Goal: Navigation & Orientation: Find specific page/section

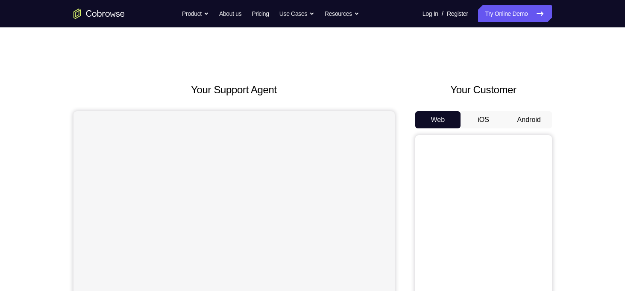
click at [526, 117] on button "Android" at bounding box center [530, 119] width 46 height 17
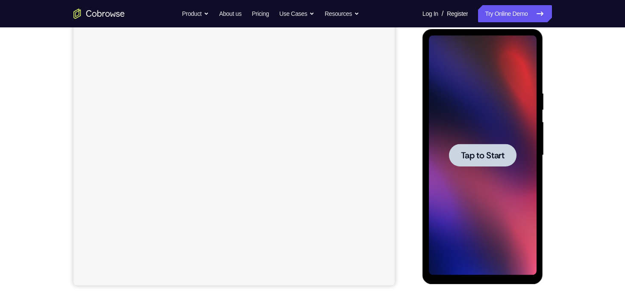
click at [493, 151] on span "Tap to Start" at bounding box center [483, 155] width 44 height 9
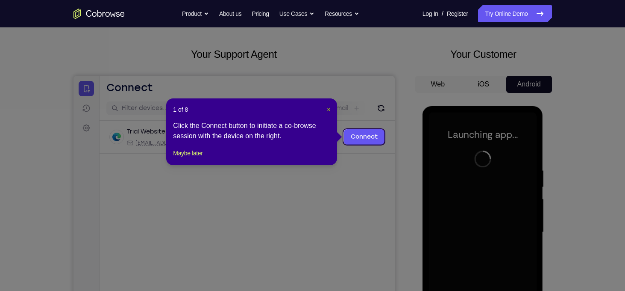
click at [328, 109] on span "×" at bounding box center [328, 109] width 3 height 7
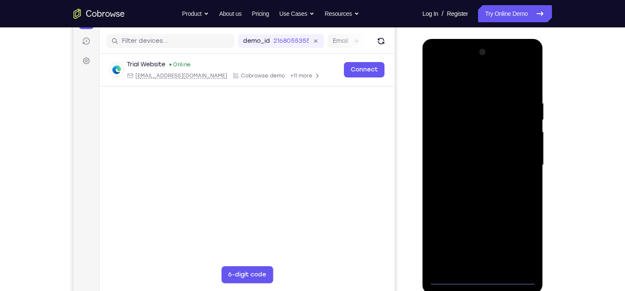
scroll to position [104, 0]
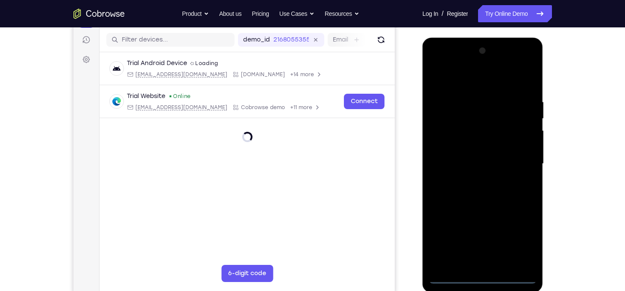
click at [482, 277] on div at bounding box center [483, 163] width 108 height 239
click at [522, 245] on div at bounding box center [483, 163] width 108 height 239
click at [468, 80] on div at bounding box center [483, 163] width 108 height 239
click at [513, 156] on div at bounding box center [483, 163] width 108 height 239
click at [474, 180] on div at bounding box center [483, 163] width 108 height 239
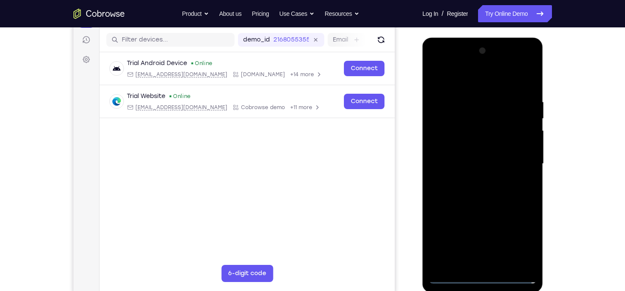
click at [471, 157] on div at bounding box center [483, 163] width 108 height 239
click at [472, 145] on div at bounding box center [483, 163] width 108 height 239
click at [487, 162] on div at bounding box center [483, 163] width 108 height 239
click at [503, 200] on div at bounding box center [483, 163] width 108 height 239
click at [438, 103] on div at bounding box center [483, 163] width 108 height 239
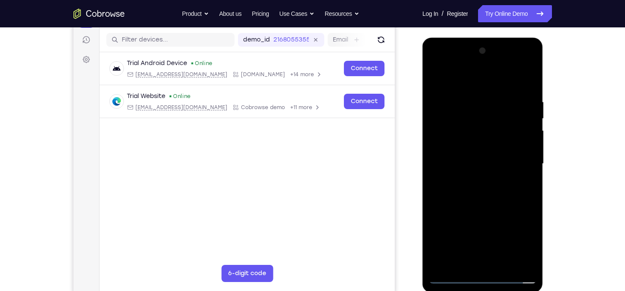
drag, startPoint x: 477, startPoint y: 82, endPoint x: 471, endPoint y: 9, distance: 73.7
click at [471, 38] on html "Online web based iOS Simulators and Android Emulators. Run iPhone, iPad, Mobile…" at bounding box center [484, 166] width 122 height 256
click at [481, 178] on div at bounding box center [483, 163] width 108 height 239
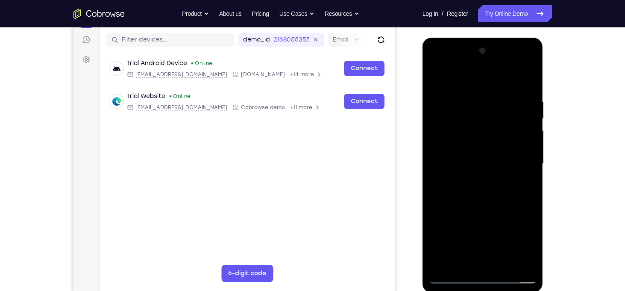
click at [502, 265] on div at bounding box center [483, 163] width 108 height 239
click at [501, 215] on div at bounding box center [483, 163] width 108 height 239
click at [458, 79] on div at bounding box center [483, 163] width 108 height 239
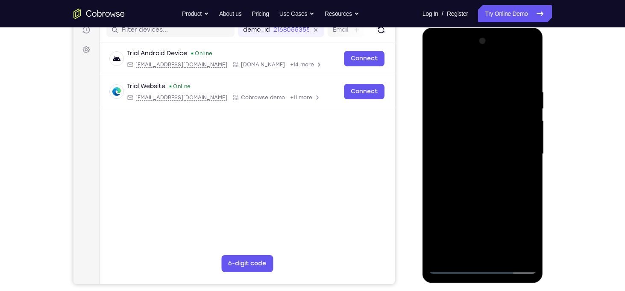
scroll to position [114, 0]
click at [448, 100] on div at bounding box center [483, 153] width 108 height 239
click at [436, 68] on div at bounding box center [483, 153] width 108 height 239
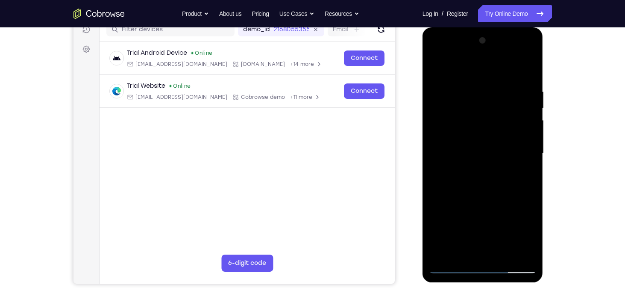
click at [497, 148] on div at bounding box center [483, 153] width 108 height 239
click at [438, 71] on div at bounding box center [483, 153] width 108 height 239
drag, startPoint x: 514, startPoint y: 238, endPoint x: 517, endPoint y: 178, distance: 59.9
click at [517, 178] on div at bounding box center [483, 153] width 108 height 239
drag, startPoint x: 483, startPoint y: 188, endPoint x: 472, endPoint y: 283, distance: 95.2
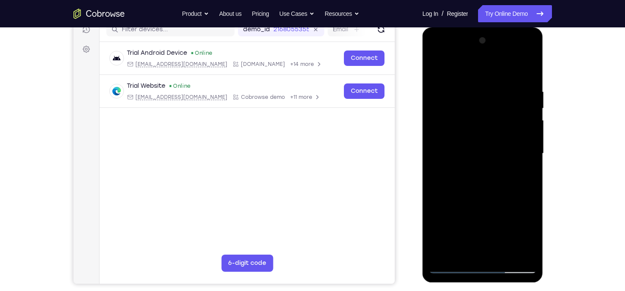
click at [472, 283] on div at bounding box center [484, 155] width 122 height 256
click at [439, 68] on div at bounding box center [483, 153] width 108 height 239
click at [471, 93] on div at bounding box center [483, 153] width 108 height 239
click at [527, 73] on div at bounding box center [483, 153] width 108 height 239
click at [530, 67] on div at bounding box center [483, 153] width 108 height 239
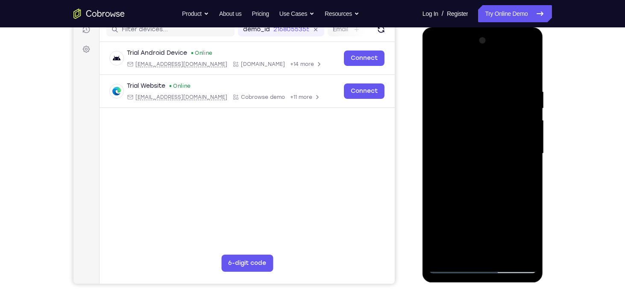
click at [455, 113] on div at bounding box center [483, 153] width 108 height 239
click at [439, 65] on div at bounding box center [483, 153] width 108 height 239
click at [491, 62] on div at bounding box center [483, 153] width 108 height 239
click at [500, 77] on div at bounding box center [483, 153] width 108 height 239
click at [496, 82] on div at bounding box center [483, 153] width 108 height 239
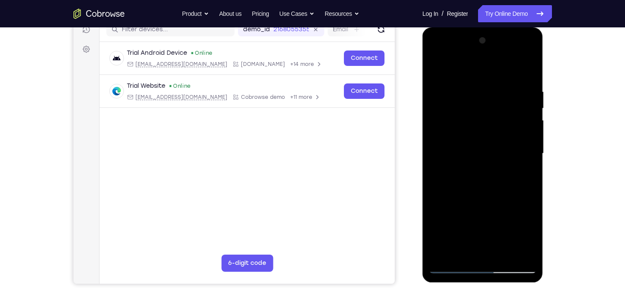
click at [438, 84] on div at bounding box center [483, 153] width 108 height 239
click at [444, 188] on div at bounding box center [483, 153] width 108 height 239
click at [435, 68] on div at bounding box center [483, 153] width 108 height 239
click at [437, 67] on div at bounding box center [483, 153] width 108 height 239
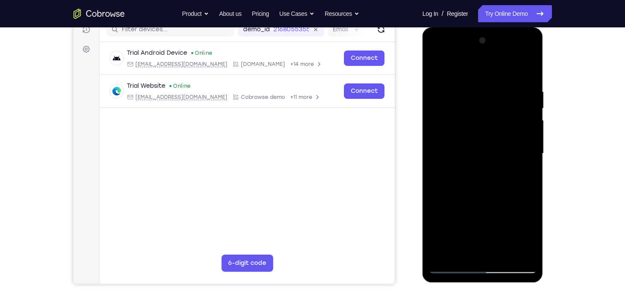
click at [436, 68] on div at bounding box center [483, 153] width 108 height 239
click at [474, 84] on div at bounding box center [483, 153] width 108 height 239
click at [531, 148] on div at bounding box center [483, 153] width 108 height 239
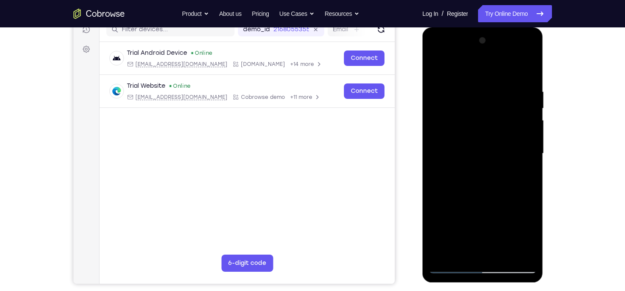
click at [531, 148] on div at bounding box center [483, 153] width 108 height 239
click at [436, 182] on div at bounding box center [483, 153] width 108 height 239
click at [486, 178] on div at bounding box center [483, 153] width 108 height 239
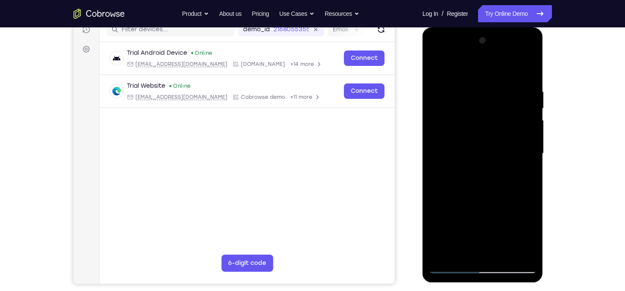
click at [531, 153] on div at bounding box center [483, 153] width 108 height 239
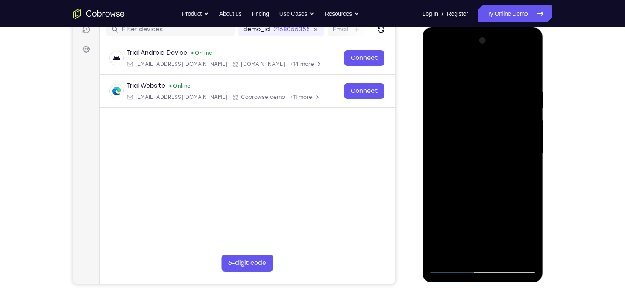
click at [531, 153] on div at bounding box center [483, 153] width 108 height 239
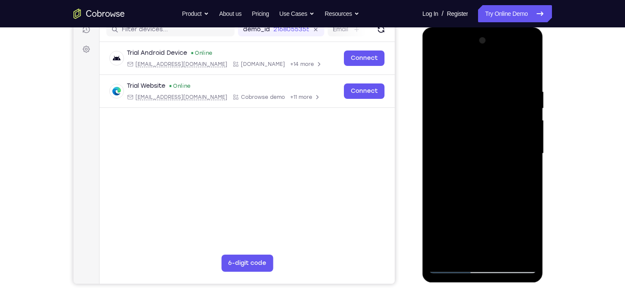
click at [526, 73] on div at bounding box center [483, 153] width 108 height 239
click at [495, 223] on div at bounding box center [483, 153] width 108 height 239
drag, startPoint x: 495, startPoint y: 223, endPoint x: 492, endPoint y: 114, distance: 109.0
click at [492, 114] on div at bounding box center [483, 153] width 108 height 239
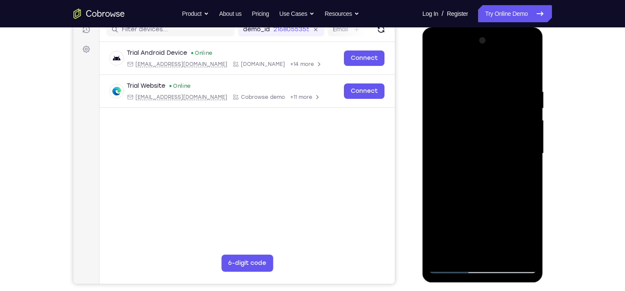
drag, startPoint x: 498, startPoint y: 123, endPoint x: 475, endPoint y: 277, distance: 156.0
click at [475, 277] on div at bounding box center [483, 154] width 121 height 255
click at [524, 91] on div at bounding box center [483, 153] width 108 height 239
click at [527, 142] on div at bounding box center [483, 153] width 108 height 239
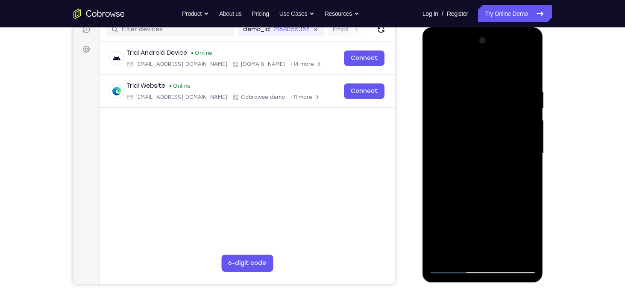
click at [527, 142] on div at bounding box center [483, 153] width 108 height 239
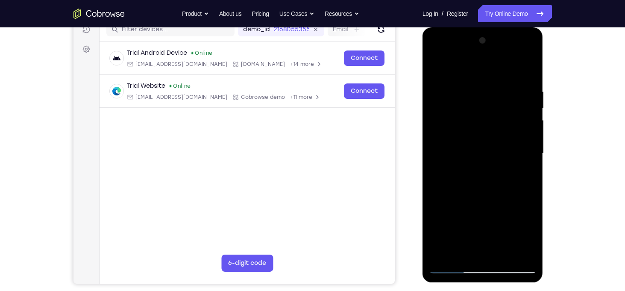
click at [527, 142] on div at bounding box center [483, 153] width 108 height 239
click at [443, 177] on div at bounding box center [483, 153] width 108 height 239
click at [525, 154] on div at bounding box center [483, 153] width 108 height 239
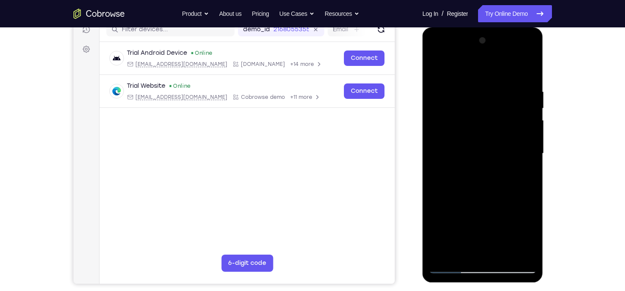
click at [525, 154] on div at bounding box center [483, 153] width 108 height 239
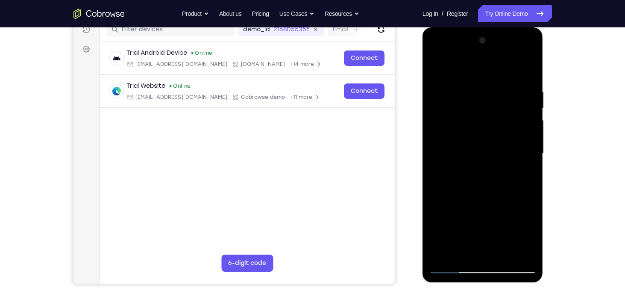
click at [525, 154] on div at bounding box center [483, 153] width 108 height 239
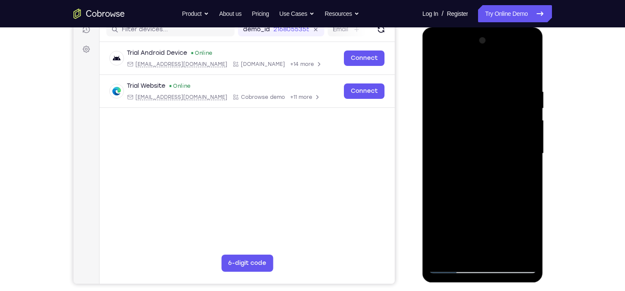
click at [525, 154] on div at bounding box center [483, 153] width 108 height 239
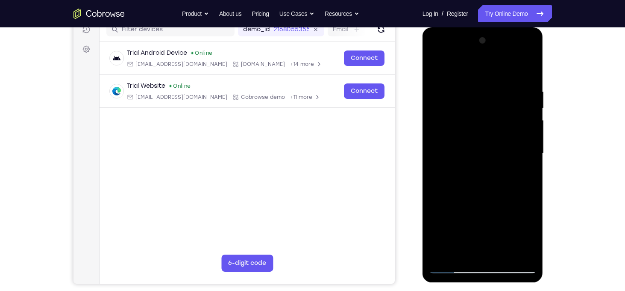
click at [440, 156] on div at bounding box center [483, 153] width 108 height 239
click at [436, 141] on div at bounding box center [483, 153] width 108 height 239
click at [442, 153] on div at bounding box center [483, 153] width 108 height 239
click at [529, 133] on div at bounding box center [483, 153] width 108 height 239
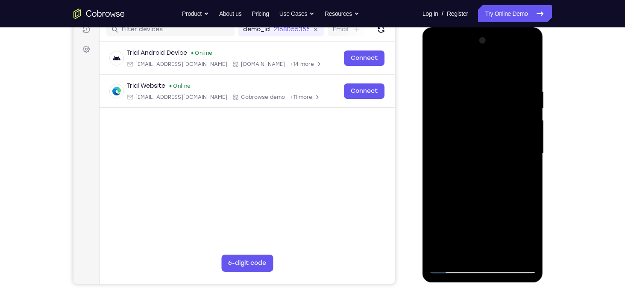
click at [528, 149] on div at bounding box center [483, 153] width 108 height 239
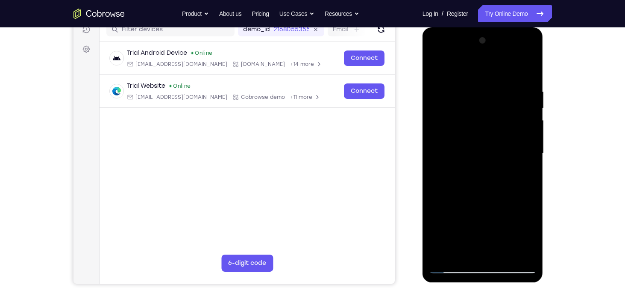
click at [528, 149] on div at bounding box center [483, 153] width 108 height 239
click at [526, 69] on div at bounding box center [483, 153] width 108 height 239
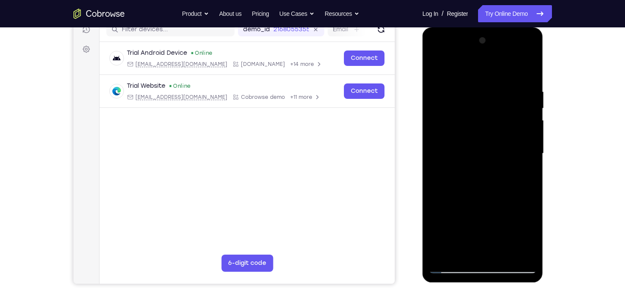
click at [504, 252] on div at bounding box center [483, 153] width 108 height 239
click at [485, 204] on div at bounding box center [483, 153] width 108 height 239
click at [436, 68] on div at bounding box center [483, 153] width 108 height 239
click at [475, 188] on div at bounding box center [483, 153] width 108 height 239
click at [436, 67] on div at bounding box center [483, 153] width 108 height 239
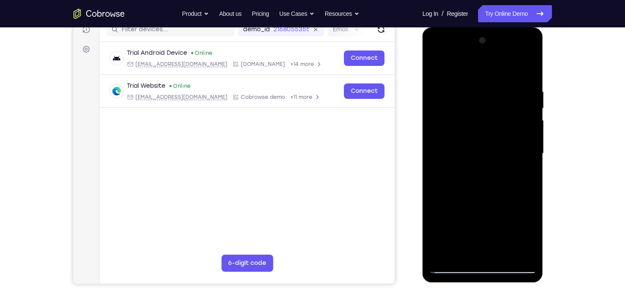
click at [438, 128] on div at bounding box center [483, 153] width 108 height 239
click at [458, 68] on div at bounding box center [483, 153] width 108 height 239
click at [448, 99] on div at bounding box center [483, 153] width 108 height 239
click at [438, 67] on div at bounding box center [483, 153] width 108 height 239
click at [437, 27] on div at bounding box center [483, 27] width 121 height 0
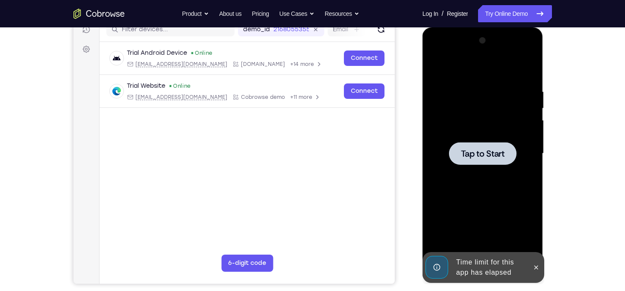
click at [500, 164] on div at bounding box center [483, 153] width 108 height 239
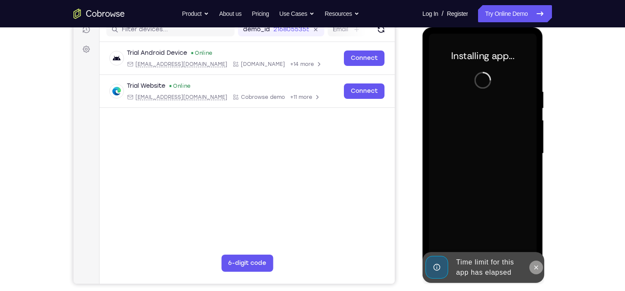
click at [536, 271] on button at bounding box center [537, 267] width 14 height 14
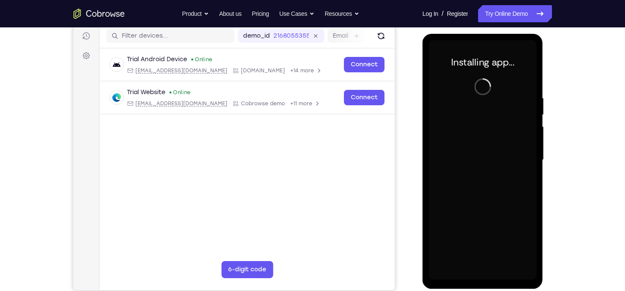
scroll to position [107, 0]
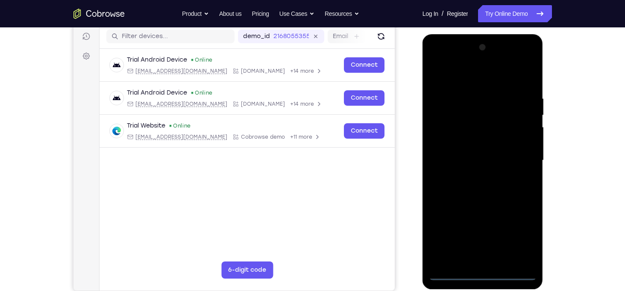
click at [486, 277] on div at bounding box center [483, 160] width 108 height 239
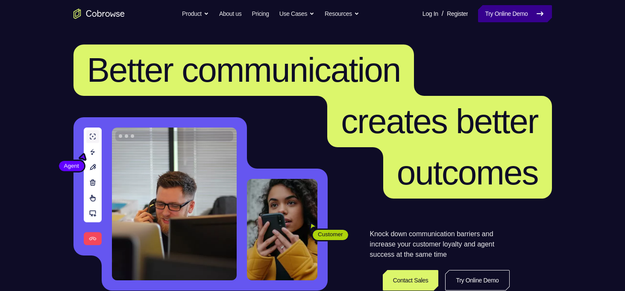
click at [499, 19] on link "Try Online Demo" at bounding box center [515, 13] width 74 height 17
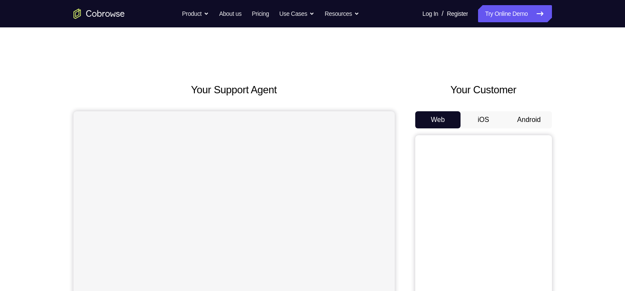
click at [540, 118] on button "Android" at bounding box center [530, 119] width 46 height 17
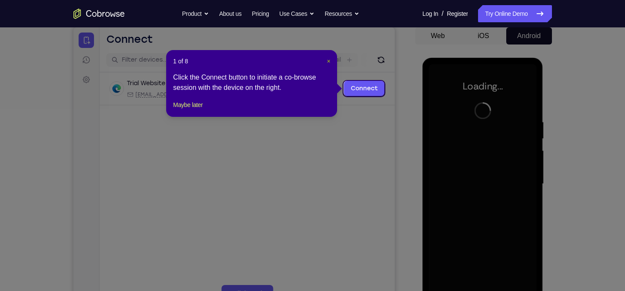
click at [327, 59] on span "×" at bounding box center [328, 61] width 3 height 7
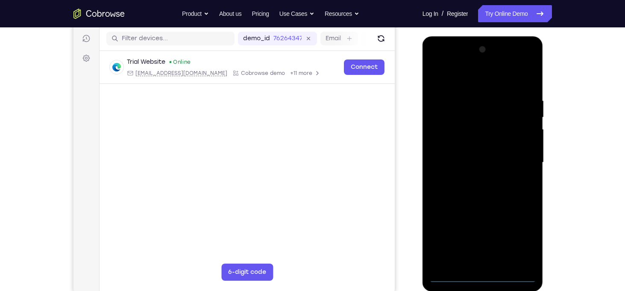
scroll to position [108, 0]
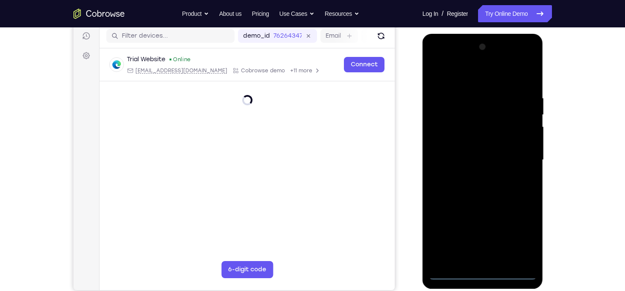
click at [486, 275] on div at bounding box center [483, 159] width 108 height 239
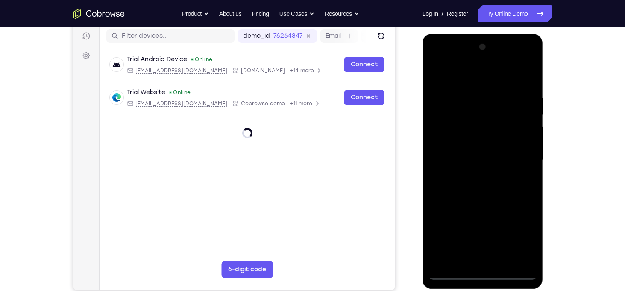
click at [523, 237] on div at bounding box center [483, 159] width 108 height 239
click at [465, 78] on div at bounding box center [483, 159] width 108 height 239
click at [515, 155] on div at bounding box center [483, 159] width 108 height 239
click at [473, 177] on div at bounding box center [483, 159] width 108 height 239
click at [461, 147] on div at bounding box center [483, 159] width 108 height 239
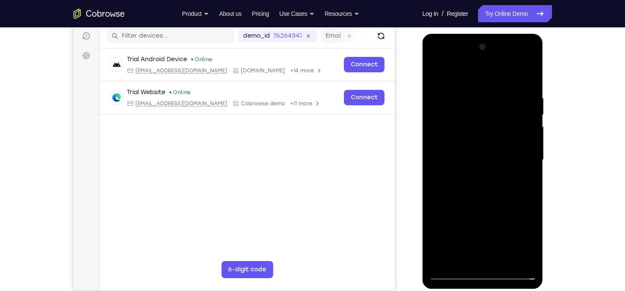
click at [462, 145] on div at bounding box center [483, 159] width 108 height 239
click at [485, 159] on div at bounding box center [483, 159] width 108 height 239
click at [483, 197] on div at bounding box center [483, 159] width 108 height 239
click at [504, 257] on div at bounding box center [483, 159] width 108 height 239
click at [485, 208] on div at bounding box center [483, 159] width 108 height 239
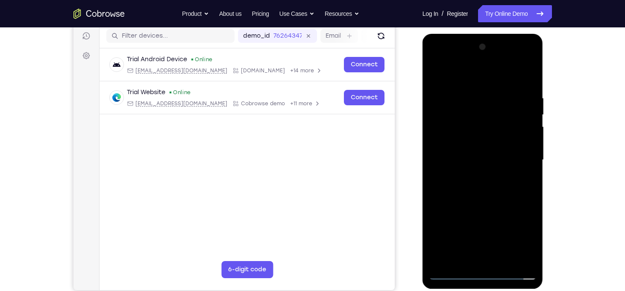
click at [472, 139] on div at bounding box center [483, 159] width 108 height 239
drag, startPoint x: 474, startPoint y: 83, endPoint x: 463, endPoint y: 24, distance: 60.9
click at [463, 34] on html "Online web based iOS Simulators and Android Emulators. Run iPhone, iPad, Mobile…" at bounding box center [484, 162] width 122 height 256
click at [436, 76] on div at bounding box center [483, 159] width 108 height 239
click at [483, 137] on div at bounding box center [483, 159] width 108 height 239
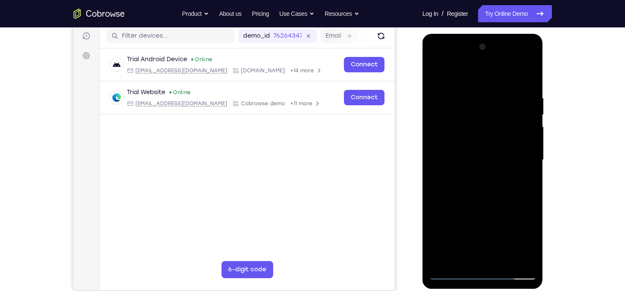
click at [477, 140] on div at bounding box center [483, 159] width 108 height 239
click at [513, 239] on div at bounding box center [483, 159] width 108 height 239
click at [438, 239] on div at bounding box center [483, 159] width 108 height 239
click at [459, 198] on div at bounding box center [483, 159] width 108 height 239
click at [437, 259] on div at bounding box center [483, 159] width 108 height 239
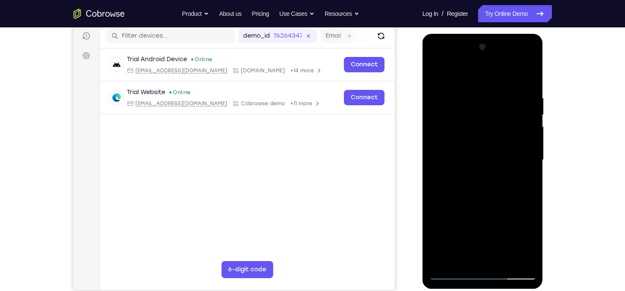
click at [514, 243] on div at bounding box center [483, 159] width 108 height 239
click at [528, 183] on div at bounding box center [483, 159] width 108 height 239
click at [462, 73] on div at bounding box center [483, 159] width 108 height 239
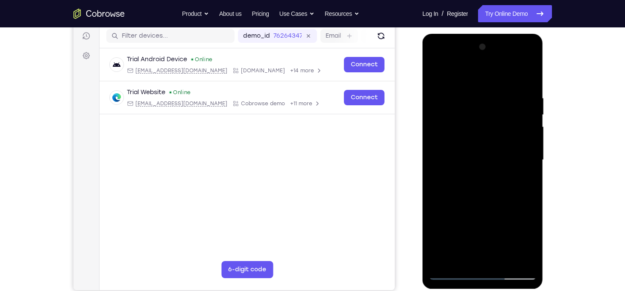
click at [445, 106] on div at bounding box center [483, 159] width 108 height 239
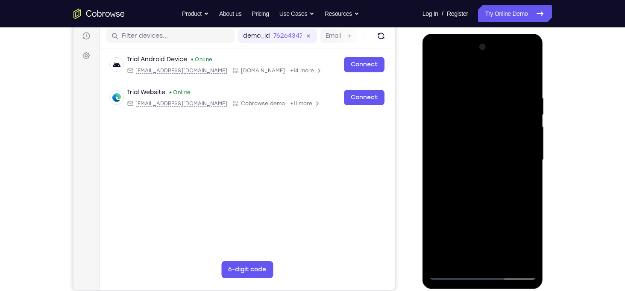
click at [445, 106] on div at bounding box center [483, 159] width 108 height 239
drag, startPoint x: 494, startPoint y: 118, endPoint x: 489, endPoint y: 280, distance: 161.7
click at [489, 280] on div at bounding box center [483, 161] width 121 height 255
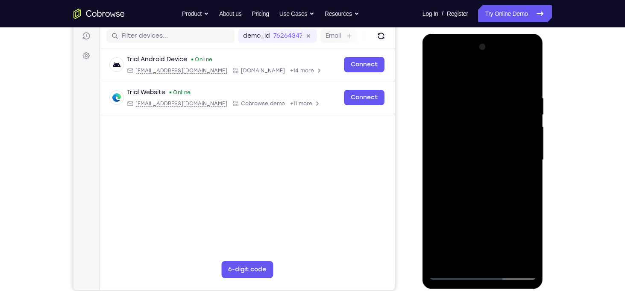
click at [457, 199] on div at bounding box center [483, 159] width 108 height 239
click at [534, 165] on div at bounding box center [483, 159] width 108 height 239
click at [527, 168] on div at bounding box center [483, 159] width 108 height 239
click at [531, 165] on div at bounding box center [483, 159] width 108 height 239
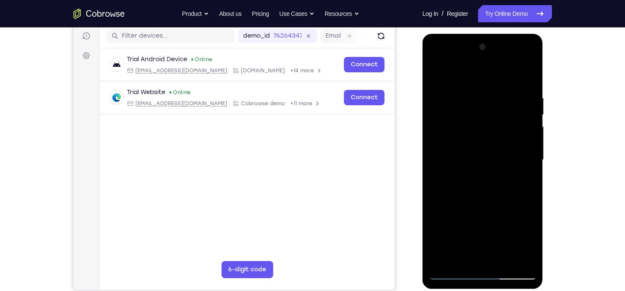
click at [436, 73] on div at bounding box center [483, 159] width 108 height 239
click at [436, 71] on div at bounding box center [483, 159] width 108 height 239
drag, startPoint x: 495, startPoint y: 207, endPoint x: 491, endPoint y: 134, distance: 73.6
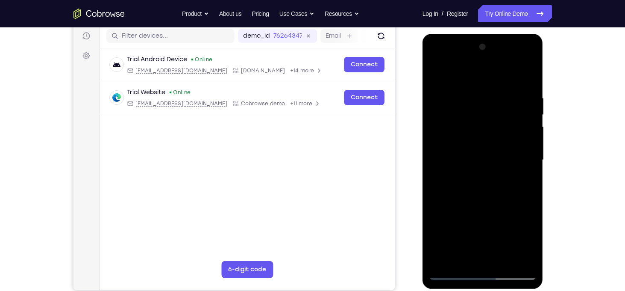
click at [491, 134] on div at bounding box center [483, 159] width 108 height 239
click at [495, 144] on div at bounding box center [483, 159] width 108 height 239
drag, startPoint x: 500, startPoint y: 203, endPoint x: 494, endPoint y: 101, distance: 101.9
click at [494, 101] on div at bounding box center [483, 159] width 108 height 239
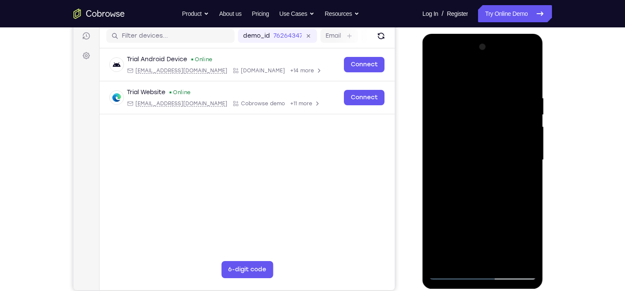
click at [505, 263] on div at bounding box center [483, 159] width 108 height 239
click at [523, 118] on div at bounding box center [483, 159] width 108 height 239
click at [450, 113] on div at bounding box center [483, 159] width 108 height 239
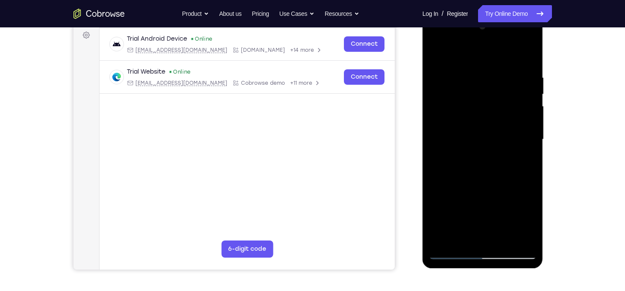
scroll to position [129, 0]
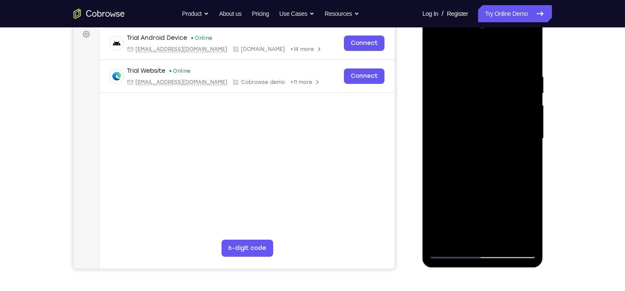
click at [477, 178] on div at bounding box center [483, 138] width 108 height 239
click at [533, 93] on div at bounding box center [483, 138] width 108 height 239
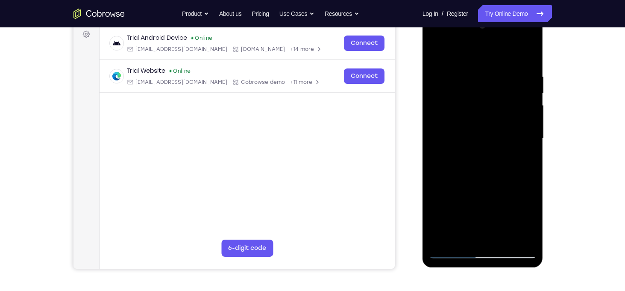
click at [533, 93] on div at bounding box center [483, 138] width 108 height 239
click at [436, 51] on div at bounding box center [483, 138] width 108 height 239
click at [473, 68] on div at bounding box center [483, 138] width 108 height 239
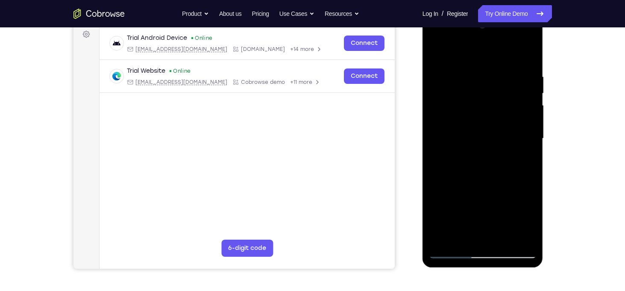
click at [524, 130] on div at bounding box center [483, 138] width 108 height 239
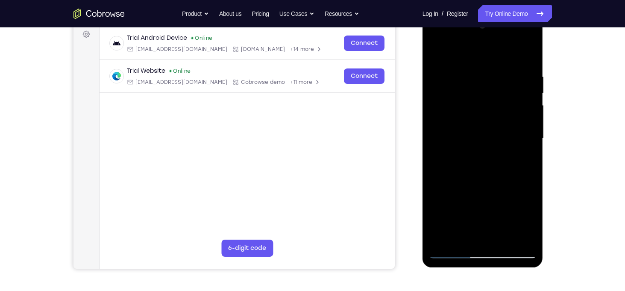
click at [524, 130] on div at bounding box center [483, 138] width 108 height 239
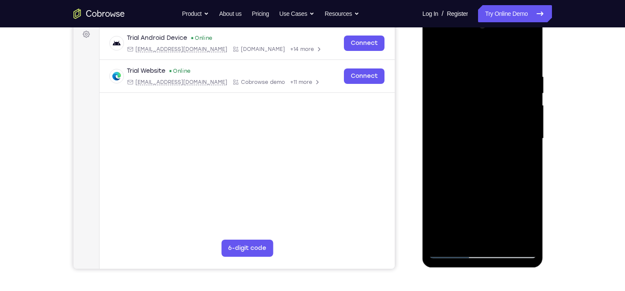
click at [524, 130] on div at bounding box center [483, 138] width 108 height 239
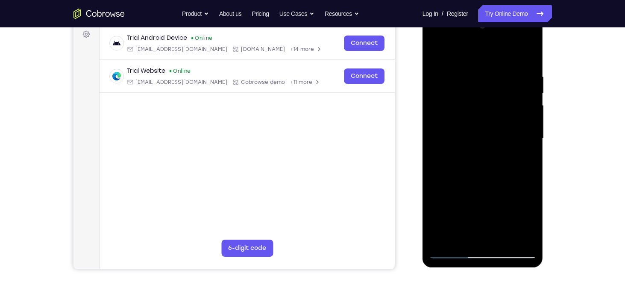
click at [524, 130] on div at bounding box center [483, 138] width 108 height 239
click at [438, 145] on div at bounding box center [483, 138] width 108 height 239
click at [524, 153] on div at bounding box center [483, 138] width 108 height 239
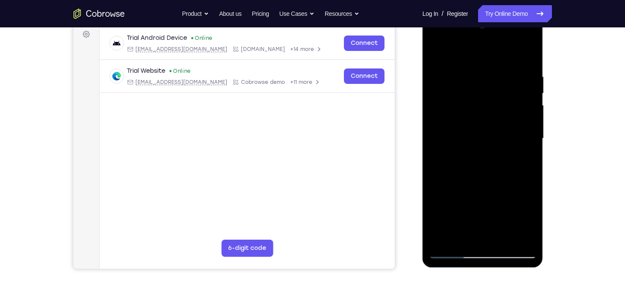
click at [524, 153] on div at bounding box center [483, 138] width 108 height 239
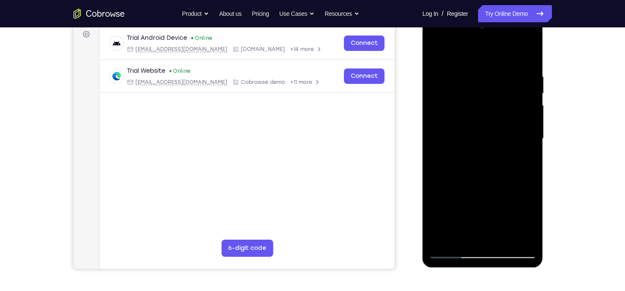
click at [524, 153] on div at bounding box center [483, 138] width 108 height 239
click at [438, 186] on div at bounding box center [483, 138] width 108 height 239
click at [527, 127] on div at bounding box center [483, 138] width 108 height 239
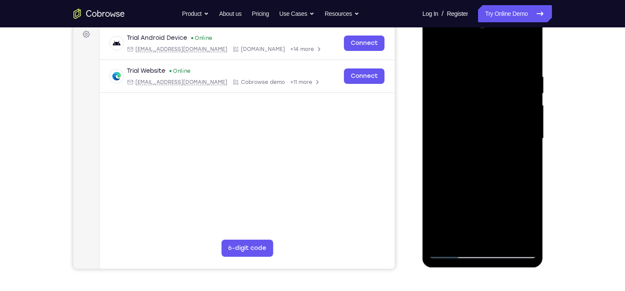
click at [527, 127] on div at bounding box center [483, 138] width 108 height 239
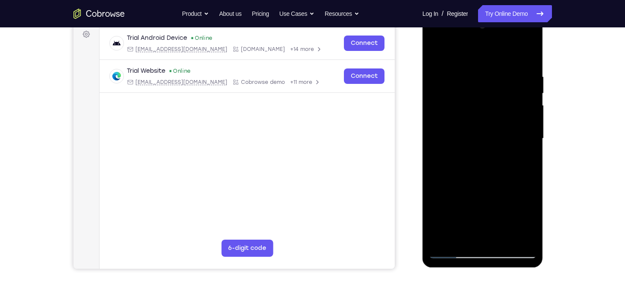
click at [527, 127] on div at bounding box center [483, 138] width 108 height 239
click at [529, 129] on div at bounding box center [483, 138] width 108 height 239
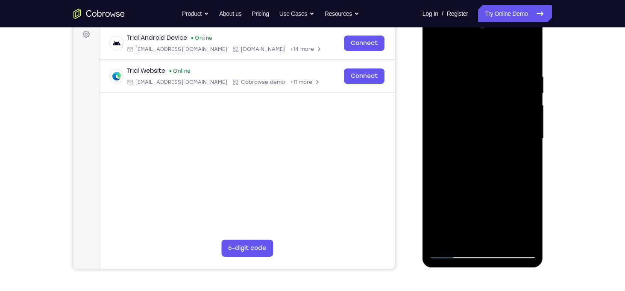
click at [529, 129] on div at bounding box center [483, 138] width 108 height 239
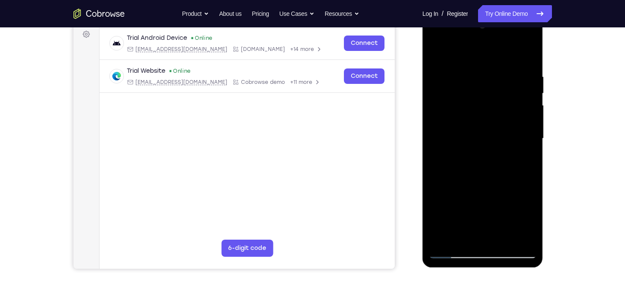
click at [529, 129] on div at bounding box center [483, 138] width 108 height 239
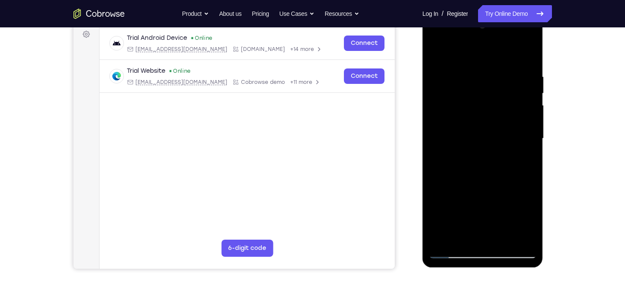
click at [529, 129] on div at bounding box center [483, 138] width 108 height 239
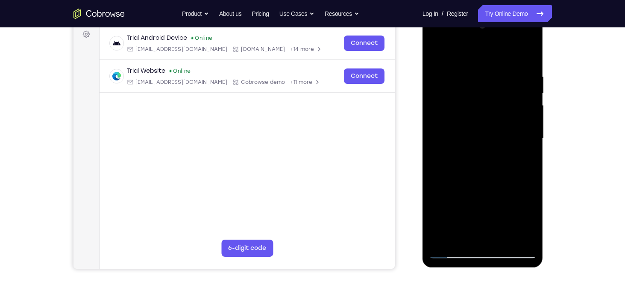
click at [529, 129] on div at bounding box center [483, 138] width 108 height 239
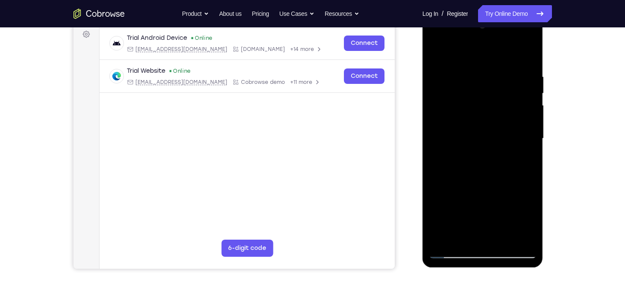
click at [435, 140] on div at bounding box center [483, 138] width 108 height 239
click at [528, 141] on div at bounding box center [483, 138] width 108 height 239
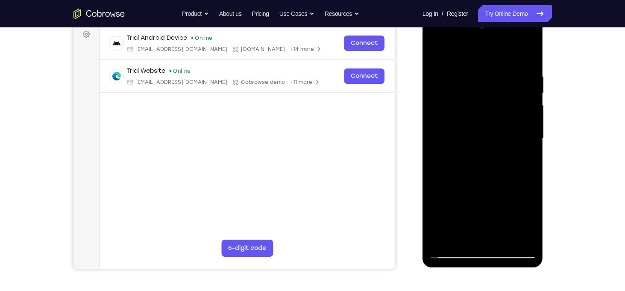
click at [528, 141] on div at bounding box center [483, 138] width 108 height 239
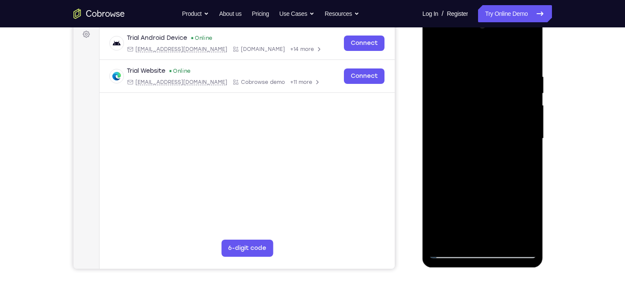
click at [528, 141] on div at bounding box center [483, 138] width 108 height 239
click at [529, 55] on div at bounding box center [483, 138] width 108 height 239
drag, startPoint x: 490, startPoint y: 179, endPoint x: 487, endPoint y: 50, distance: 129.1
click at [487, 50] on div at bounding box center [483, 138] width 108 height 239
drag, startPoint x: 495, startPoint y: 200, endPoint x: 495, endPoint y: 74, distance: 126.5
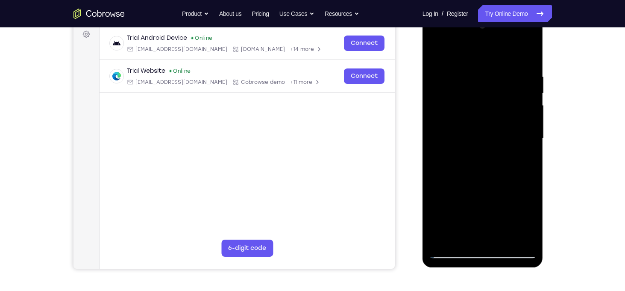
click at [495, 74] on div at bounding box center [483, 138] width 108 height 239
drag, startPoint x: 497, startPoint y: 202, endPoint x: 504, endPoint y: 89, distance: 113.1
click at [504, 89] on div at bounding box center [483, 138] width 108 height 239
click at [510, 184] on div at bounding box center [483, 138] width 108 height 239
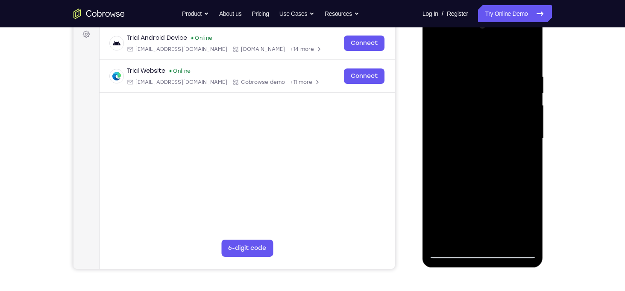
drag, startPoint x: 510, startPoint y: 184, endPoint x: 511, endPoint y: 102, distance: 81.7
click at [511, 102] on div at bounding box center [483, 138] width 108 height 239
drag, startPoint x: 445, startPoint y: 75, endPoint x: 436, endPoint y: 140, distance: 65.9
click at [436, 140] on div at bounding box center [483, 138] width 108 height 239
click at [434, 121] on div at bounding box center [483, 138] width 108 height 239
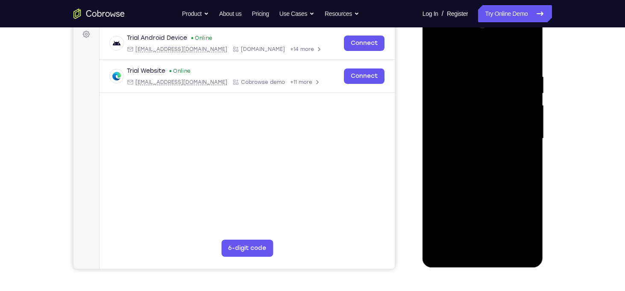
click at [434, 121] on div at bounding box center [483, 138] width 108 height 239
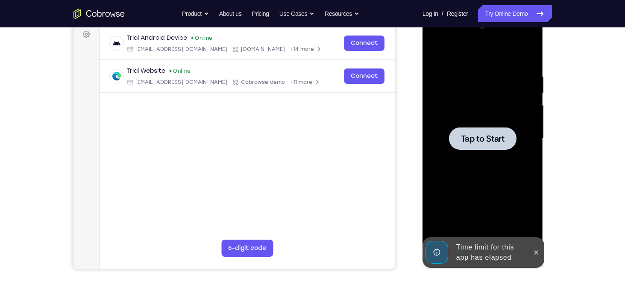
click at [529, 255] on div "Time limit for this app has elapsed" at bounding box center [477, 252] width 106 height 31
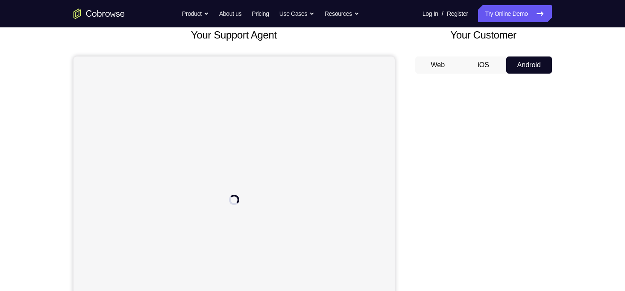
scroll to position [53, 0]
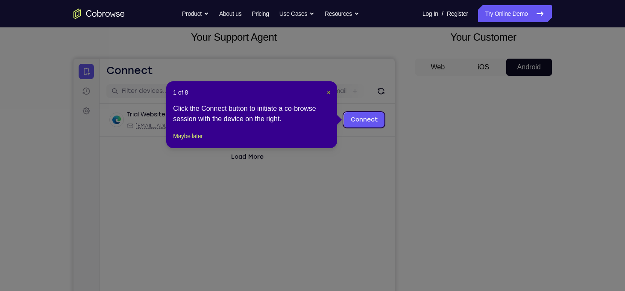
click at [327, 90] on span "×" at bounding box center [328, 92] width 3 height 7
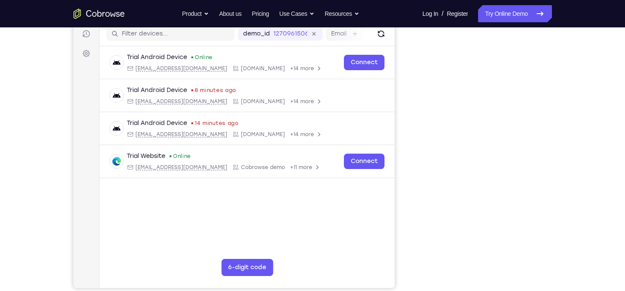
scroll to position [109, 0]
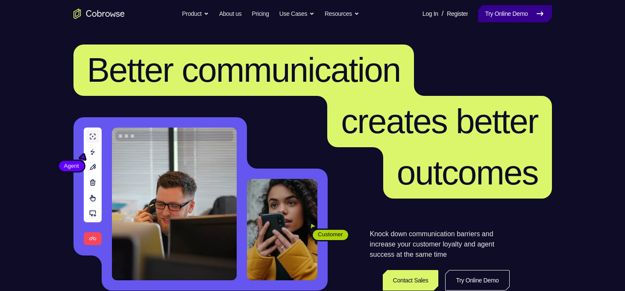
click at [497, 13] on link "Try Online Demo" at bounding box center [515, 13] width 74 height 17
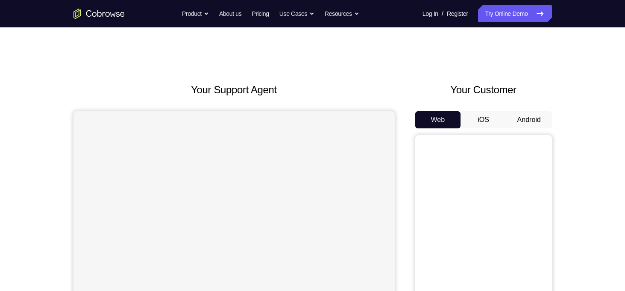
click at [520, 121] on button "Android" at bounding box center [530, 119] width 46 height 17
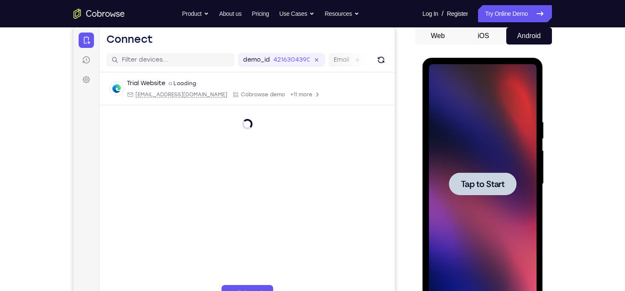
click at [485, 180] on span "Tap to Start" at bounding box center [483, 184] width 44 height 9
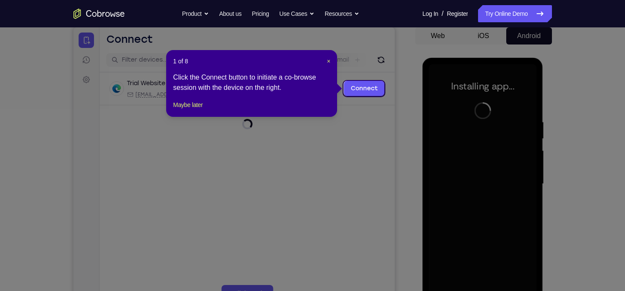
click at [333, 61] on div "1 of 8 × Click the Connect button to initiate a co-browse session with the devi…" at bounding box center [251, 83] width 171 height 67
click at [330, 61] on span "×" at bounding box center [328, 61] width 3 height 7
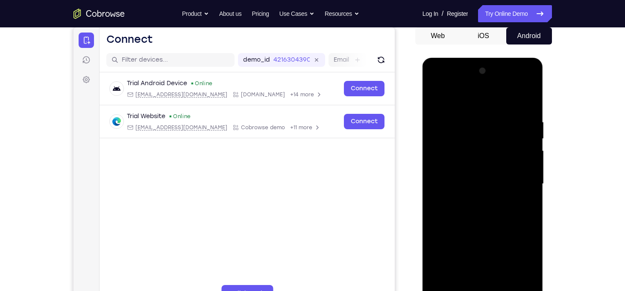
scroll to position [118, 0]
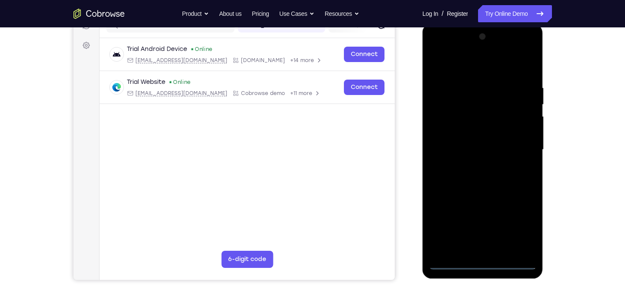
click at [483, 263] on div at bounding box center [483, 149] width 108 height 239
click at [522, 225] on div at bounding box center [483, 149] width 108 height 239
click at [449, 65] on div at bounding box center [483, 149] width 108 height 239
click at [521, 150] on div at bounding box center [483, 149] width 108 height 239
click at [475, 167] on div at bounding box center [483, 149] width 108 height 239
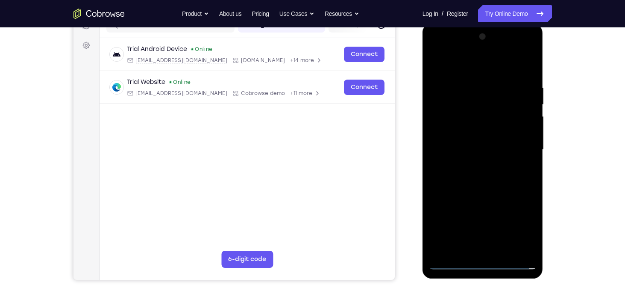
click at [475, 140] on div at bounding box center [483, 149] width 108 height 239
click at [475, 133] on div at bounding box center [483, 149] width 108 height 239
click at [482, 147] on div at bounding box center [483, 149] width 108 height 239
click at [483, 188] on div at bounding box center [483, 149] width 108 height 239
click at [505, 251] on div at bounding box center [483, 149] width 108 height 239
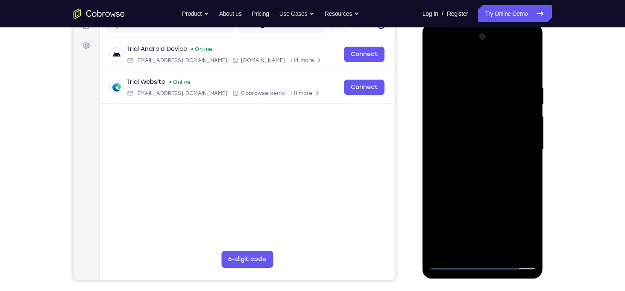
drag, startPoint x: 479, startPoint y: 70, endPoint x: 473, endPoint y: 4, distance: 65.7
click at [473, 24] on html "Online web based iOS Simulators and Android Emulators. Run iPhone, iPad, Mobile…" at bounding box center [484, 152] width 122 height 256
click at [478, 195] on div at bounding box center [483, 149] width 108 height 239
click at [469, 126] on div at bounding box center [483, 149] width 108 height 239
click at [524, 234] on div at bounding box center [483, 149] width 108 height 239
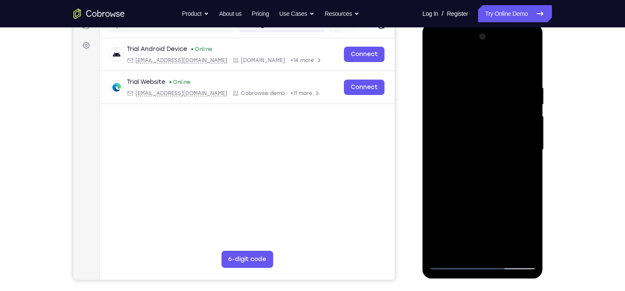
click at [486, 189] on div at bounding box center [483, 149] width 108 height 239
click at [438, 65] on div at bounding box center [483, 149] width 108 height 239
click at [439, 66] on div at bounding box center [483, 149] width 108 height 239
click at [473, 80] on div at bounding box center [483, 149] width 108 height 239
click at [529, 70] on div at bounding box center [483, 149] width 108 height 239
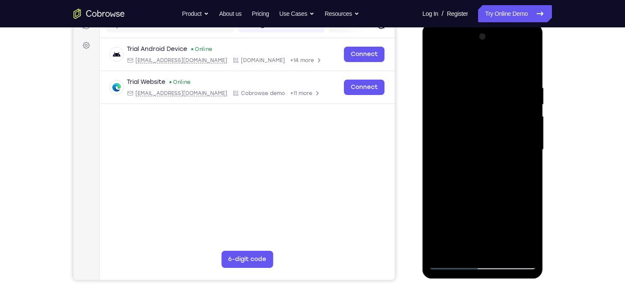
click at [505, 251] on div at bounding box center [483, 149] width 108 height 239
click at [476, 128] on div at bounding box center [483, 149] width 108 height 239
click at [436, 67] on div at bounding box center [483, 149] width 108 height 239
click at [438, 62] on div at bounding box center [483, 149] width 108 height 239
click at [500, 86] on div at bounding box center [483, 149] width 108 height 239
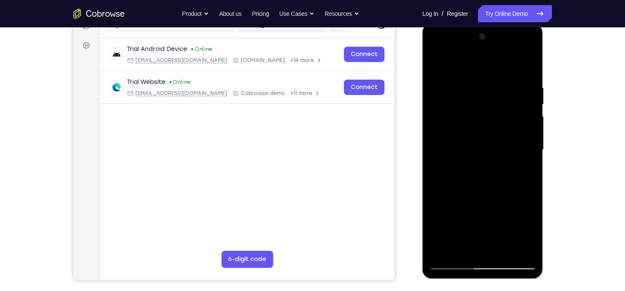
click at [529, 66] on div at bounding box center [483, 149] width 108 height 239
click at [503, 251] on div at bounding box center [483, 149] width 108 height 239
click at [455, 128] on div at bounding box center [483, 149] width 108 height 239
click at [438, 64] on div at bounding box center [483, 149] width 108 height 239
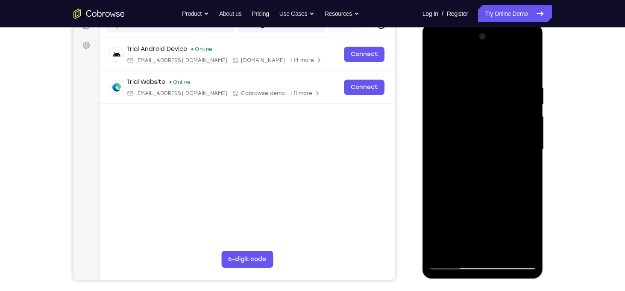
click at [524, 86] on div at bounding box center [483, 149] width 108 height 239
click at [525, 122] on div at bounding box center [483, 149] width 108 height 239
click at [527, 119] on div at bounding box center [483, 149] width 108 height 239
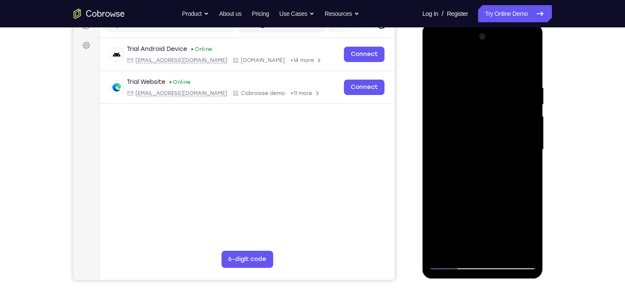
click at [527, 119] on div at bounding box center [483, 149] width 108 height 239
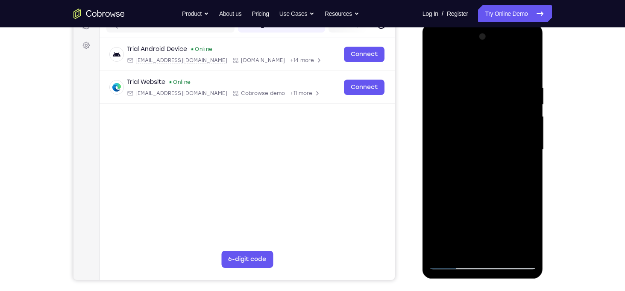
click at [527, 119] on div at bounding box center [483, 149] width 108 height 239
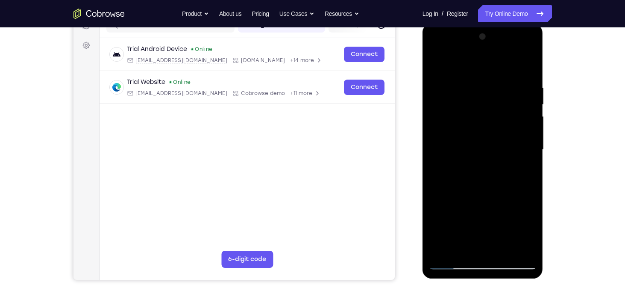
click at [526, 156] on div at bounding box center [483, 149] width 108 height 239
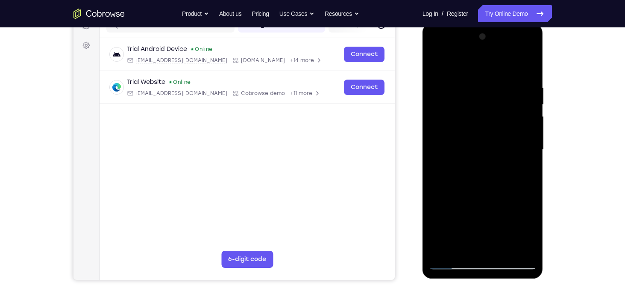
click at [526, 156] on div at bounding box center [483, 149] width 108 height 239
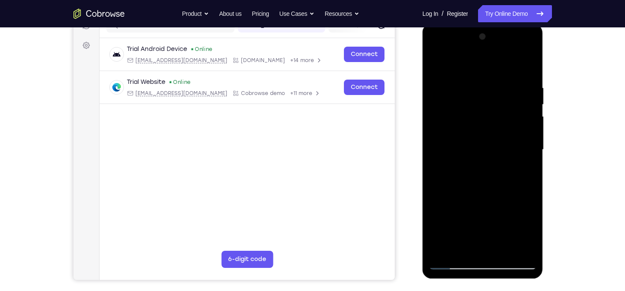
click at [526, 156] on div at bounding box center [483, 149] width 108 height 239
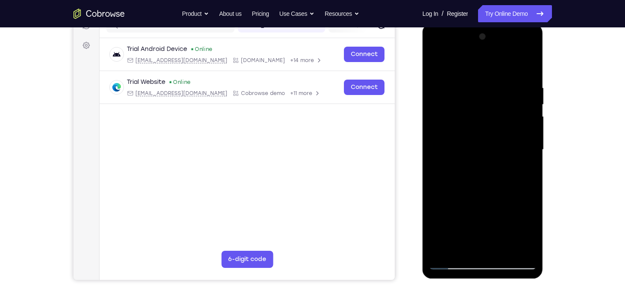
click at [526, 156] on div at bounding box center [483, 149] width 108 height 239
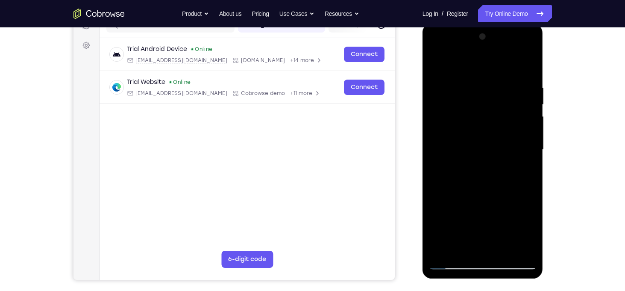
click at [530, 145] on div at bounding box center [483, 149] width 108 height 239
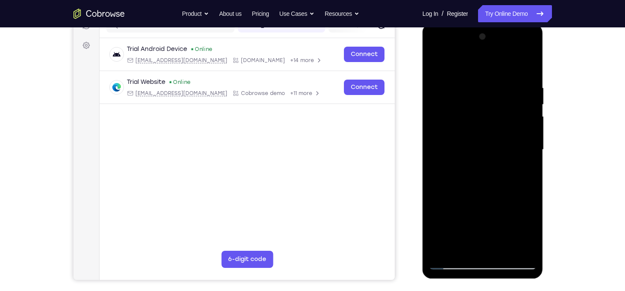
click at [530, 145] on div at bounding box center [483, 149] width 108 height 239
click at [524, 133] on div at bounding box center [483, 149] width 108 height 239
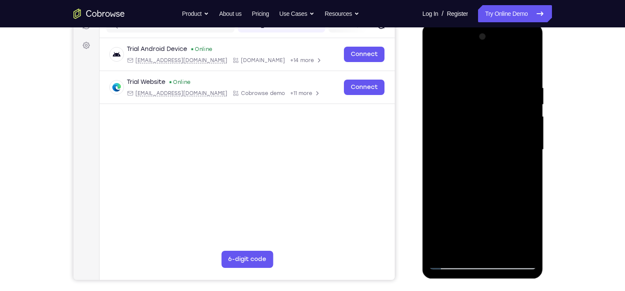
click at [524, 133] on div at bounding box center [483, 149] width 108 height 239
click at [527, 69] on div at bounding box center [483, 149] width 108 height 239
click at [501, 251] on div at bounding box center [483, 149] width 108 height 239
click at [465, 130] on div at bounding box center [483, 149] width 108 height 239
click at [438, 67] on div at bounding box center [483, 149] width 108 height 239
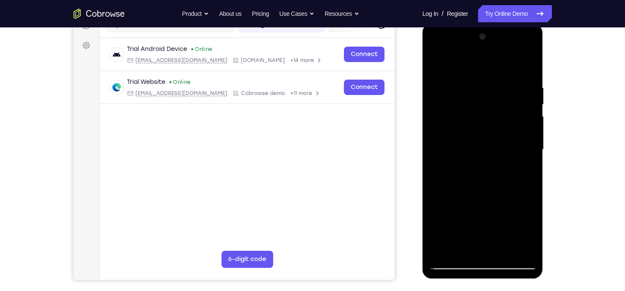
click at [440, 62] on div at bounding box center [483, 149] width 108 height 239
drag, startPoint x: 498, startPoint y: 118, endPoint x: 515, endPoint y: 298, distance: 181.7
click at [515, 280] on html "Online web based iOS Simulators and Android Emulators. Run iPhone, iPad, Mobile…" at bounding box center [484, 152] width 122 height 256
click at [472, 86] on div at bounding box center [483, 149] width 108 height 239
click at [515, 247] on div at bounding box center [483, 149] width 108 height 239
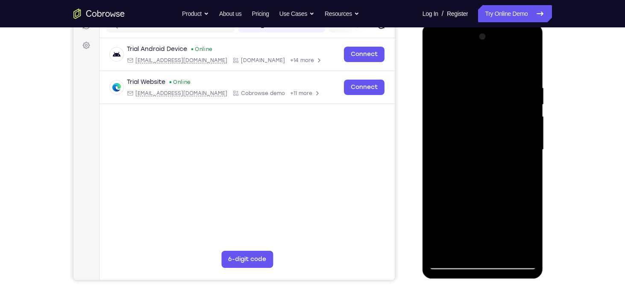
click at [530, 173] on div at bounding box center [483, 149] width 108 height 239
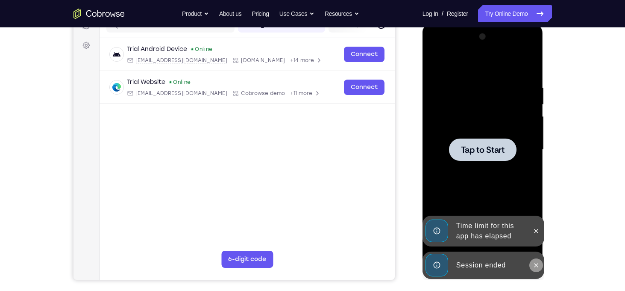
click at [536, 262] on icon at bounding box center [536, 265] width 7 height 7
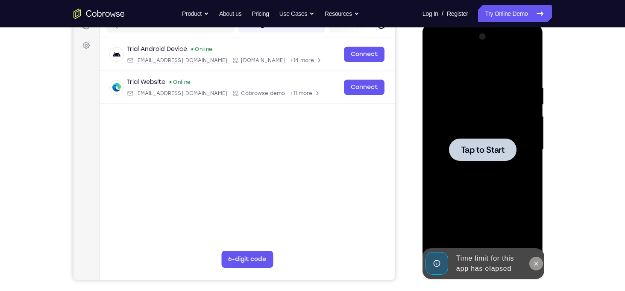
click at [537, 268] on button at bounding box center [537, 263] width 14 height 14
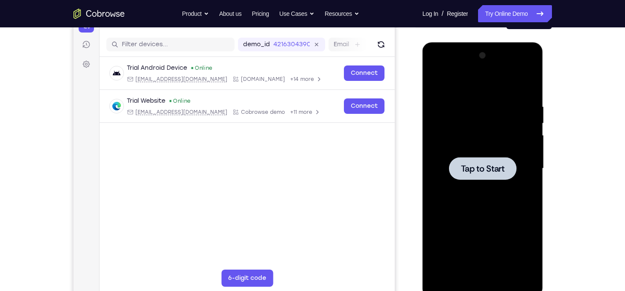
scroll to position [111, 0]
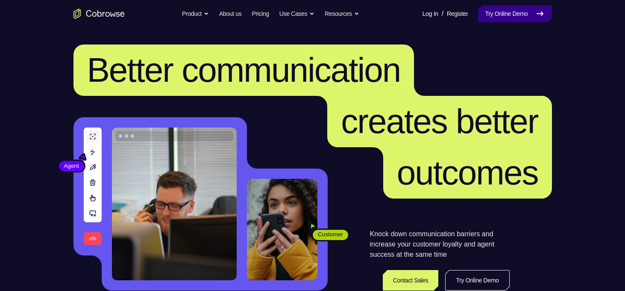
click at [507, 21] on link "Try Online Demo" at bounding box center [515, 13] width 74 height 17
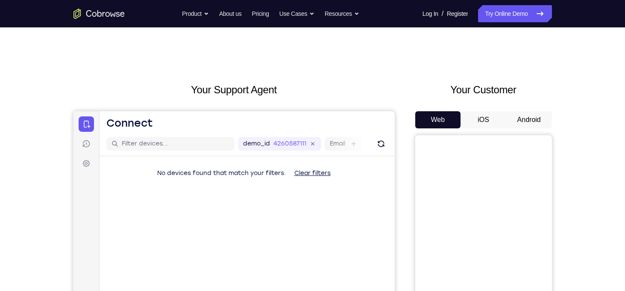
click at [531, 125] on button "Android" at bounding box center [530, 119] width 46 height 17
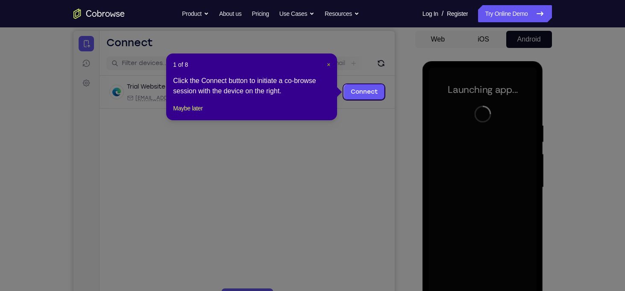
click at [328, 63] on span "×" at bounding box center [328, 64] width 3 height 7
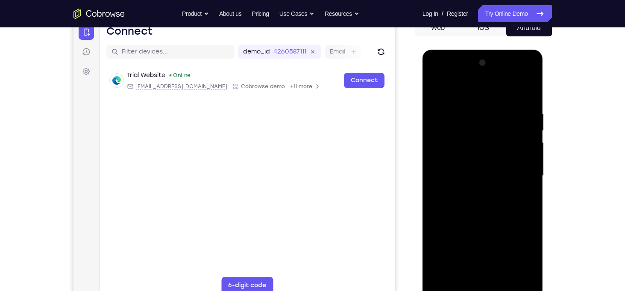
scroll to position [94, 0]
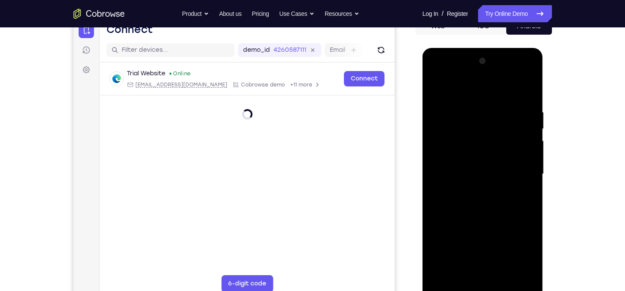
click at [489, 288] on div at bounding box center [483, 173] width 108 height 239
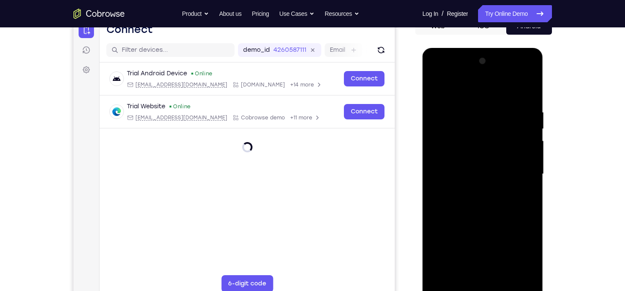
click at [519, 251] on div at bounding box center [483, 173] width 108 height 239
click at [450, 88] on div at bounding box center [483, 173] width 108 height 239
click at [515, 173] on div at bounding box center [483, 173] width 108 height 239
click at [472, 191] on div at bounding box center [483, 173] width 108 height 239
click at [474, 170] on div at bounding box center [483, 173] width 108 height 239
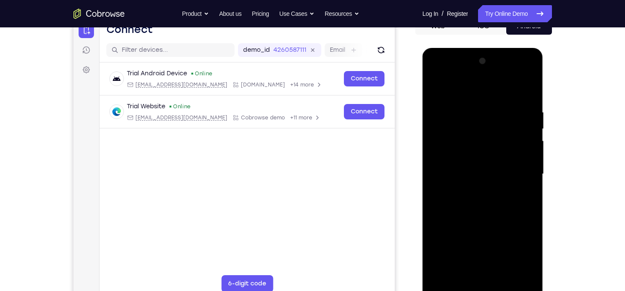
click at [474, 157] on div at bounding box center [483, 173] width 108 height 239
click at [491, 174] on div at bounding box center [483, 173] width 108 height 239
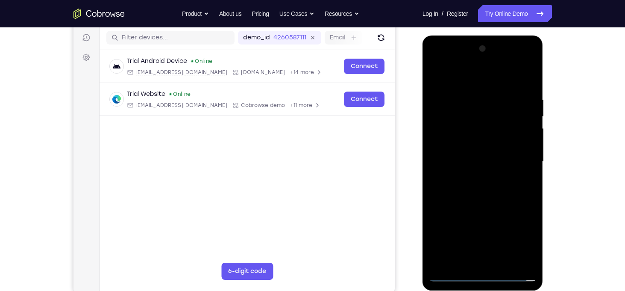
scroll to position [108, 0]
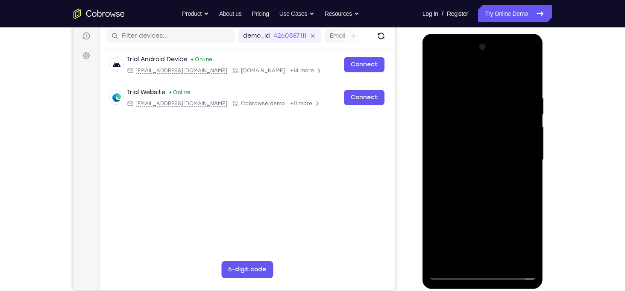
click at [486, 196] on div at bounding box center [483, 159] width 108 height 239
drag, startPoint x: 477, startPoint y: 80, endPoint x: 471, endPoint y: -1, distance: 81.9
click at [471, 34] on html "Online web based iOS Simulators and Android Emulators. Run iPhone, iPad, Mobile…" at bounding box center [484, 162] width 122 height 256
click at [531, 197] on div at bounding box center [483, 159] width 108 height 239
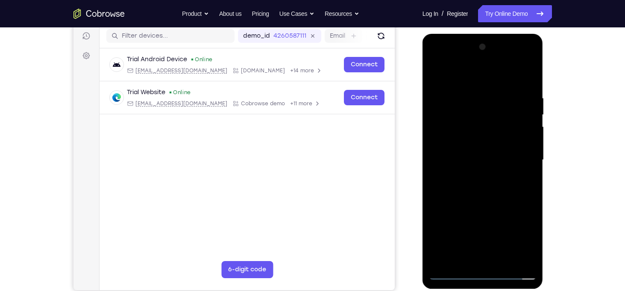
click at [474, 96] on div at bounding box center [483, 159] width 108 height 239
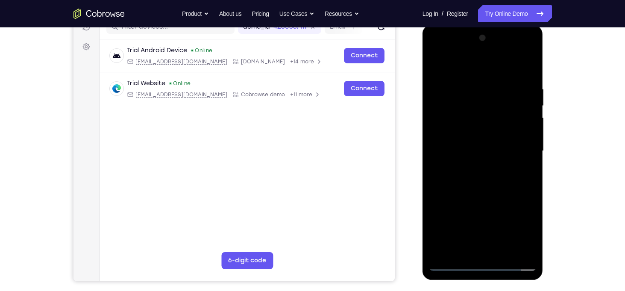
scroll to position [118, 0]
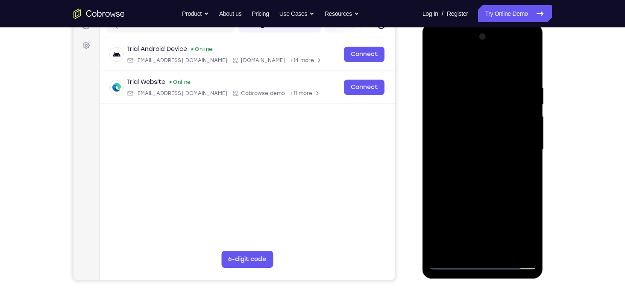
click at [527, 139] on div at bounding box center [483, 149] width 108 height 239
click at [432, 134] on div at bounding box center [483, 149] width 108 height 239
click at [439, 134] on div at bounding box center [483, 149] width 108 height 239
drag, startPoint x: 439, startPoint y: 134, endPoint x: 606, endPoint y: 107, distance: 168.5
click at [545, 107] on html "Online web based iOS Simulators and Android Emulators. Run iPhone, iPad, Mobile…" at bounding box center [484, 152] width 122 height 256
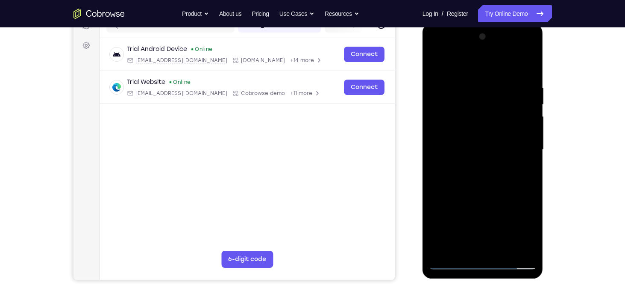
drag, startPoint x: 475, startPoint y: 173, endPoint x: 606, endPoint y: 168, distance: 130.9
click at [545, 168] on html "Online web based iOS Simulators and Android Emulators. Run iPhone, iPad, Mobile…" at bounding box center [484, 152] width 122 height 256
click at [439, 171] on div at bounding box center [483, 149] width 108 height 239
click at [441, 67] on div at bounding box center [483, 149] width 108 height 239
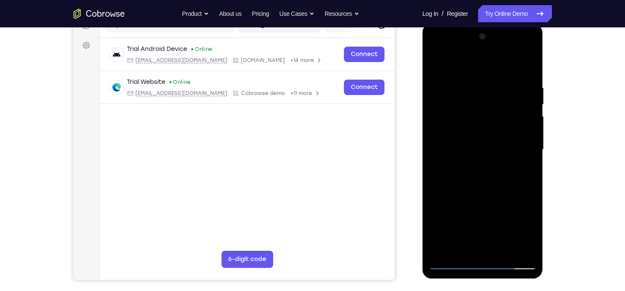
click at [453, 219] on div at bounding box center [483, 149] width 108 height 239
drag, startPoint x: 494, startPoint y: 196, endPoint x: 509, endPoint y: 159, distance: 40.1
click at [509, 159] on div at bounding box center [483, 149] width 108 height 239
click at [530, 147] on div at bounding box center [483, 149] width 108 height 239
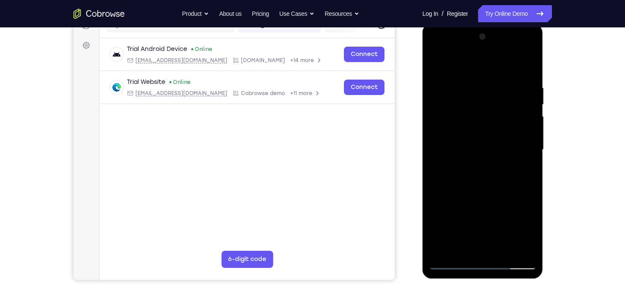
click at [532, 147] on div at bounding box center [483, 149] width 108 height 239
click at [530, 146] on div at bounding box center [483, 149] width 108 height 239
click at [434, 144] on div at bounding box center [483, 149] width 108 height 239
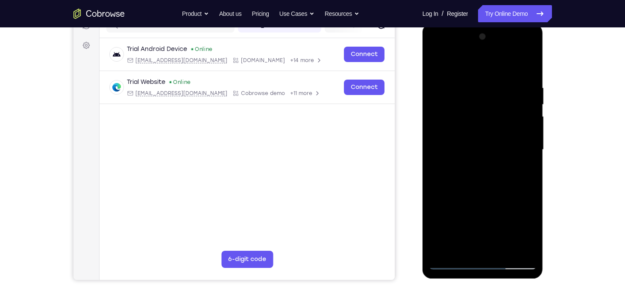
click at [507, 247] on div at bounding box center [483, 149] width 108 height 239
click at [489, 197] on div at bounding box center [483, 149] width 108 height 239
click at [476, 132] on div at bounding box center [483, 149] width 108 height 239
click at [436, 70] on div at bounding box center [483, 149] width 108 height 239
click at [439, 65] on div at bounding box center [483, 149] width 108 height 239
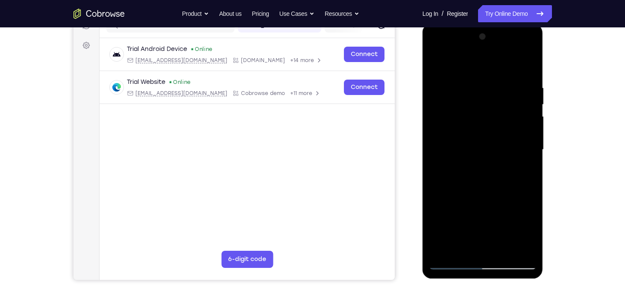
click at [469, 85] on div at bounding box center [483, 149] width 108 height 239
click at [530, 121] on div at bounding box center [483, 149] width 108 height 239
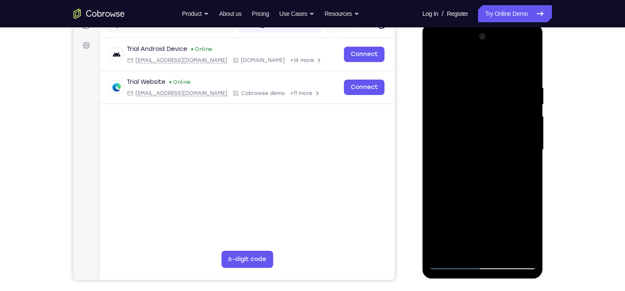
click at [530, 121] on div at bounding box center [483, 149] width 108 height 239
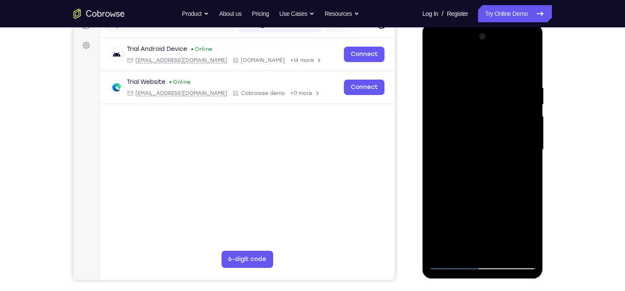
click at [530, 121] on div at bounding box center [483, 149] width 108 height 239
click at [529, 161] on div at bounding box center [483, 149] width 108 height 239
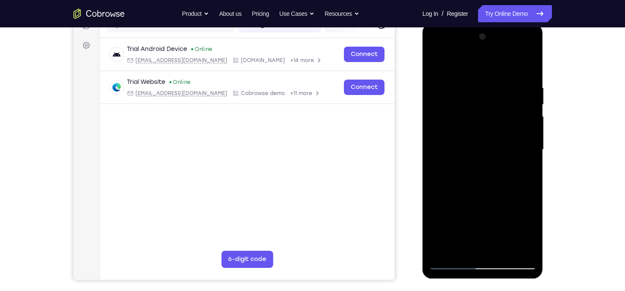
click at [435, 184] on div at bounding box center [483, 149] width 108 height 239
click at [530, 192] on div at bounding box center [483, 149] width 108 height 239
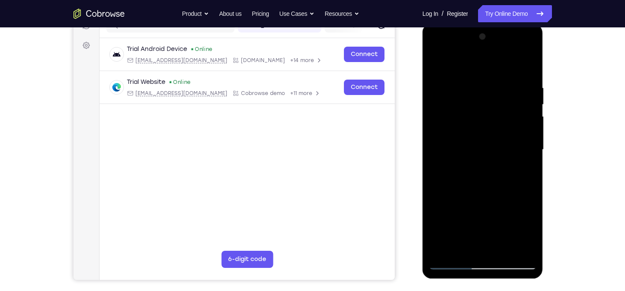
click at [527, 100] on div at bounding box center [483, 149] width 108 height 239
click at [528, 70] on div at bounding box center [483, 149] width 108 height 239
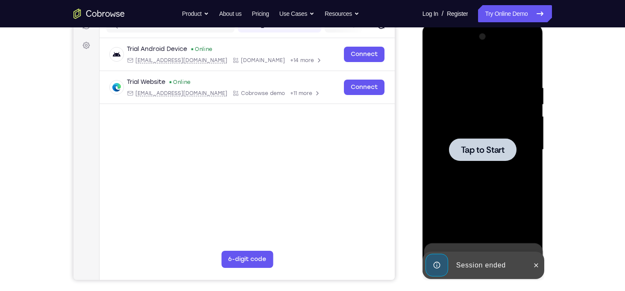
click at [481, 158] on div at bounding box center [483, 149] width 68 height 23
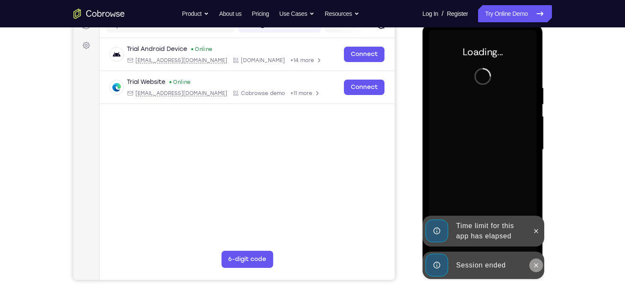
click at [533, 265] on icon at bounding box center [536, 265] width 7 height 7
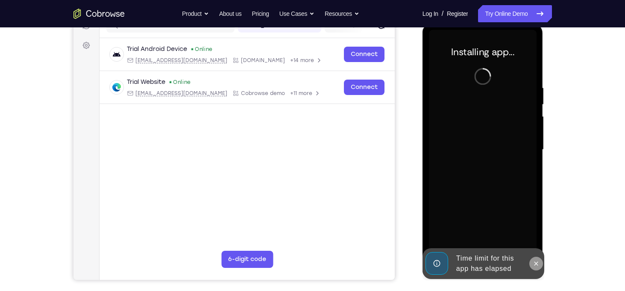
click at [535, 261] on icon at bounding box center [537, 263] width 4 height 4
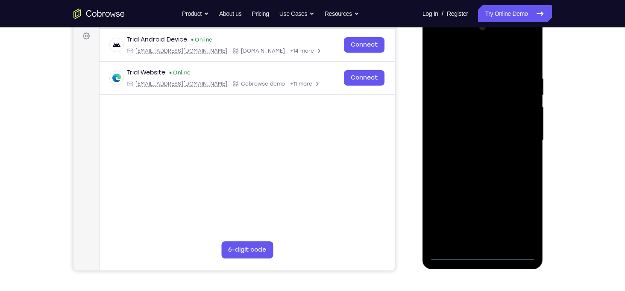
scroll to position [128, 0]
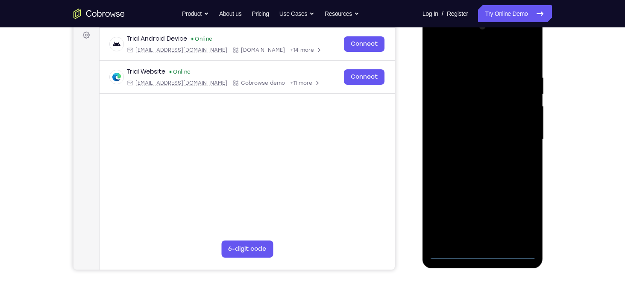
click at [484, 253] on div at bounding box center [483, 139] width 108 height 239
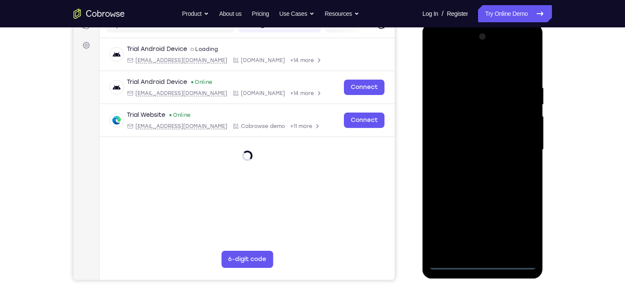
scroll to position [119, 0]
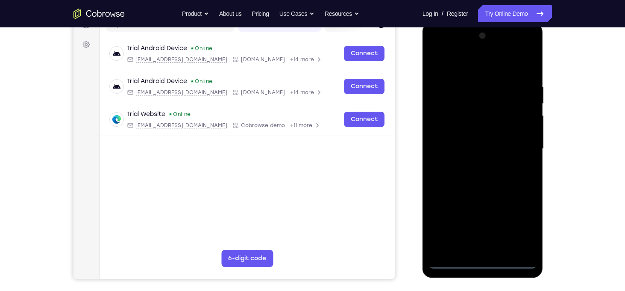
click at [516, 228] on div at bounding box center [483, 148] width 108 height 239
click at [451, 59] on div at bounding box center [483, 148] width 108 height 239
click at [518, 144] on div at bounding box center [483, 148] width 108 height 239
click at [473, 250] on div at bounding box center [483, 148] width 108 height 239
click at [472, 141] on div at bounding box center [483, 148] width 108 height 239
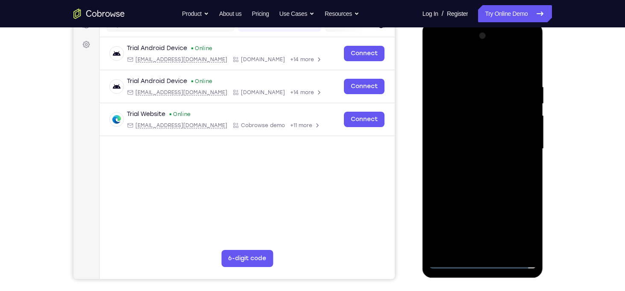
click at [470, 135] on div at bounding box center [483, 148] width 108 height 239
click at [484, 148] on div at bounding box center [483, 148] width 108 height 239
click at [481, 181] on div at bounding box center [483, 148] width 108 height 239
click at [478, 185] on div at bounding box center [483, 148] width 108 height 239
click at [475, 91] on div at bounding box center [483, 148] width 108 height 239
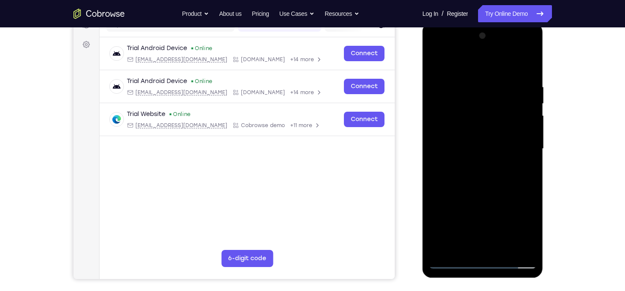
drag, startPoint x: 461, startPoint y: 69, endPoint x: 457, endPoint y: -9, distance: 77.9
click at [457, 23] on html "Online web based iOS Simulators and Android Emulators. Run iPhone, iPad, Mobile…" at bounding box center [484, 151] width 122 height 256
click at [523, 116] on div at bounding box center [483, 148] width 108 height 239
click at [527, 68] on div at bounding box center [483, 148] width 108 height 239
click at [484, 148] on div at bounding box center [483, 148] width 108 height 239
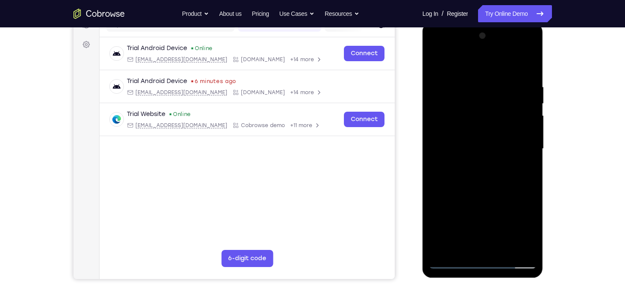
click at [484, 148] on div at bounding box center [483, 148] width 108 height 239
click at [528, 169] on div at bounding box center [483, 148] width 108 height 239
click at [505, 83] on div at bounding box center [483, 148] width 108 height 239
click at [528, 109] on div at bounding box center [483, 148] width 108 height 239
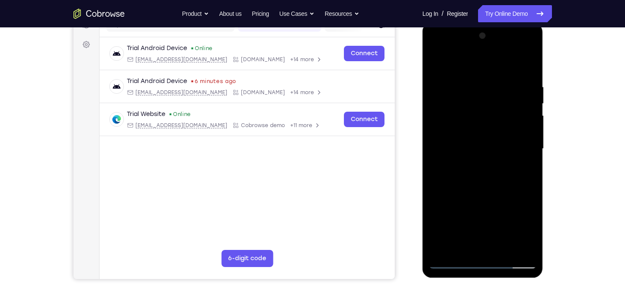
click at [528, 109] on div at bounding box center [483, 148] width 108 height 239
click at [499, 137] on div at bounding box center [483, 148] width 108 height 239
click at [519, 135] on div at bounding box center [483, 148] width 108 height 239
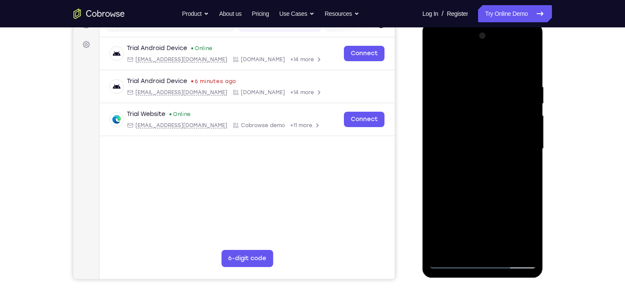
click at [519, 135] on div at bounding box center [483, 148] width 108 height 239
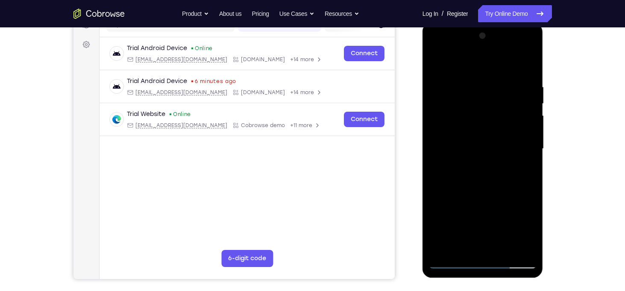
click at [519, 135] on div at bounding box center [483, 148] width 108 height 239
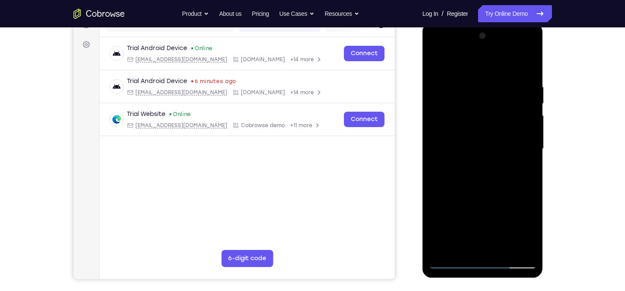
click at [519, 135] on div at bounding box center [483, 148] width 108 height 239
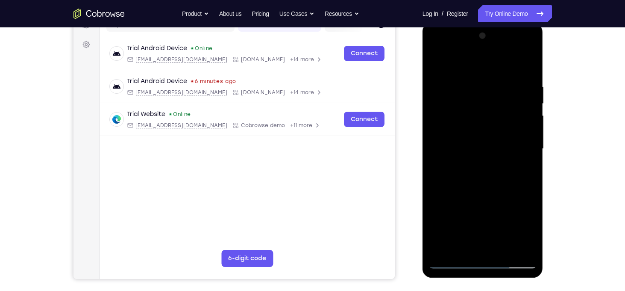
click at [519, 135] on div at bounding box center [483, 148] width 108 height 239
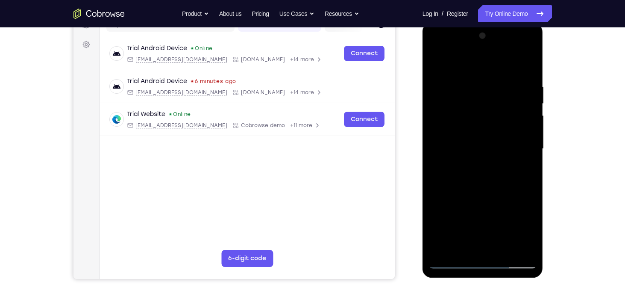
click at [519, 135] on div at bounding box center [483, 148] width 108 height 239
click at [530, 133] on div at bounding box center [483, 148] width 108 height 239
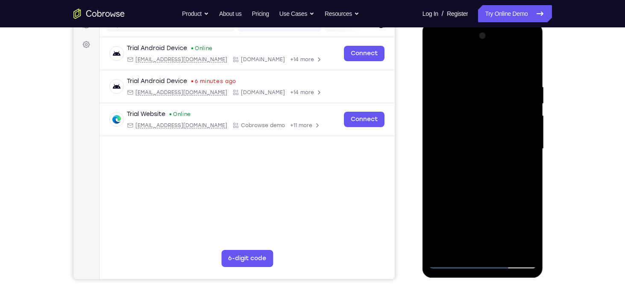
click at [530, 133] on div at bounding box center [483, 148] width 108 height 239
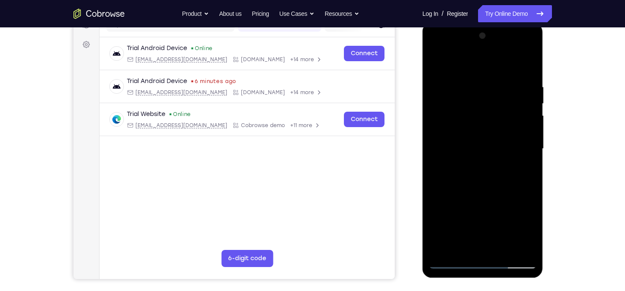
click at [530, 133] on div at bounding box center [483, 148] width 108 height 239
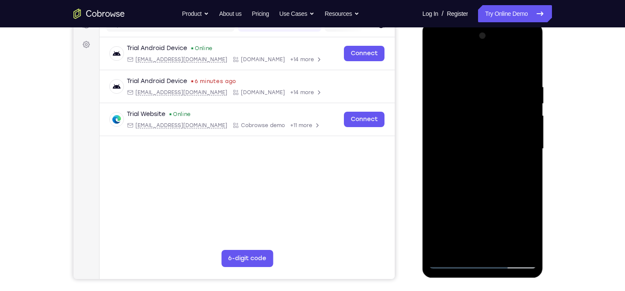
click at [530, 133] on div at bounding box center [483, 148] width 108 height 239
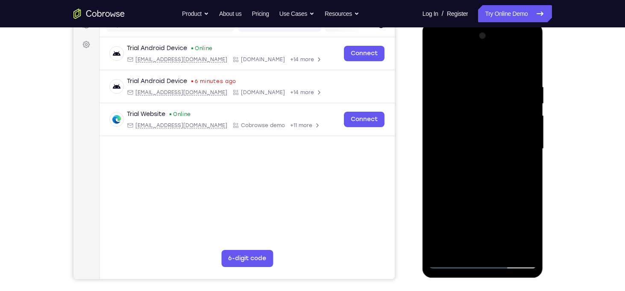
click at [530, 133] on div at bounding box center [483, 148] width 108 height 239
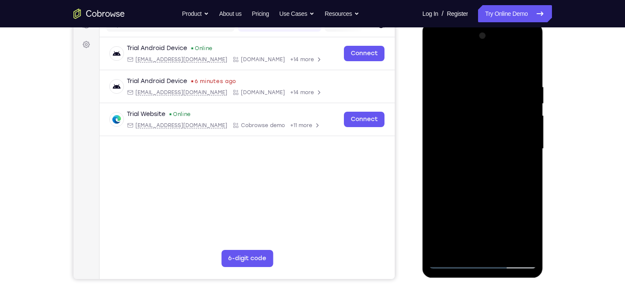
click at [530, 133] on div at bounding box center [483, 148] width 108 height 239
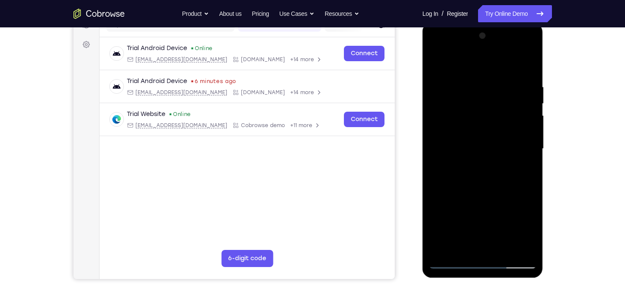
click at [530, 133] on div at bounding box center [483, 148] width 108 height 239
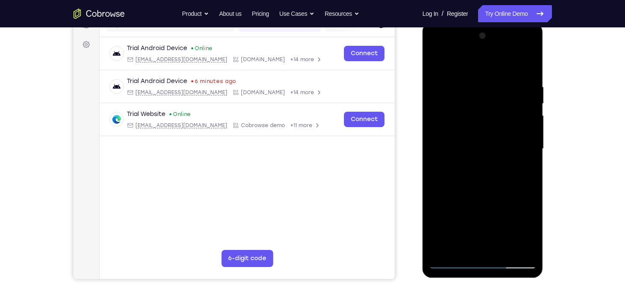
click at [530, 133] on div at bounding box center [483, 148] width 108 height 239
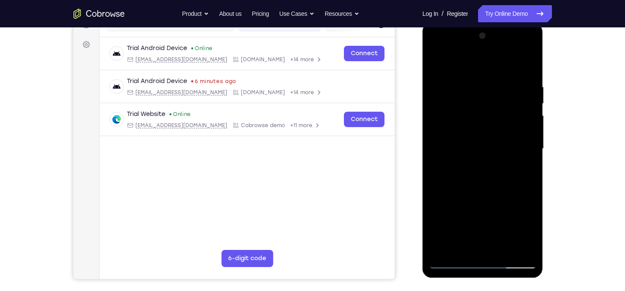
click at [530, 133] on div at bounding box center [483, 148] width 108 height 239
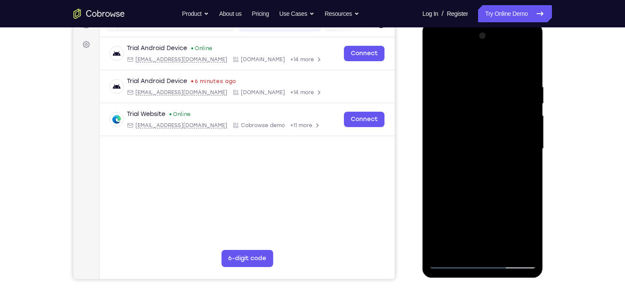
click at [530, 133] on div at bounding box center [483, 148] width 108 height 239
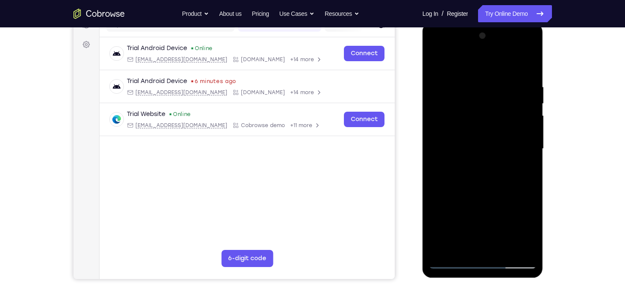
click at [530, 133] on div at bounding box center [483, 148] width 108 height 239
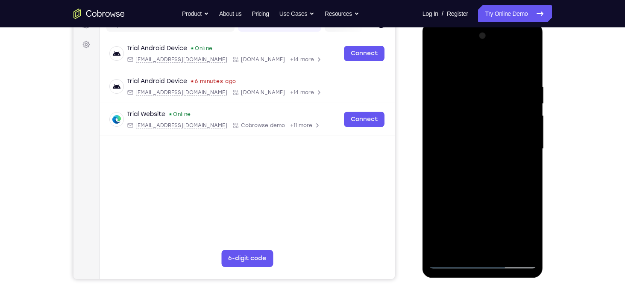
click at [530, 133] on div at bounding box center [483, 148] width 108 height 239
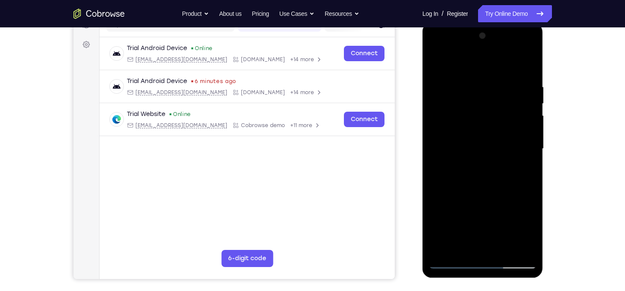
click at [530, 133] on div at bounding box center [483, 148] width 108 height 239
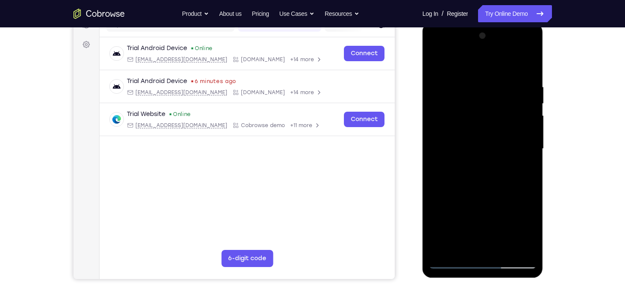
click at [440, 154] on div at bounding box center [483, 148] width 108 height 239
click at [528, 131] on div at bounding box center [483, 148] width 108 height 239
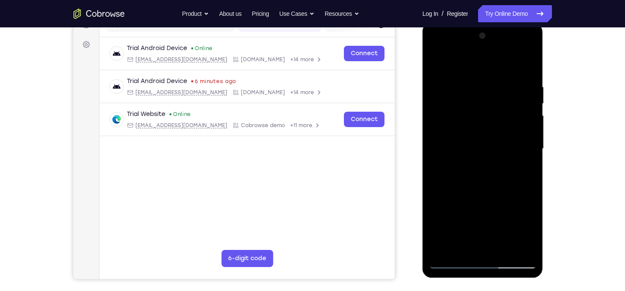
click at [528, 131] on div at bounding box center [483, 148] width 108 height 239
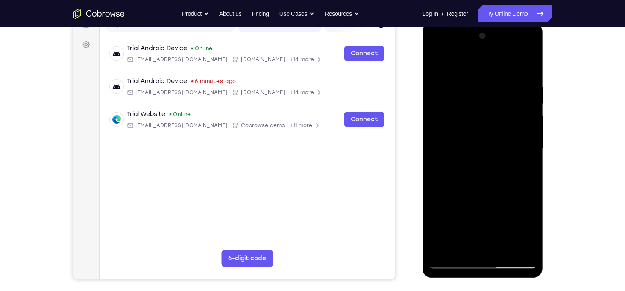
click at [528, 131] on div at bounding box center [483, 148] width 108 height 239
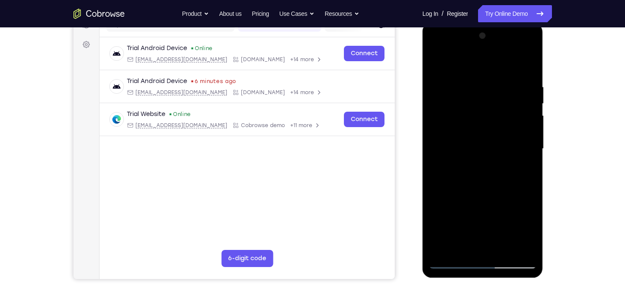
click at [528, 131] on div at bounding box center [483, 148] width 108 height 239
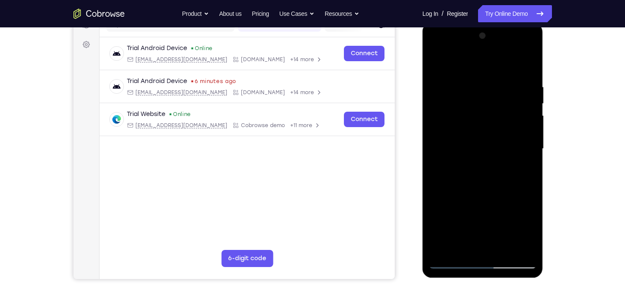
click at [528, 131] on div at bounding box center [483, 148] width 108 height 239
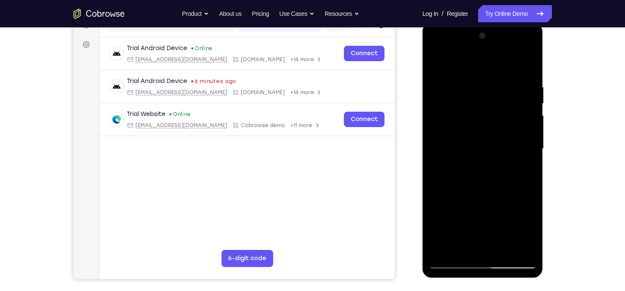
click at [528, 131] on div at bounding box center [483, 148] width 108 height 239
click at [528, 67] on div at bounding box center [483, 148] width 108 height 239
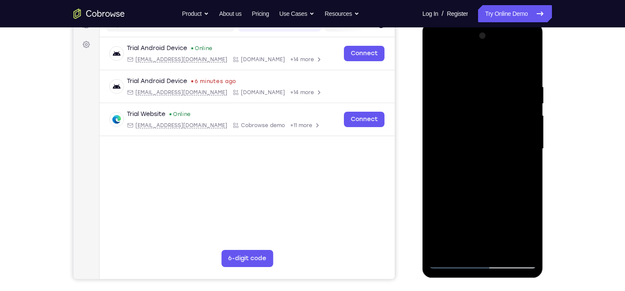
click at [503, 248] on div at bounding box center [483, 148] width 108 height 239
click at [480, 197] on div at bounding box center [483, 148] width 108 height 239
click at [463, 143] on div at bounding box center [483, 148] width 108 height 239
click at [533, 229] on div at bounding box center [483, 148] width 108 height 239
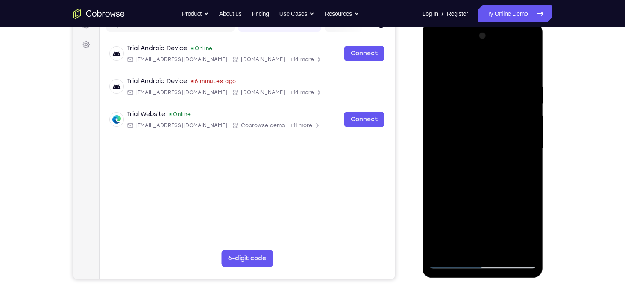
click at [437, 64] on div at bounding box center [483, 148] width 108 height 239
click at [474, 158] on div at bounding box center [483, 148] width 108 height 239
click at [464, 247] on div at bounding box center [483, 148] width 108 height 239
drag, startPoint x: 489, startPoint y: 222, endPoint x: 489, endPoint y: 89, distance: 132.9
click at [489, 89] on div at bounding box center [483, 148] width 108 height 239
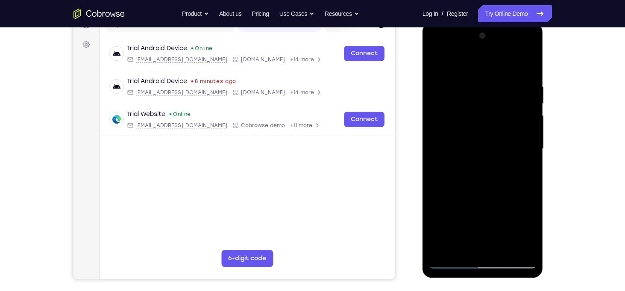
drag, startPoint x: 468, startPoint y: 215, endPoint x: 473, endPoint y: 128, distance: 86.9
click at [473, 128] on div at bounding box center [483, 148] width 108 height 239
drag, startPoint x: 437, startPoint y: 195, endPoint x: 433, endPoint y: 237, distance: 41.6
click at [433, 237] on div at bounding box center [483, 148] width 108 height 239
click at [437, 217] on div at bounding box center [483, 148] width 108 height 239
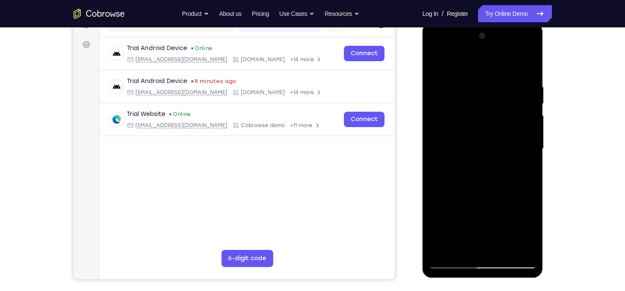
click at [524, 166] on div at bounding box center [483, 148] width 108 height 239
click at [529, 233] on div at bounding box center [483, 148] width 108 height 239
click at [530, 233] on div at bounding box center [483, 148] width 108 height 239
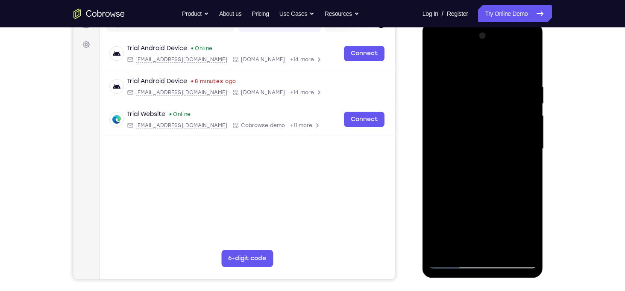
click at [530, 233] on div at bounding box center [483, 148] width 108 height 239
click at [439, 69] on div at bounding box center [483, 148] width 108 height 239
click at [468, 150] on div at bounding box center [483, 148] width 108 height 239
click at [462, 248] on div at bounding box center [483, 148] width 108 height 239
drag, startPoint x: 444, startPoint y: 237, endPoint x: 438, endPoint y: 190, distance: 47.4
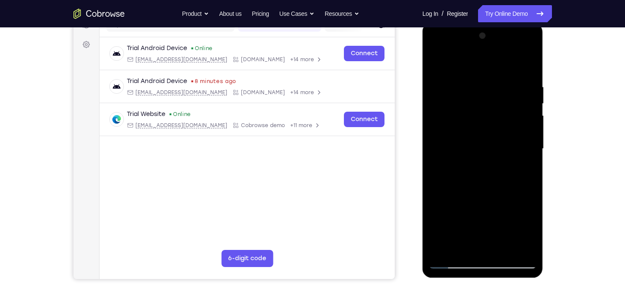
click at [438, 190] on div at bounding box center [483, 148] width 108 height 239
click at [494, 206] on div at bounding box center [483, 148] width 108 height 239
click at [525, 165] on div at bounding box center [483, 148] width 108 height 239
click at [437, 67] on div at bounding box center [483, 148] width 108 height 239
click at [476, 177] on div at bounding box center [483, 148] width 108 height 239
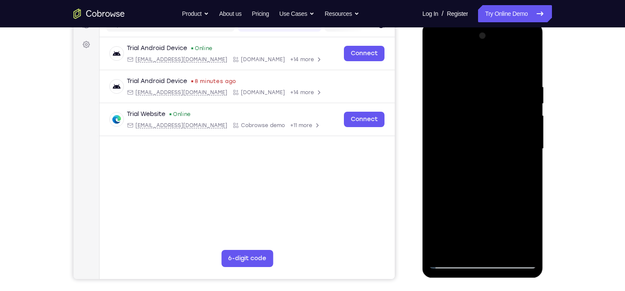
click at [433, 68] on div at bounding box center [483, 148] width 108 height 239
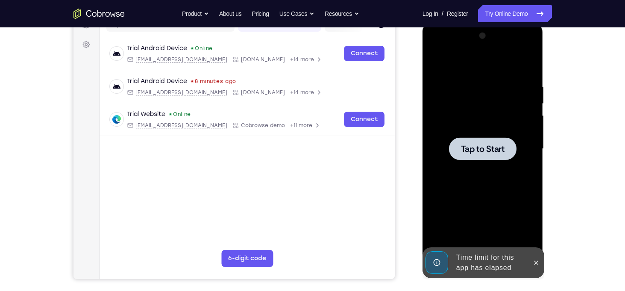
click at [480, 145] on span "Tap to Start" at bounding box center [483, 148] width 44 height 9
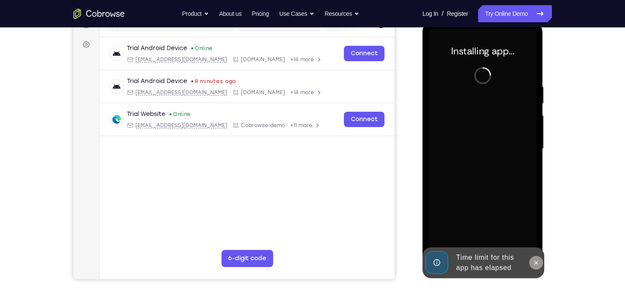
click at [536, 261] on icon at bounding box center [536, 262] width 7 height 7
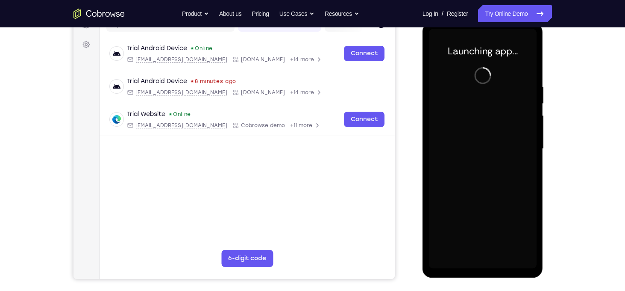
click at [483, 264] on div at bounding box center [483, 148] width 108 height 239
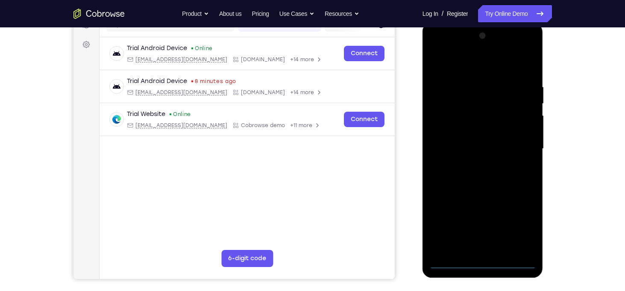
click at [483, 264] on div at bounding box center [483, 148] width 108 height 239
click at [524, 223] on div at bounding box center [483, 148] width 108 height 239
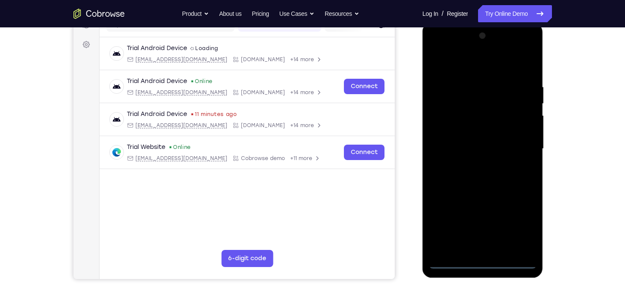
click at [446, 62] on div at bounding box center [483, 148] width 108 height 239
click at [453, 62] on div at bounding box center [483, 148] width 108 height 239
click at [519, 140] on div at bounding box center [483, 148] width 108 height 239
click at [473, 164] on div at bounding box center [483, 148] width 108 height 239
click at [471, 142] on div at bounding box center [483, 148] width 108 height 239
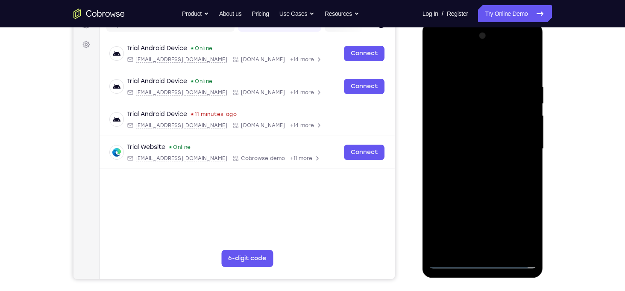
click at [460, 147] on div at bounding box center [483, 148] width 108 height 239
click at [483, 181] on div at bounding box center [483, 148] width 108 height 239
drag, startPoint x: 478, startPoint y: 72, endPoint x: 480, endPoint y: 11, distance: 61.6
click at [480, 23] on html "Online web based iOS Simulators and Android Emulators. Run iPhone, iPad, Mobile…" at bounding box center [484, 151] width 122 height 256
click at [443, 84] on div at bounding box center [483, 148] width 108 height 239
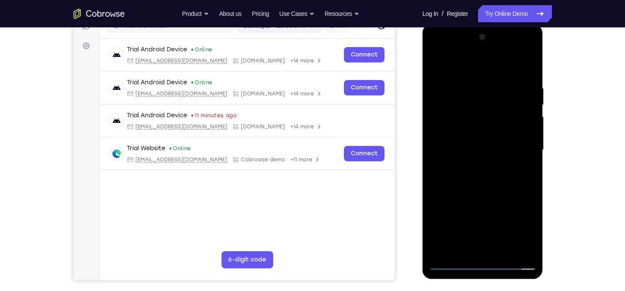
scroll to position [118, 0]
click at [501, 247] on div at bounding box center [483, 149] width 108 height 239
click at [481, 196] on div at bounding box center [483, 149] width 108 height 239
click at [474, 125] on div at bounding box center [483, 149] width 108 height 239
click at [530, 229] on div at bounding box center [483, 149] width 108 height 239
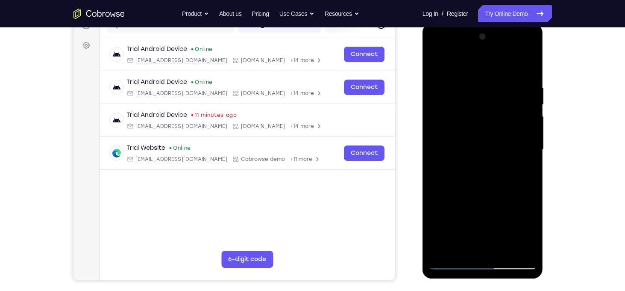
click at [433, 69] on div at bounding box center [483, 149] width 108 height 239
drag, startPoint x: 478, startPoint y: 196, endPoint x: 482, endPoint y: 109, distance: 87.3
click at [482, 109] on div at bounding box center [483, 149] width 108 height 239
click at [438, 60] on div at bounding box center [483, 149] width 108 height 239
click at [466, 254] on div at bounding box center [483, 149] width 108 height 239
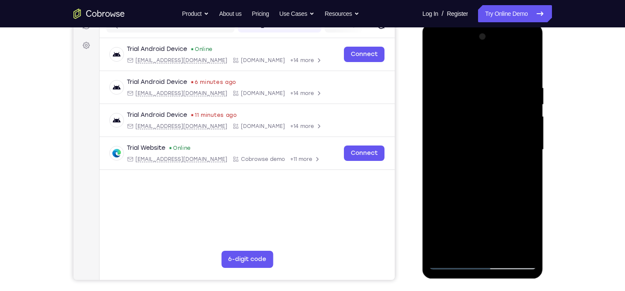
click at [459, 66] on div at bounding box center [483, 149] width 108 height 239
click at [465, 128] on div at bounding box center [483, 149] width 108 height 239
click at [517, 163] on div at bounding box center [483, 149] width 108 height 239
click at [438, 63] on div at bounding box center [483, 149] width 108 height 239
click at [524, 252] on div at bounding box center [483, 149] width 108 height 239
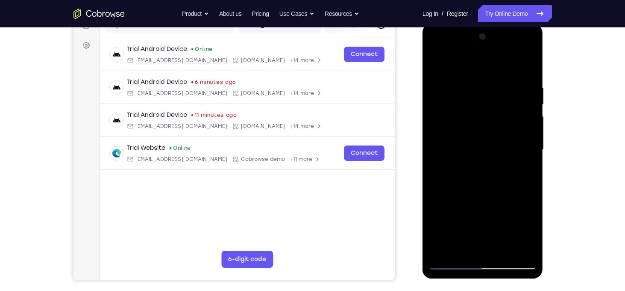
click at [483, 173] on div at bounding box center [483, 149] width 108 height 239
click at [468, 77] on div at bounding box center [483, 149] width 108 height 239
click at [437, 63] on div at bounding box center [483, 149] width 108 height 239
click at [521, 174] on div at bounding box center [483, 149] width 108 height 239
click at [465, 76] on div at bounding box center [483, 149] width 108 height 239
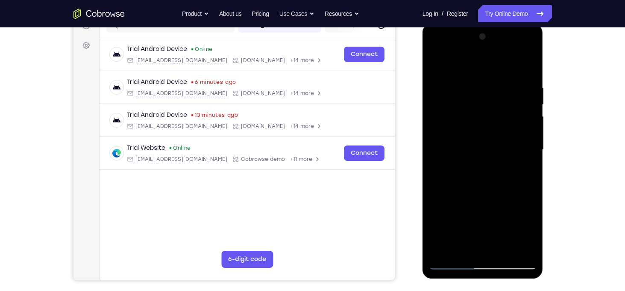
click at [440, 140] on div at bounding box center [483, 149] width 108 height 239
click at [437, 62] on div at bounding box center [483, 149] width 108 height 239
click at [467, 74] on div at bounding box center [483, 149] width 108 height 239
click at [520, 139] on div at bounding box center [483, 149] width 108 height 239
click at [492, 167] on div at bounding box center [483, 149] width 108 height 239
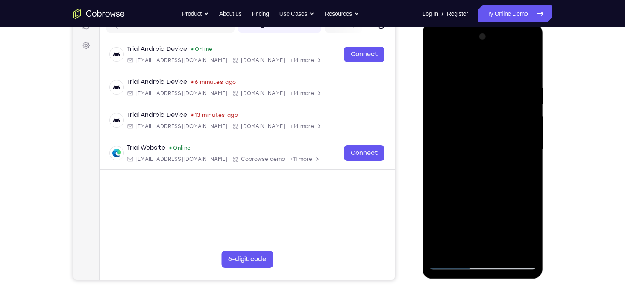
click at [437, 65] on div at bounding box center [483, 149] width 108 height 239
click at [503, 247] on div at bounding box center [483, 149] width 108 height 239
click at [476, 131] on div at bounding box center [483, 149] width 108 height 239
click at [475, 194] on div at bounding box center [483, 149] width 108 height 239
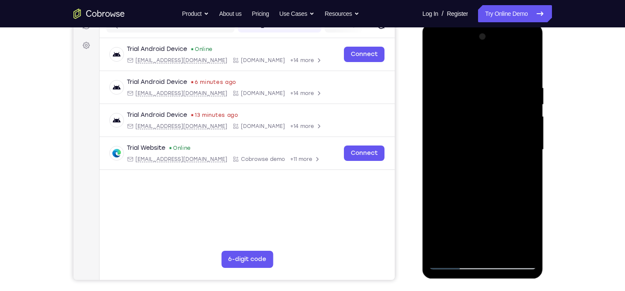
click at [504, 192] on div at bounding box center [483, 149] width 108 height 239
click at [439, 68] on div at bounding box center [483, 149] width 108 height 239
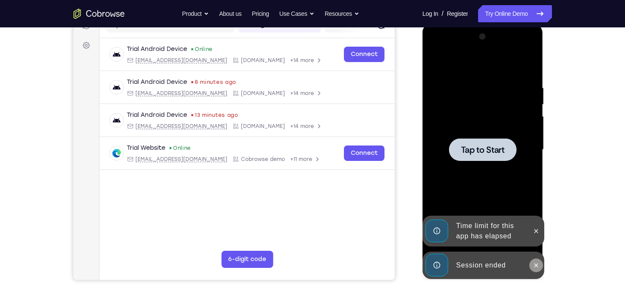
click at [537, 263] on icon at bounding box center [536, 265] width 7 height 7
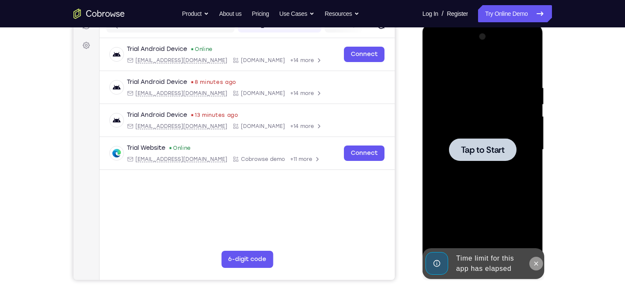
click at [537, 264] on icon at bounding box center [536, 263] width 7 height 7
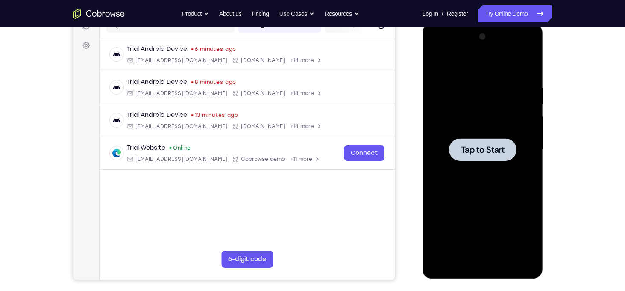
click at [473, 156] on div at bounding box center [483, 149] width 68 height 23
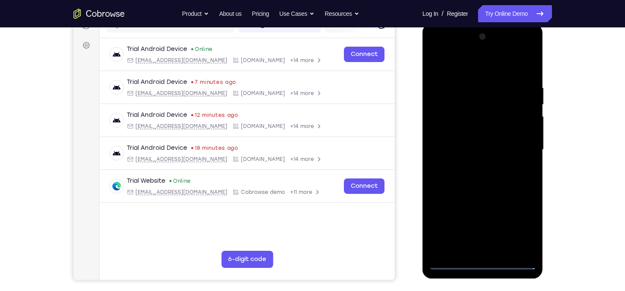
click at [486, 267] on div at bounding box center [483, 149] width 108 height 239
click at [515, 233] on div at bounding box center [483, 149] width 108 height 239
click at [452, 66] on div at bounding box center [483, 149] width 108 height 239
click at [517, 150] on div at bounding box center [483, 149] width 108 height 239
click at [476, 165] on div at bounding box center [483, 149] width 108 height 239
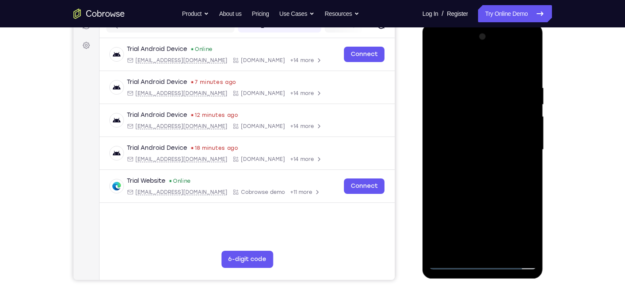
click at [477, 145] on div at bounding box center [483, 149] width 108 height 239
click at [474, 130] on div at bounding box center [483, 149] width 108 height 239
click at [490, 150] on div at bounding box center [483, 149] width 108 height 239
click at [485, 185] on div at bounding box center [483, 149] width 108 height 239
drag, startPoint x: 463, startPoint y: 71, endPoint x: 454, endPoint y: 10, distance: 62.3
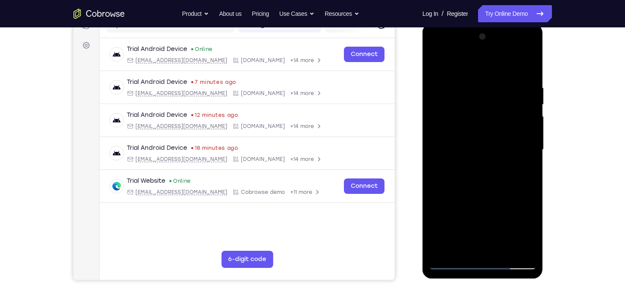
click at [454, 24] on html "Online web based iOS Simulators and Android Emulators. Run iPhone, iPad, Mobile…" at bounding box center [484, 152] width 122 height 256
click at [467, 87] on div at bounding box center [483, 149] width 108 height 239
click at [530, 106] on div at bounding box center [483, 149] width 108 height 239
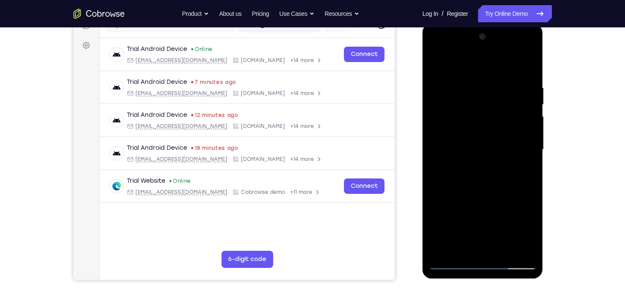
click at [530, 106] on div at bounding box center [483, 149] width 108 height 239
click at [530, 68] on div at bounding box center [483, 149] width 108 height 239
click at [503, 252] on div at bounding box center [483, 149] width 108 height 239
click at [493, 196] on div at bounding box center [483, 149] width 108 height 239
click at [480, 128] on div at bounding box center [483, 149] width 108 height 239
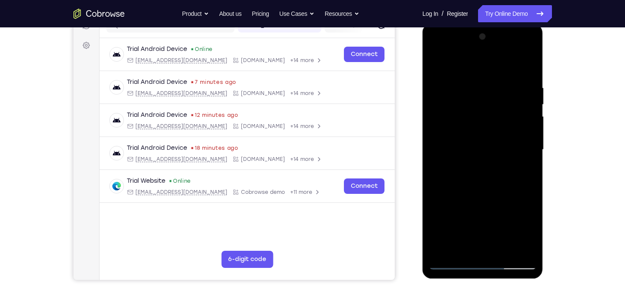
click at [467, 140] on div at bounding box center [483, 149] width 108 height 239
click at [485, 141] on div at bounding box center [483, 149] width 108 height 239
click at [463, 252] on div at bounding box center [483, 149] width 108 height 239
click at [505, 199] on div at bounding box center [483, 149] width 108 height 239
drag, startPoint x: 495, startPoint y: 218, endPoint x: 492, endPoint y: 115, distance: 102.7
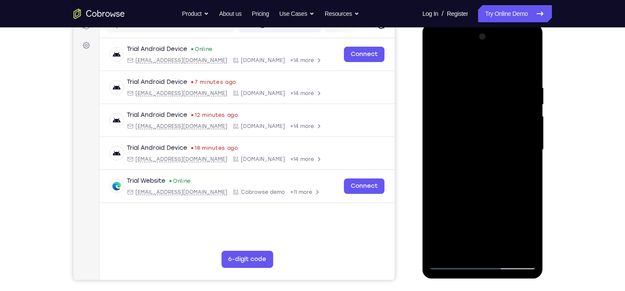
click at [492, 115] on div at bounding box center [483, 149] width 108 height 239
drag, startPoint x: 455, startPoint y: 231, endPoint x: 469, endPoint y: 152, distance: 80.8
click at [469, 152] on div at bounding box center [483, 149] width 108 height 239
click at [436, 232] on div at bounding box center [483, 149] width 108 height 239
click at [524, 162] on div at bounding box center [483, 149] width 108 height 239
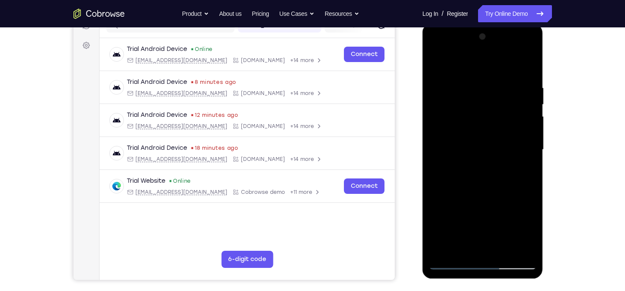
click at [472, 113] on div at bounding box center [483, 149] width 108 height 239
click at [471, 152] on div at bounding box center [483, 149] width 108 height 239
click at [435, 178] on div at bounding box center [483, 149] width 108 height 239
click at [462, 248] on div at bounding box center [483, 149] width 108 height 239
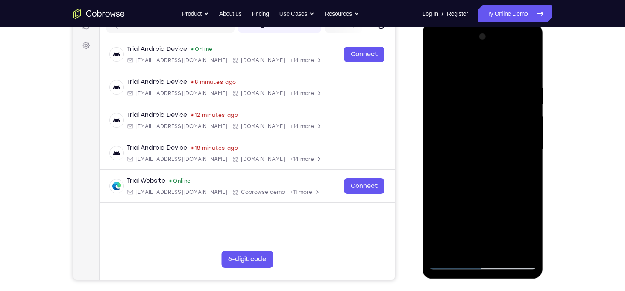
click at [471, 138] on div at bounding box center [483, 149] width 108 height 239
click at [471, 130] on div at bounding box center [483, 149] width 108 height 239
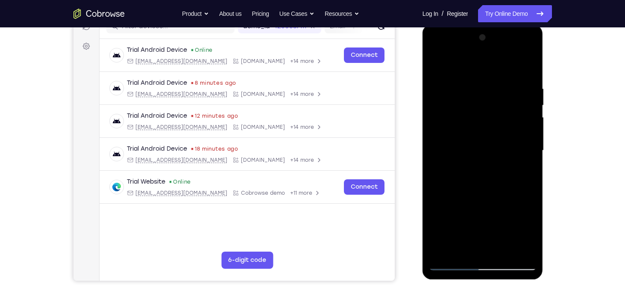
click at [533, 187] on div at bounding box center [483, 150] width 108 height 239
click at [472, 245] on div at bounding box center [483, 150] width 108 height 239
click at [461, 251] on div at bounding box center [483, 150] width 108 height 239
click at [448, 201] on div at bounding box center [483, 150] width 108 height 239
click at [436, 200] on div at bounding box center [483, 150] width 108 height 239
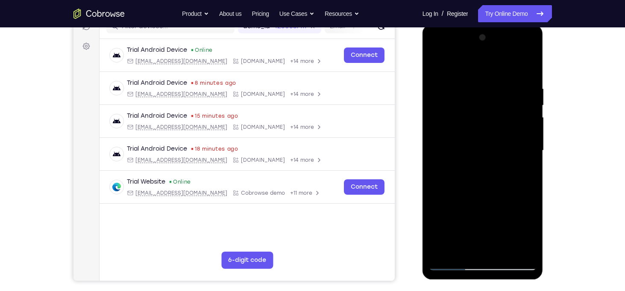
click at [439, 69] on div at bounding box center [483, 150] width 108 height 239
drag, startPoint x: 491, startPoint y: 206, endPoint x: 491, endPoint y: 272, distance: 65.8
click at [491, 272] on div at bounding box center [483, 151] width 121 height 255
click at [442, 64] on div at bounding box center [483, 150] width 108 height 239
drag, startPoint x: 484, startPoint y: 71, endPoint x: 486, endPoint y: 202, distance: 131.7
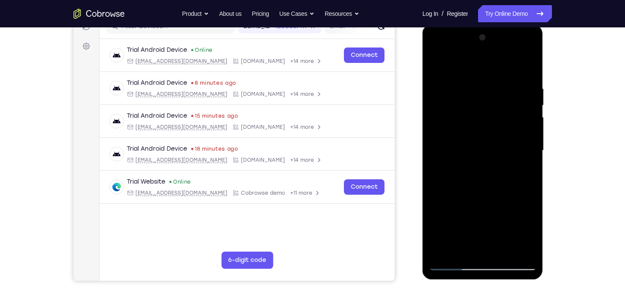
click at [486, 202] on div at bounding box center [483, 150] width 108 height 239
click at [478, 84] on div at bounding box center [483, 150] width 108 height 239
click at [528, 68] on div at bounding box center [483, 150] width 108 height 239
click at [500, 83] on div at bounding box center [483, 150] width 108 height 239
click at [532, 99] on div at bounding box center [483, 150] width 108 height 239
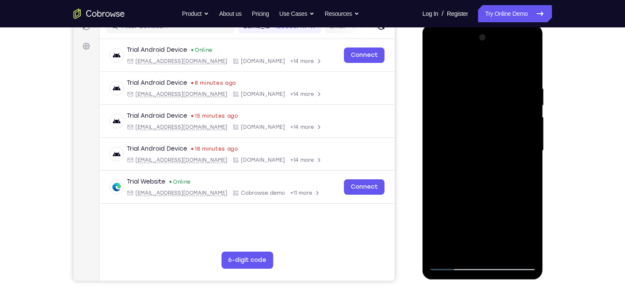
click at [532, 99] on div at bounding box center [483, 150] width 108 height 239
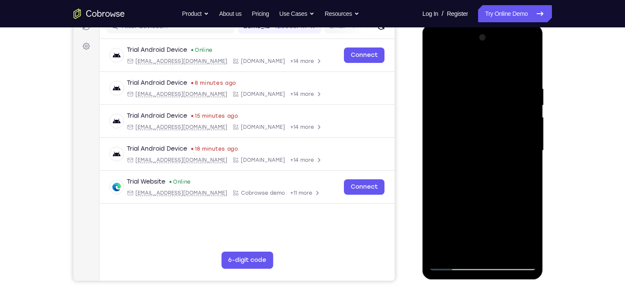
click at [532, 99] on div at bounding box center [483, 150] width 108 height 239
click at [527, 71] on div at bounding box center [483, 150] width 108 height 239
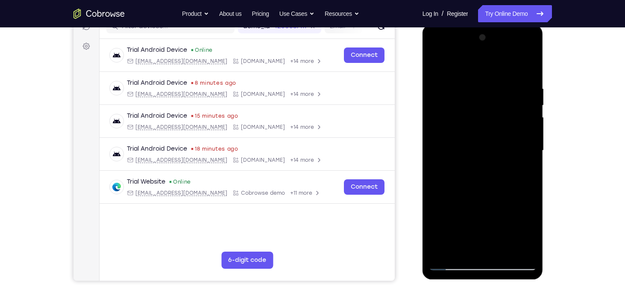
click at [502, 250] on div at bounding box center [483, 150] width 108 height 239
click at [471, 129] on div at bounding box center [483, 150] width 108 height 239
click at [466, 189] on div at bounding box center [483, 150] width 108 height 239
click at [487, 191] on div at bounding box center [483, 150] width 108 height 239
click at [466, 246] on div at bounding box center [483, 150] width 108 height 239
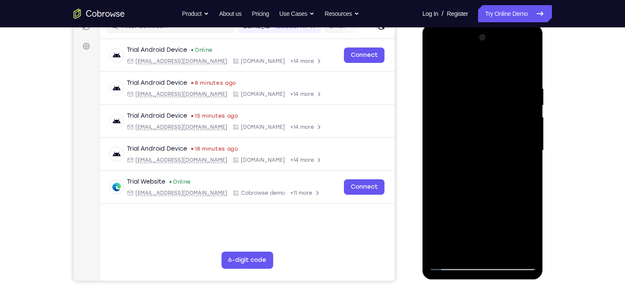
click at [450, 201] on div at bounding box center [483, 150] width 108 height 239
click at [437, 199] on div at bounding box center [483, 150] width 108 height 239
click at [465, 106] on div at bounding box center [483, 150] width 108 height 239
click at [474, 197] on div at bounding box center [483, 150] width 108 height 239
click at [486, 196] on div at bounding box center [483, 150] width 108 height 239
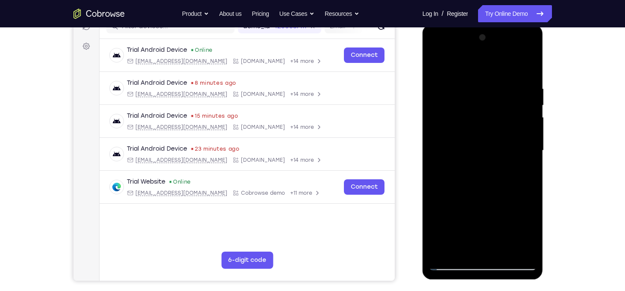
click at [463, 248] on div at bounding box center [483, 150] width 108 height 239
click at [508, 227] on div at bounding box center [483, 150] width 108 height 239
click at [469, 135] on div at bounding box center [483, 150] width 108 height 239
click at [476, 200] on div at bounding box center [483, 150] width 108 height 239
click at [505, 201] on div at bounding box center [483, 150] width 108 height 239
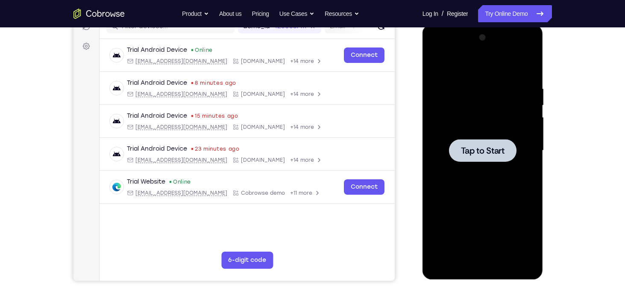
click at [481, 141] on div at bounding box center [483, 150] width 68 height 23
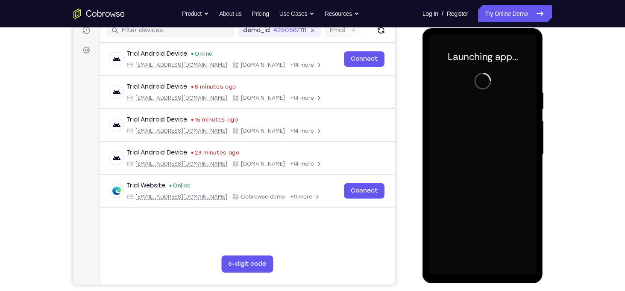
scroll to position [113, 0]
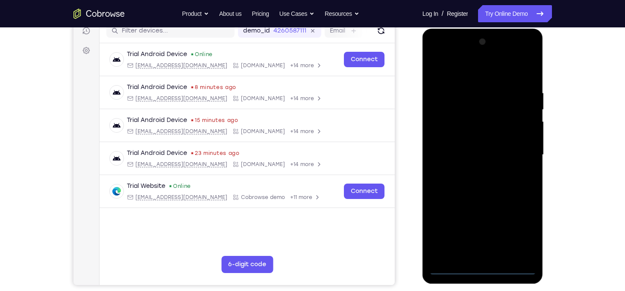
click at [486, 268] on div at bounding box center [483, 154] width 108 height 239
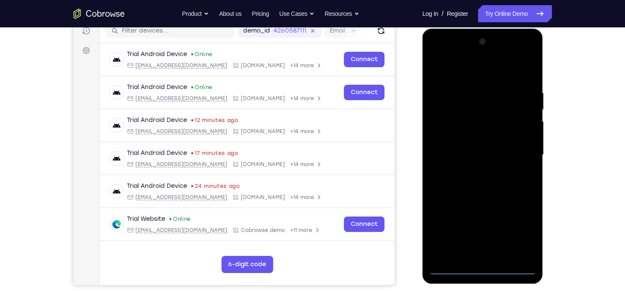
click at [524, 227] on div at bounding box center [483, 154] width 108 height 239
click at [447, 69] on div at bounding box center [483, 154] width 108 height 239
click at [518, 156] on div at bounding box center [483, 154] width 108 height 239
click at [472, 170] on div at bounding box center [483, 154] width 108 height 239
click at [467, 138] on div at bounding box center [483, 154] width 108 height 239
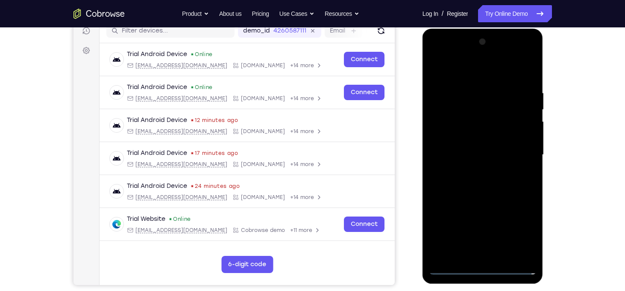
click at [475, 150] on div at bounding box center [483, 154] width 108 height 239
click at [486, 133] on div at bounding box center [483, 154] width 108 height 239
click at [504, 255] on div at bounding box center [483, 154] width 108 height 239
click at [486, 201] on div at bounding box center [483, 154] width 108 height 239
click at [468, 132] on div at bounding box center [483, 154] width 108 height 239
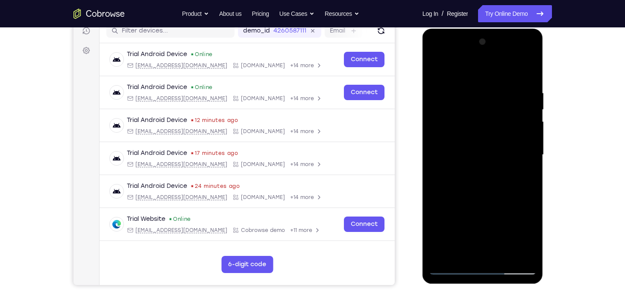
click at [459, 206] on div at bounding box center [483, 154] width 108 height 239
click at [470, 235] on div at bounding box center [483, 154] width 108 height 239
click at [505, 235] on div at bounding box center [483, 154] width 108 height 239
click at [464, 253] on div at bounding box center [483, 154] width 108 height 239
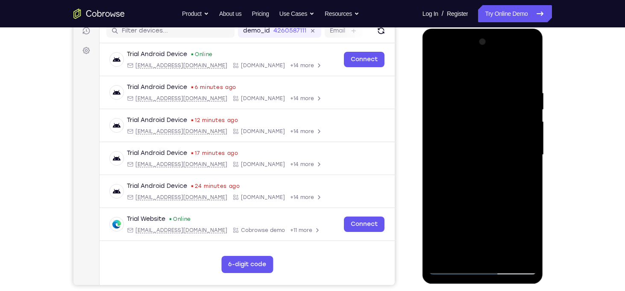
click at [507, 203] on div at bounding box center [483, 154] width 108 height 239
drag, startPoint x: 503, startPoint y: 220, endPoint x: 511, endPoint y: 84, distance: 136.1
click at [511, 84] on div at bounding box center [483, 154] width 108 height 239
drag, startPoint x: 466, startPoint y: 236, endPoint x: 479, endPoint y: 152, distance: 84.8
click at [479, 152] on div at bounding box center [483, 154] width 108 height 239
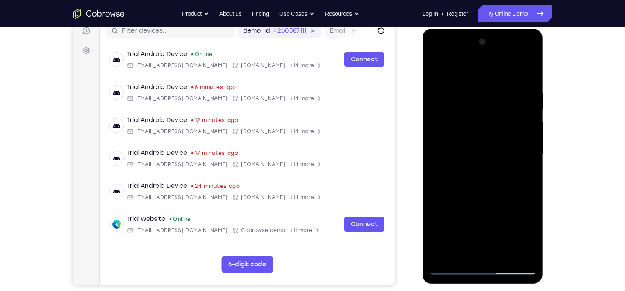
click at [436, 198] on div at bounding box center [483, 154] width 108 height 239
click at [527, 167] on div at bounding box center [483, 154] width 108 height 239
click at [436, 71] on div at bounding box center [483, 154] width 108 height 239
click at [486, 147] on div at bounding box center [483, 154] width 108 height 239
click at [479, 132] on div at bounding box center [483, 154] width 108 height 239
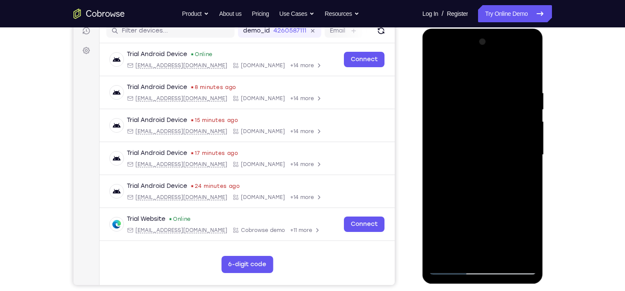
click at [463, 256] on div at bounding box center [483, 154] width 108 height 239
click at [448, 206] on div at bounding box center [483, 154] width 108 height 239
click at [433, 205] on div at bounding box center [483, 154] width 108 height 239
click at [529, 171] on div at bounding box center [483, 154] width 108 height 239
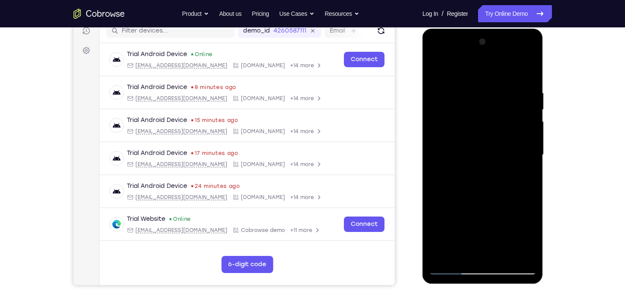
click at [439, 72] on div at bounding box center [483, 154] width 108 height 239
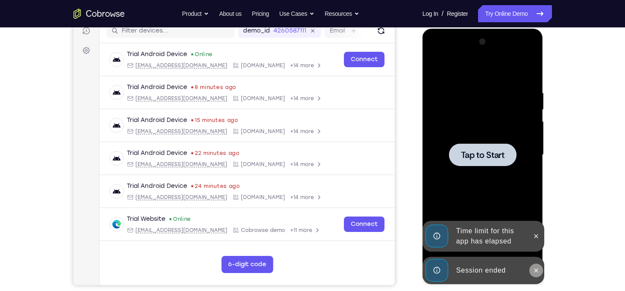
click at [537, 276] on button at bounding box center [537, 270] width 14 height 14
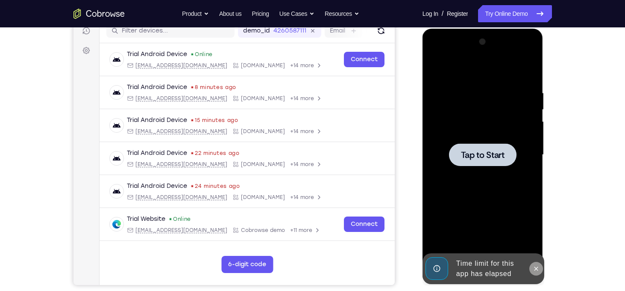
click at [537, 269] on icon at bounding box center [537, 268] width 4 height 4
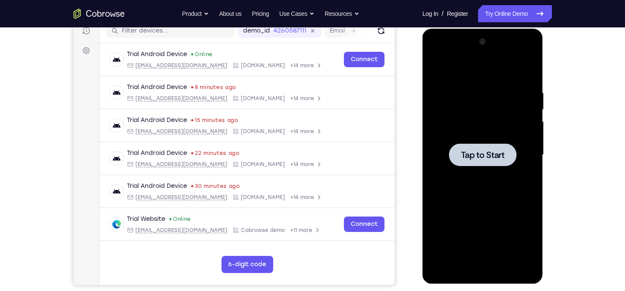
click at [486, 150] on span "Tap to Start" at bounding box center [483, 154] width 44 height 9
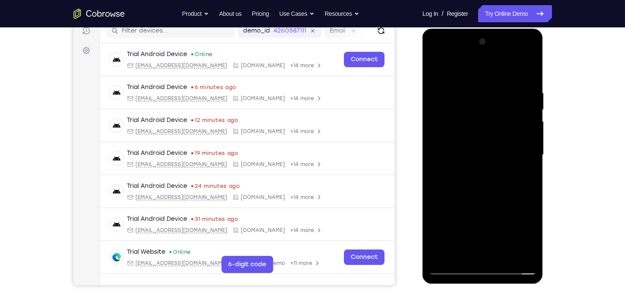
click at [489, 268] on div at bounding box center [483, 154] width 108 height 239
click at [512, 233] on div at bounding box center [483, 154] width 108 height 239
click at [518, 232] on div at bounding box center [483, 154] width 108 height 239
click at [456, 77] on div at bounding box center [483, 154] width 108 height 239
click at [520, 150] on div at bounding box center [483, 154] width 108 height 239
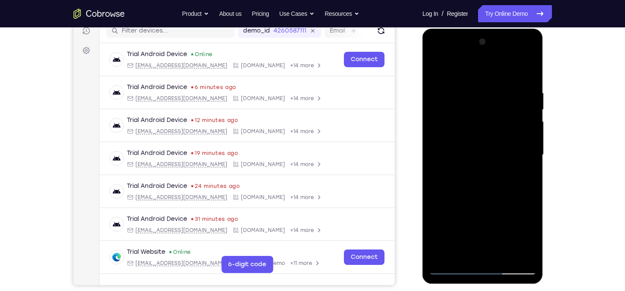
click at [496, 249] on div at bounding box center [483, 154] width 108 height 239
click at [475, 173] on div at bounding box center [483, 154] width 108 height 239
click at [471, 148] on div at bounding box center [483, 154] width 108 height 239
click at [472, 135] on div at bounding box center [483, 154] width 108 height 239
click at [464, 152] on div at bounding box center [483, 154] width 108 height 239
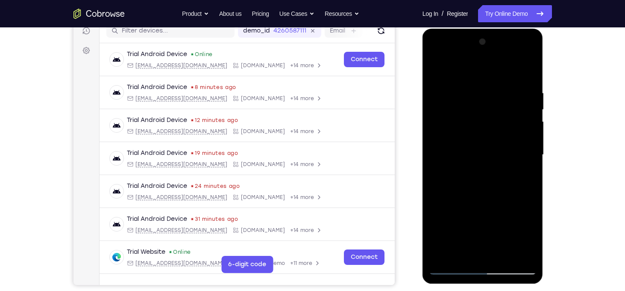
click at [489, 194] on div at bounding box center [483, 154] width 108 height 239
click at [504, 255] on div at bounding box center [483, 154] width 108 height 239
click at [491, 200] on div at bounding box center [483, 154] width 108 height 239
click at [480, 171] on div at bounding box center [483, 154] width 108 height 239
click at [467, 228] on div at bounding box center [483, 154] width 108 height 239
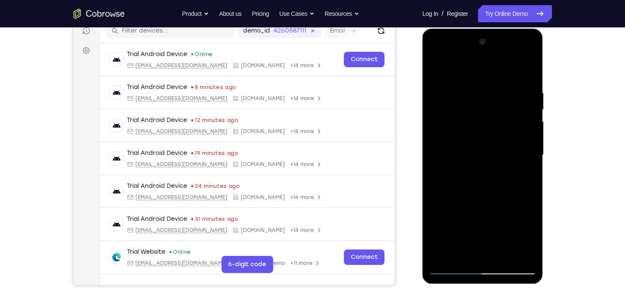
click at [485, 227] on div at bounding box center [483, 154] width 108 height 239
click at [528, 239] on div at bounding box center [483, 154] width 108 height 239
click at [464, 122] on div at bounding box center [483, 154] width 108 height 239
click at [481, 197] on div at bounding box center [483, 154] width 108 height 239
click at [436, 74] on div at bounding box center [483, 154] width 108 height 239
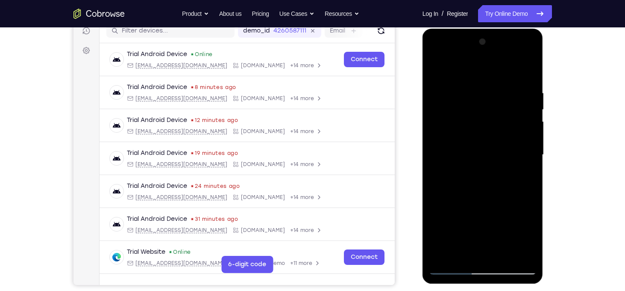
click at [476, 166] on div at bounding box center [483, 154] width 108 height 239
click at [462, 251] on div at bounding box center [483, 154] width 108 height 239
click at [507, 203] on div at bounding box center [483, 154] width 108 height 239
click at [440, 73] on div at bounding box center [483, 154] width 108 height 239
click at [490, 132] on div at bounding box center [483, 154] width 108 height 239
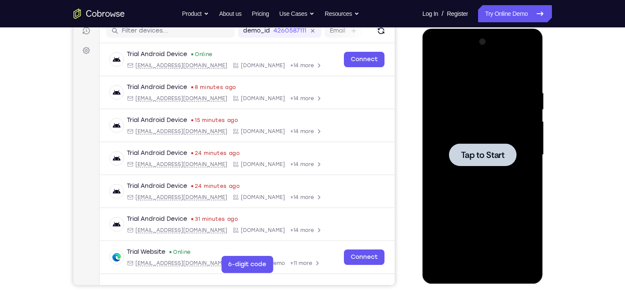
click at [500, 150] on span "Tap to Start" at bounding box center [483, 154] width 44 height 9
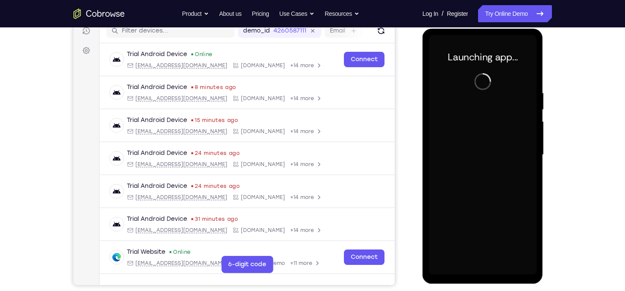
click at [480, 271] on div at bounding box center [483, 154] width 108 height 239
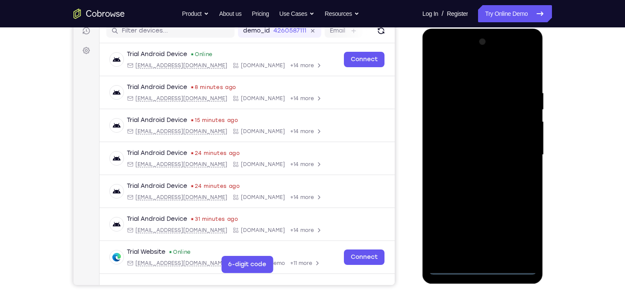
click at [515, 236] on div at bounding box center [483, 154] width 108 height 239
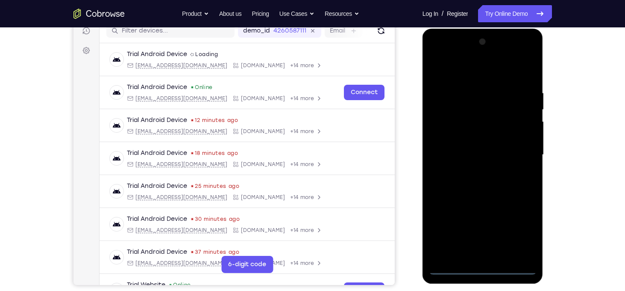
click at [452, 74] on div at bounding box center [483, 154] width 108 height 239
click at [525, 147] on div at bounding box center [483, 154] width 108 height 239
click at [477, 171] on div at bounding box center [483, 154] width 108 height 239
click at [469, 144] on div at bounding box center [483, 154] width 108 height 239
click at [469, 140] on div at bounding box center [483, 154] width 108 height 239
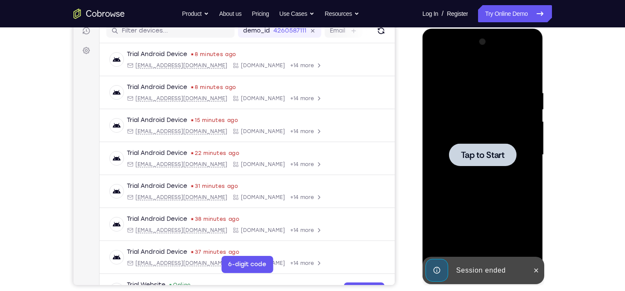
click at [484, 154] on span "Tap to Start" at bounding box center [483, 154] width 44 height 9
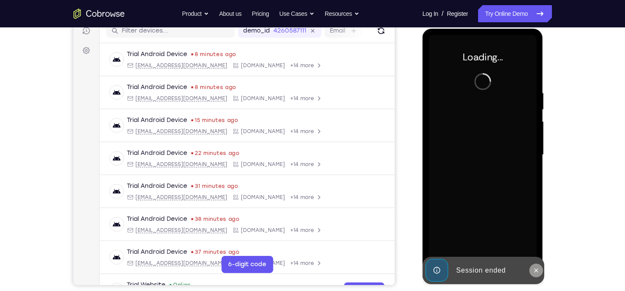
click at [537, 275] on button at bounding box center [537, 270] width 14 height 14
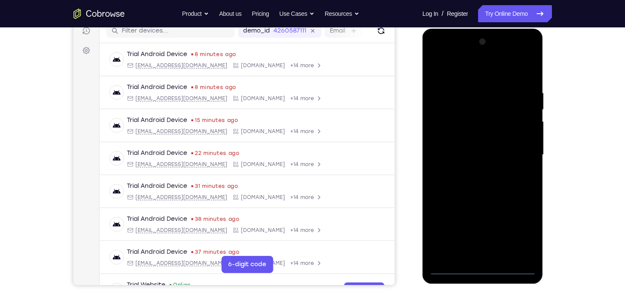
click at [480, 270] on div at bounding box center [483, 154] width 108 height 239
click at [513, 239] on div at bounding box center [483, 154] width 108 height 239
click at [514, 237] on div at bounding box center [483, 154] width 108 height 239
click at [448, 66] on div at bounding box center [483, 154] width 108 height 239
click at [522, 159] on div at bounding box center [483, 154] width 108 height 239
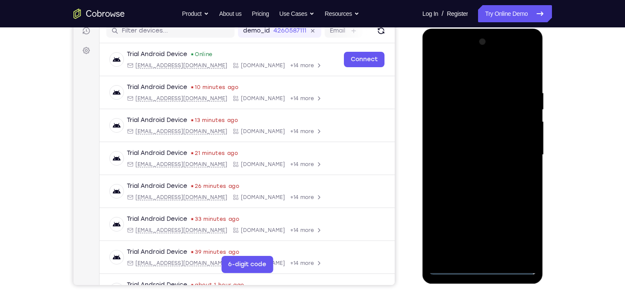
click at [476, 170] on div at bounding box center [483, 154] width 108 height 239
click at [477, 145] on div at bounding box center [483, 154] width 108 height 239
click at [472, 135] on div at bounding box center [483, 154] width 108 height 239
click at [468, 154] on div at bounding box center [483, 154] width 108 height 239
click at [498, 190] on div at bounding box center [483, 154] width 108 height 239
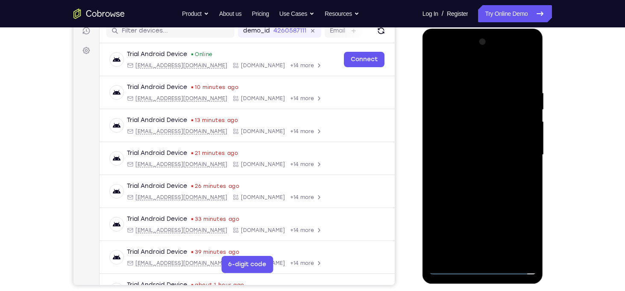
click at [439, 148] on div at bounding box center [483, 154] width 108 height 239
click at [436, 121] on div at bounding box center [483, 154] width 108 height 239
click at [469, 156] on div at bounding box center [483, 154] width 108 height 239
click at [481, 189] on div at bounding box center [483, 154] width 108 height 239
click at [504, 256] on div at bounding box center [483, 154] width 108 height 239
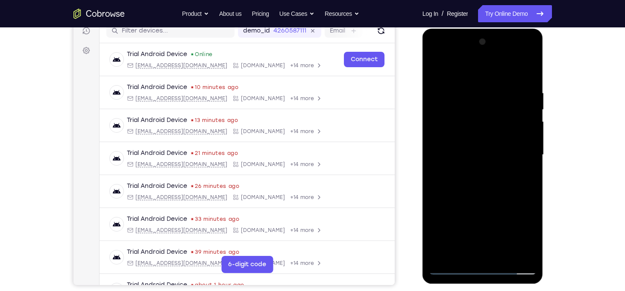
drag, startPoint x: 468, startPoint y: 77, endPoint x: 465, endPoint y: 23, distance: 53.5
click at [465, 29] on html "Online web based iOS Simulators and Android Emulators. Run iPhone, iPad, Mobile…" at bounding box center [484, 157] width 122 height 256
click at [488, 199] on div at bounding box center [483, 154] width 108 height 239
click at [475, 135] on div at bounding box center [483, 154] width 108 height 239
click at [498, 206] on div at bounding box center [483, 154] width 108 height 239
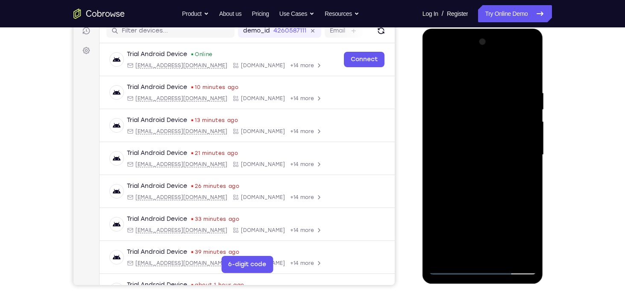
click at [518, 205] on div at bounding box center [483, 154] width 108 height 239
click at [477, 125] on div at bounding box center [483, 154] width 108 height 239
click at [491, 205] on div at bounding box center [483, 154] width 108 height 239
click at [511, 206] on div at bounding box center [483, 154] width 108 height 239
click at [439, 77] on div at bounding box center [483, 154] width 108 height 239
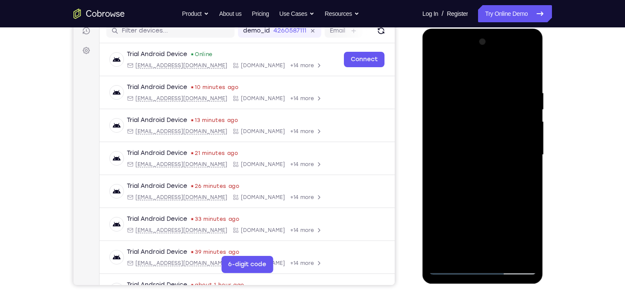
click at [435, 74] on div at bounding box center [483, 154] width 108 height 239
click at [481, 134] on div at bounding box center [483, 154] width 108 height 239
click at [438, 71] on div at bounding box center [483, 154] width 108 height 239
click at [472, 91] on div at bounding box center [483, 154] width 108 height 239
click at [524, 117] on div at bounding box center [483, 154] width 108 height 239
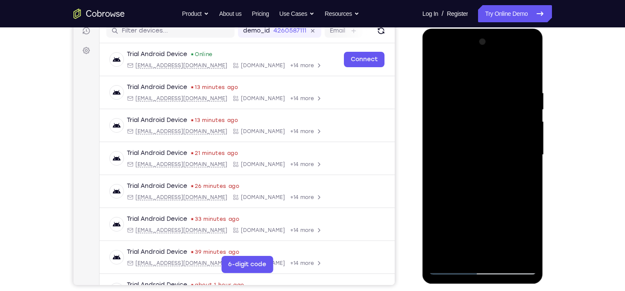
click at [524, 117] on div at bounding box center [483, 154] width 108 height 239
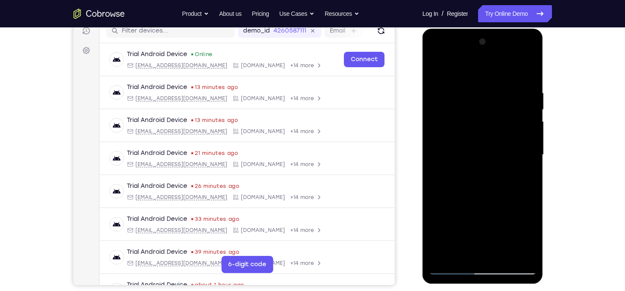
click at [524, 117] on div at bounding box center [483, 154] width 108 height 239
click at [527, 136] on div at bounding box center [483, 154] width 108 height 239
click at [529, 163] on div at bounding box center [483, 154] width 108 height 239
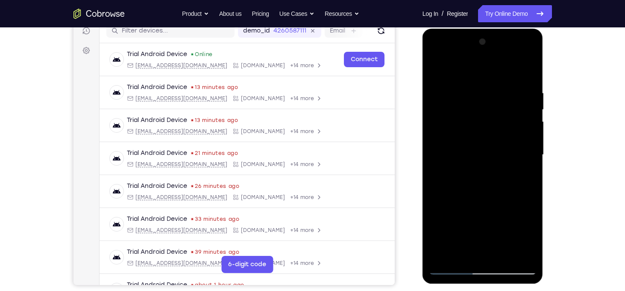
click at [529, 163] on div at bounding box center [483, 154] width 108 height 239
click at [439, 150] on div at bounding box center [483, 154] width 108 height 239
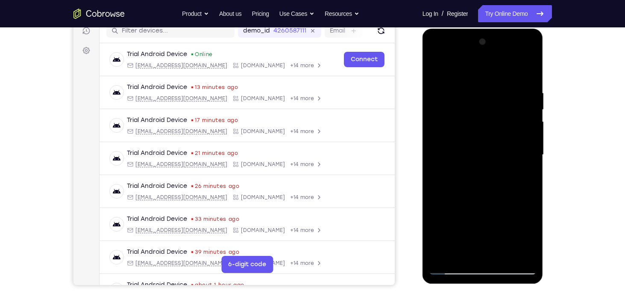
click at [528, 76] on div at bounding box center [483, 154] width 108 height 239
click at [507, 255] on div at bounding box center [483, 154] width 108 height 239
click at [471, 171] on div at bounding box center [483, 154] width 108 height 239
click at [490, 193] on div at bounding box center [483, 154] width 108 height 239
click at [522, 189] on div at bounding box center [483, 154] width 108 height 239
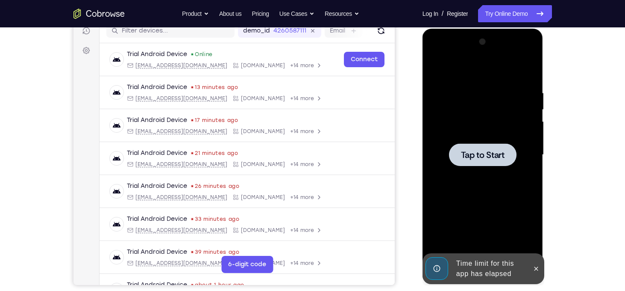
click at [492, 159] on span "Tap to Start" at bounding box center [483, 154] width 44 height 9
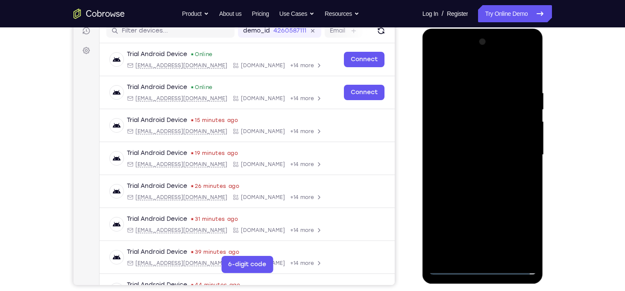
click at [481, 271] on div at bounding box center [483, 154] width 108 height 239
click at [520, 229] on div at bounding box center [483, 154] width 108 height 239
click at [460, 74] on div at bounding box center [483, 154] width 108 height 239
click at [518, 152] on div at bounding box center [483, 154] width 108 height 239
click at [476, 173] on div at bounding box center [483, 154] width 108 height 239
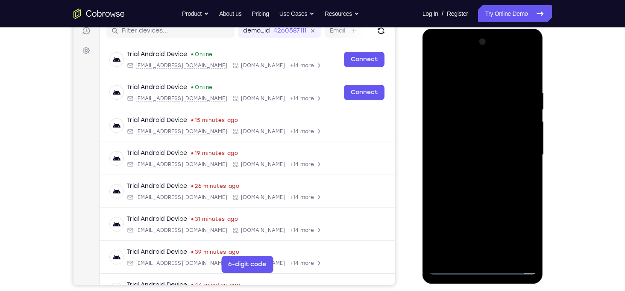
click at [471, 143] on div at bounding box center [483, 154] width 108 height 239
click at [471, 136] on div at bounding box center [483, 154] width 108 height 239
click at [478, 152] on div at bounding box center [483, 154] width 108 height 239
click at [492, 187] on div at bounding box center [483, 154] width 108 height 239
click at [503, 251] on div at bounding box center [483, 154] width 108 height 239
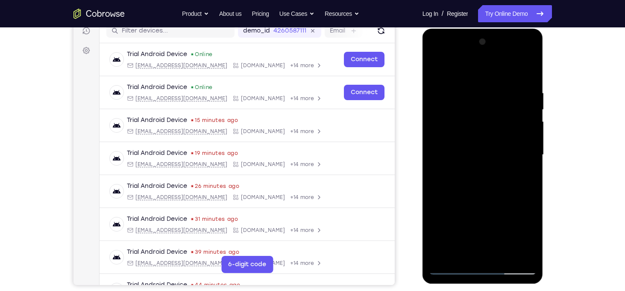
click at [476, 201] on div at bounding box center [483, 154] width 108 height 239
click at [469, 154] on div at bounding box center [483, 154] width 108 height 239
click at [488, 177] on div at bounding box center [483, 154] width 108 height 239
click at [507, 179] on div at bounding box center [483, 154] width 108 height 239
click at [474, 85] on div at bounding box center [483, 154] width 108 height 239
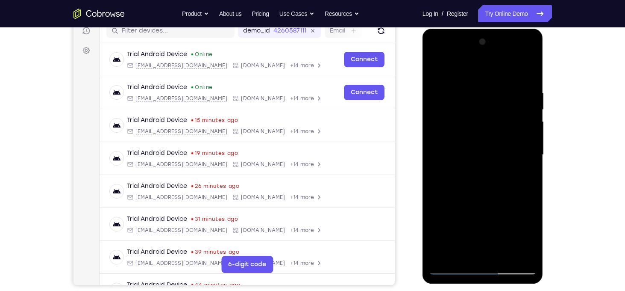
click at [502, 155] on div at bounding box center [483, 154] width 108 height 239
click at [437, 76] on div at bounding box center [483, 154] width 108 height 239
click at [437, 72] on div at bounding box center [483, 154] width 108 height 239
click at [468, 150] on div at bounding box center [483, 154] width 108 height 239
click at [528, 237] on div at bounding box center [483, 154] width 108 height 239
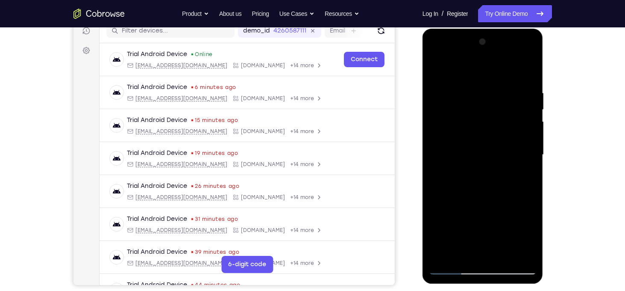
click at [464, 250] on div at bounding box center [483, 154] width 108 height 239
click at [510, 202] on div at bounding box center [483, 154] width 108 height 239
click at [440, 171] on div at bounding box center [483, 154] width 108 height 239
click at [530, 256] on div at bounding box center [483, 154] width 108 height 239
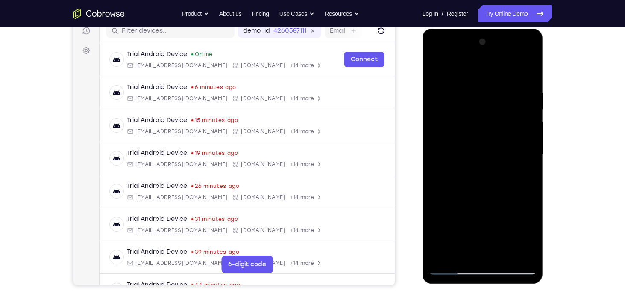
click at [441, 169] on div at bounding box center [483, 154] width 108 height 239
click at [442, 169] on div at bounding box center [483, 154] width 108 height 239
click at [528, 171] on div at bounding box center [483, 154] width 108 height 239
click at [441, 70] on div at bounding box center [483, 154] width 108 height 239
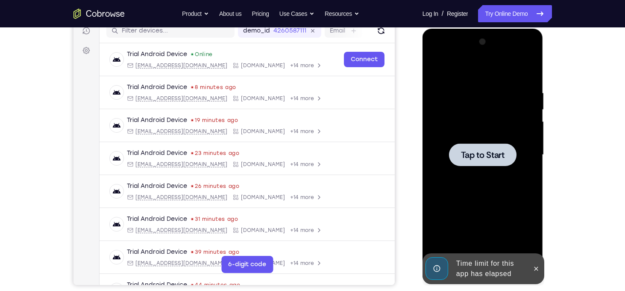
click at [488, 155] on span "Tap to Start" at bounding box center [483, 154] width 44 height 9
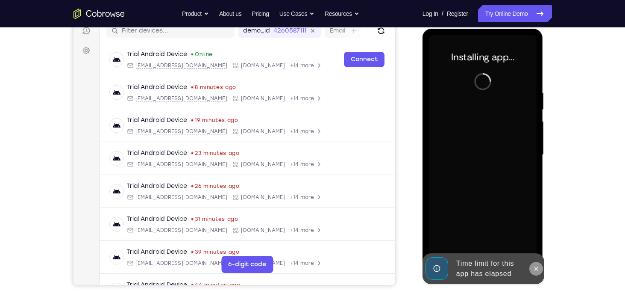
click at [534, 268] on icon at bounding box center [536, 268] width 7 height 7
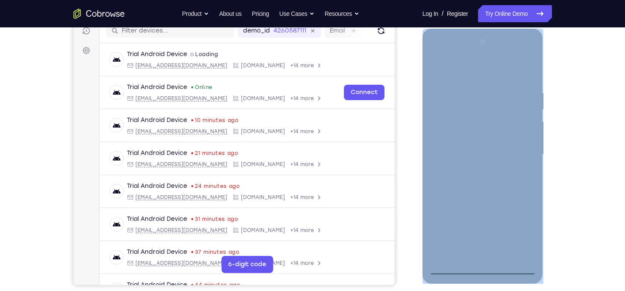
drag, startPoint x: 481, startPoint y: 275, endPoint x: 482, endPoint y: 270, distance: 5.3
click at [482, 270] on div at bounding box center [483, 156] width 121 height 255
click at [482, 270] on div at bounding box center [483, 154] width 108 height 239
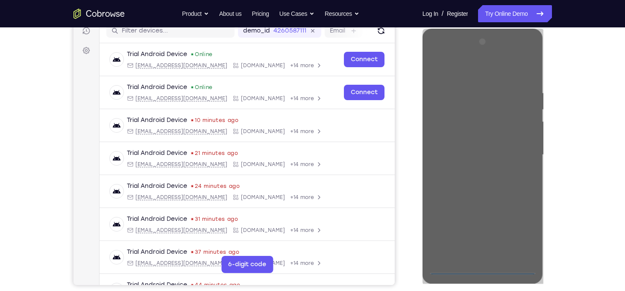
click at [589, 196] on div "Your Support Agent Your Customer Web iOS Android Next Steps We’d be happy to gi…" at bounding box center [312, 197] width 625 height 564
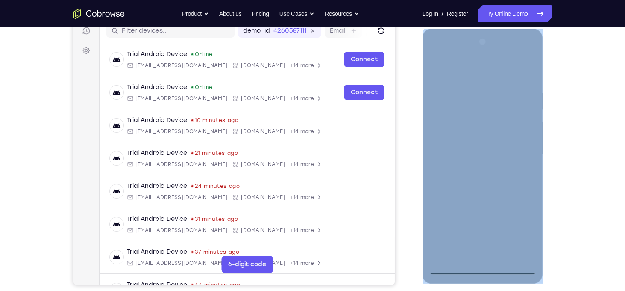
click at [525, 233] on div at bounding box center [483, 154] width 108 height 239
click at [452, 73] on div at bounding box center [483, 154] width 108 height 239
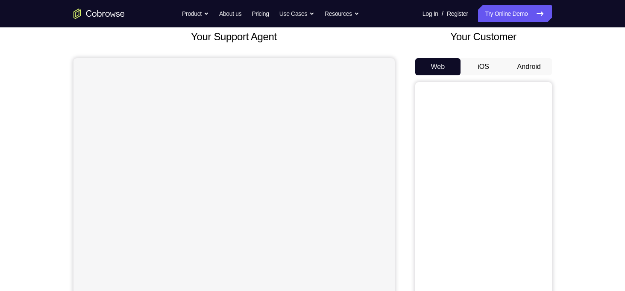
click at [524, 66] on button "Android" at bounding box center [530, 66] width 46 height 17
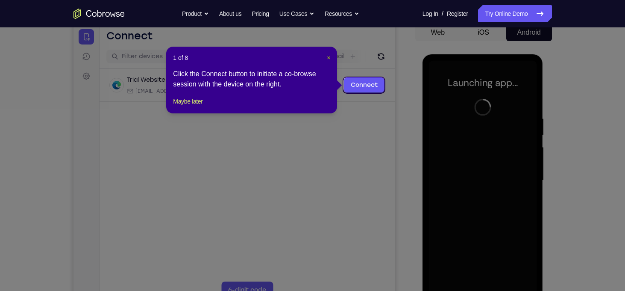
click at [328, 57] on span "×" at bounding box center [328, 57] width 3 height 7
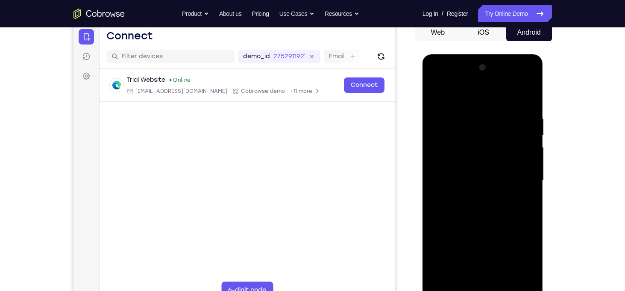
scroll to position [120, 0]
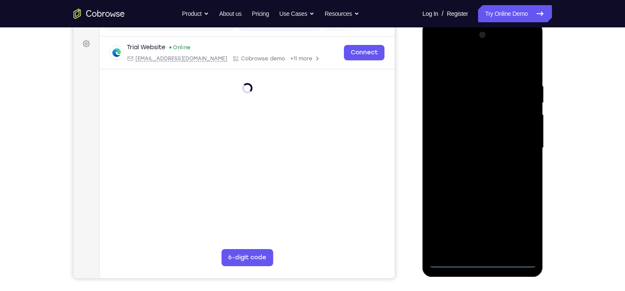
click at [488, 262] on div at bounding box center [483, 147] width 108 height 239
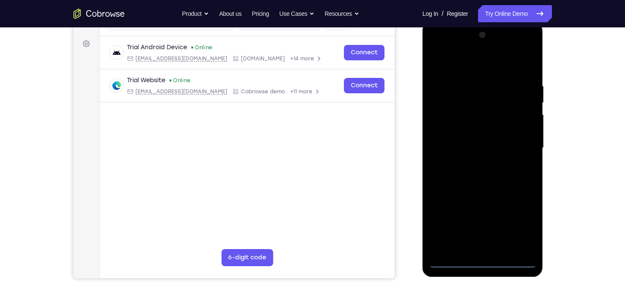
click at [524, 227] on div at bounding box center [483, 147] width 108 height 239
click at [457, 68] on div at bounding box center [483, 147] width 108 height 239
click at [520, 145] on div at bounding box center [483, 147] width 108 height 239
click at [491, 249] on div at bounding box center [483, 147] width 108 height 239
click at [462, 142] on div at bounding box center [483, 147] width 108 height 239
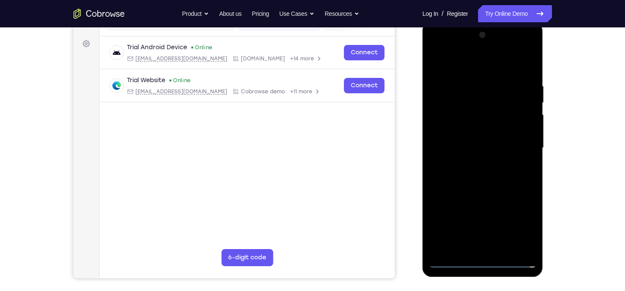
click at [464, 131] on div at bounding box center [483, 147] width 108 height 239
click at [481, 148] on div at bounding box center [483, 147] width 108 height 239
click at [486, 182] on div at bounding box center [483, 147] width 108 height 239
click at [507, 247] on div at bounding box center [483, 147] width 108 height 239
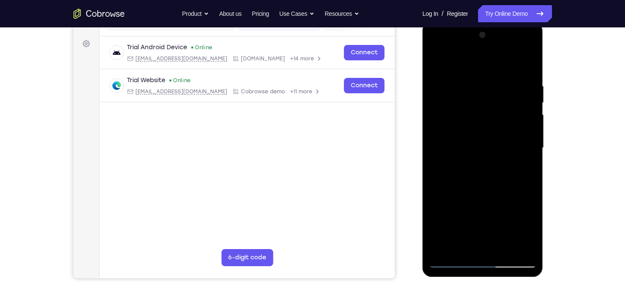
click at [493, 188] on div at bounding box center [483, 147] width 108 height 239
click at [495, 163] on div at bounding box center [483, 147] width 108 height 239
click at [482, 128] on div at bounding box center [483, 147] width 108 height 239
click at [477, 221] on div at bounding box center [483, 147] width 108 height 239
click at [501, 220] on div at bounding box center [483, 147] width 108 height 239
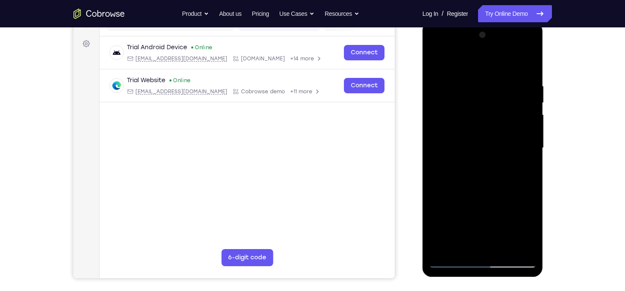
click at [461, 246] on div at bounding box center [483, 147] width 108 height 239
click at [505, 198] on div at bounding box center [483, 147] width 108 height 239
click at [474, 120] on div at bounding box center [483, 148] width 108 height 239
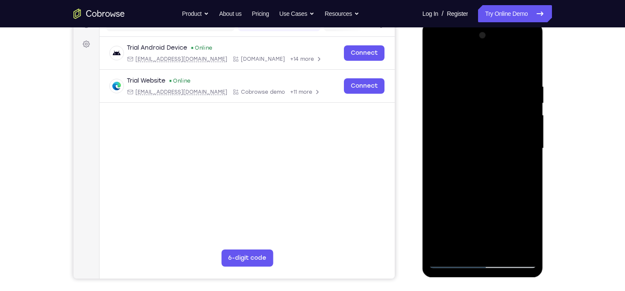
click at [507, 200] on div at bounding box center [483, 148] width 108 height 239
click at [436, 65] on div at bounding box center [483, 148] width 108 height 239
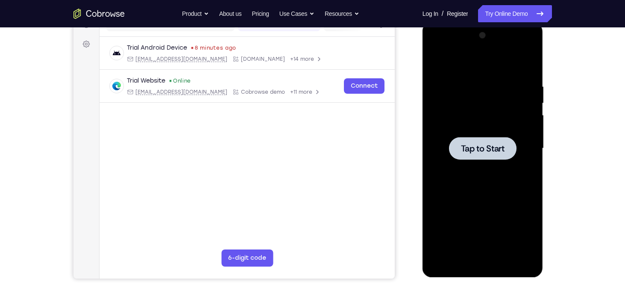
click at [467, 138] on div at bounding box center [483, 148] width 68 height 23
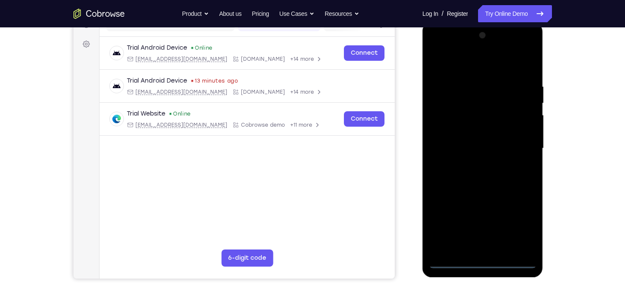
click at [484, 262] on div at bounding box center [483, 148] width 108 height 239
click at [519, 230] on div at bounding box center [483, 148] width 108 height 239
click at [448, 68] on div at bounding box center [483, 148] width 108 height 239
click at [517, 150] on div at bounding box center [483, 148] width 108 height 239
click at [474, 163] on div at bounding box center [483, 148] width 108 height 239
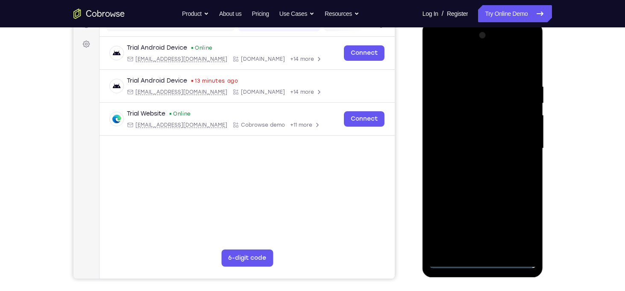
click at [472, 137] on div at bounding box center [483, 148] width 108 height 239
click at [471, 127] on div at bounding box center [483, 148] width 108 height 239
click at [498, 151] on div at bounding box center [483, 148] width 108 height 239
click at [484, 185] on div at bounding box center [483, 148] width 108 height 239
click at [506, 247] on div at bounding box center [483, 148] width 108 height 239
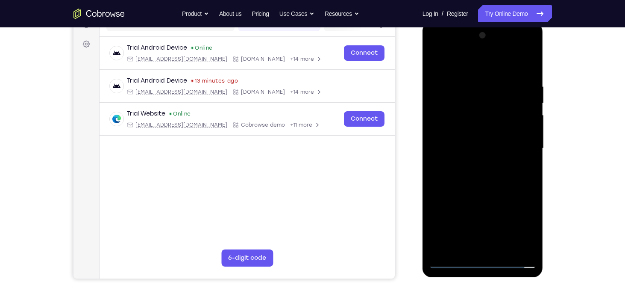
click at [487, 198] on div at bounding box center [483, 148] width 108 height 239
click at [474, 128] on div at bounding box center [483, 148] width 108 height 239
click at [465, 245] on div at bounding box center [483, 148] width 108 height 239
click at [461, 245] on div at bounding box center [483, 148] width 108 height 239
click at [504, 197] on div at bounding box center [483, 148] width 108 height 239
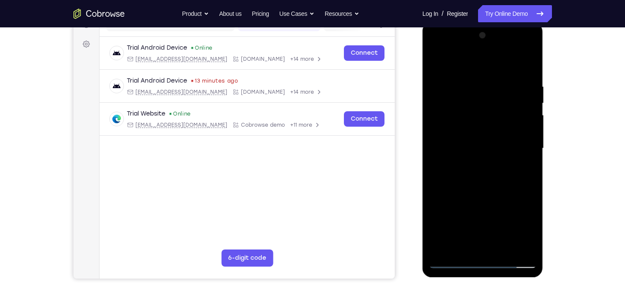
click at [504, 197] on div at bounding box center [483, 148] width 108 height 239
click at [526, 249] on div at bounding box center [483, 148] width 108 height 239
click at [507, 200] on div at bounding box center [483, 148] width 108 height 239
click at [439, 63] on div at bounding box center [483, 148] width 108 height 239
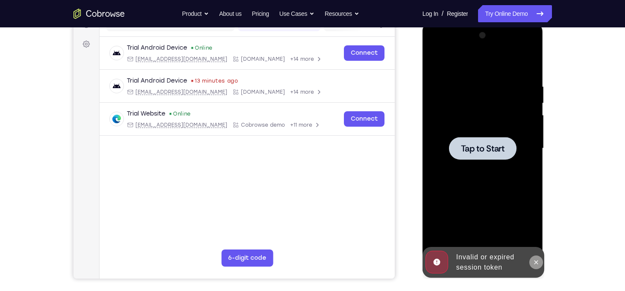
click at [539, 263] on icon at bounding box center [536, 262] width 7 height 7
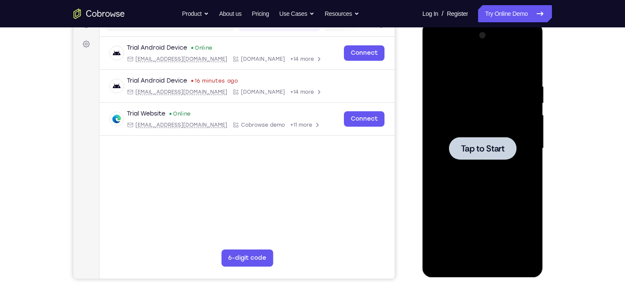
click at [496, 147] on span "Tap to Start" at bounding box center [483, 148] width 44 height 9
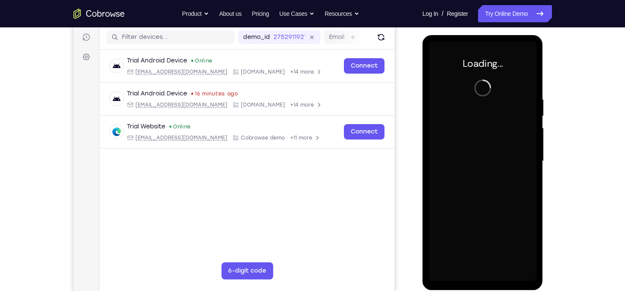
scroll to position [106, 0]
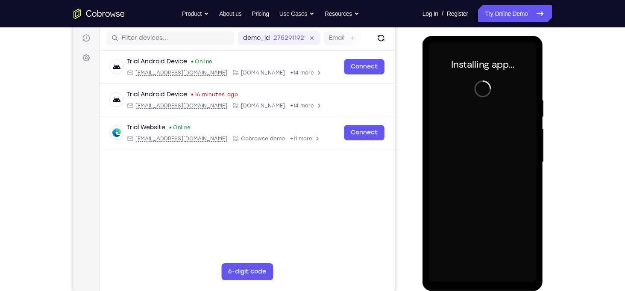
click at [483, 280] on div at bounding box center [483, 161] width 108 height 239
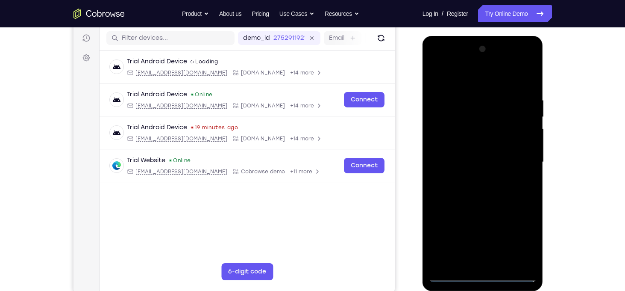
click at [488, 275] on div at bounding box center [483, 161] width 108 height 239
click at [522, 240] on div at bounding box center [483, 161] width 108 height 239
click at [454, 74] on div at bounding box center [483, 161] width 108 height 239
click at [519, 162] on div at bounding box center [483, 161] width 108 height 239
click at [454, 89] on div at bounding box center [483, 161] width 108 height 239
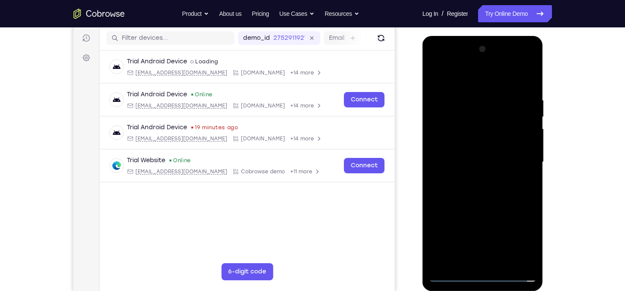
click at [490, 253] on div at bounding box center [483, 161] width 108 height 239
click at [475, 180] on div at bounding box center [483, 161] width 108 height 239
click at [467, 157] on div at bounding box center [483, 161] width 108 height 239
click at [468, 147] on div at bounding box center [483, 161] width 108 height 239
click at [476, 159] on div at bounding box center [483, 161] width 108 height 239
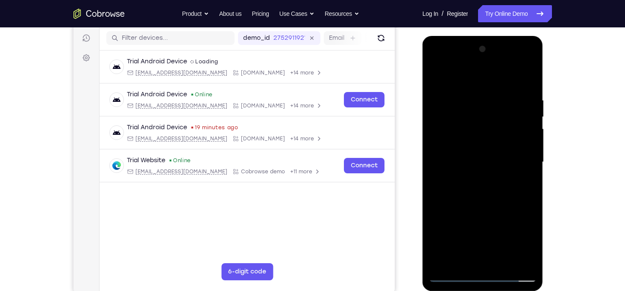
click at [480, 197] on div at bounding box center [483, 161] width 108 height 239
click at [503, 262] on div at bounding box center [483, 161] width 108 height 239
drag, startPoint x: 477, startPoint y: 84, endPoint x: 473, endPoint y: 39, distance: 45.0
click at [473, 39] on div at bounding box center [483, 163] width 121 height 255
click at [494, 203] on div at bounding box center [483, 161] width 108 height 239
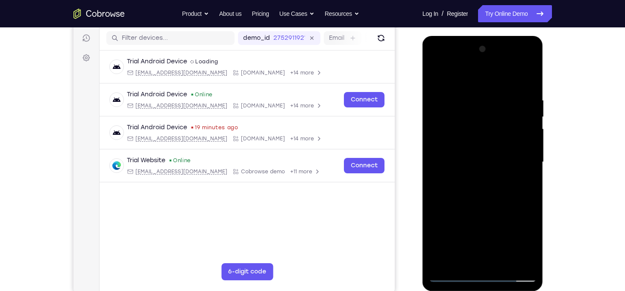
click at [498, 178] on div at bounding box center [483, 161] width 108 height 239
click at [450, 115] on div at bounding box center [483, 161] width 108 height 239
click at [462, 266] on div at bounding box center [483, 161] width 108 height 239
drag, startPoint x: 472, startPoint y: 247, endPoint x: 466, endPoint y: 198, distance: 48.6
click at [466, 198] on div at bounding box center [483, 161] width 108 height 239
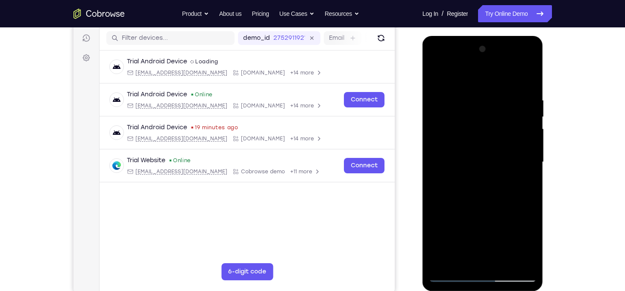
click at [498, 206] on div at bounding box center [483, 161] width 108 height 239
click at [525, 77] on div at bounding box center [483, 161] width 108 height 239
click at [481, 162] on div at bounding box center [483, 161] width 108 height 239
click at [458, 261] on div at bounding box center [483, 161] width 108 height 239
click at [503, 229] on div at bounding box center [483, 161] width 108 height 239
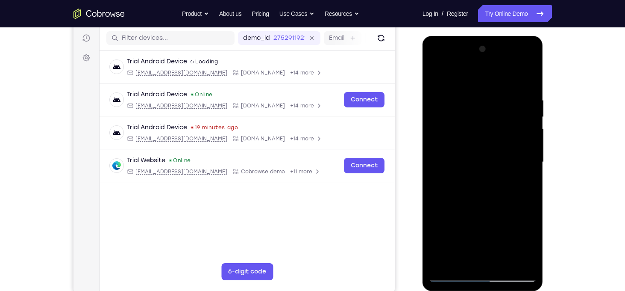
click at [503, 229] on div at bounding box center [483, 161] width 108 height 239
click at [438, 81] on div at bounding box center [483, 161] width 108 height 239
click at [486, 162] on div at bounding box center [483, 161] width 108 height 239
click at [469, 201] on div at bounding box center [483, 161] width 108 height 239
click at [488, 200] on div at bounding box center [483, 161] width 108 height 239
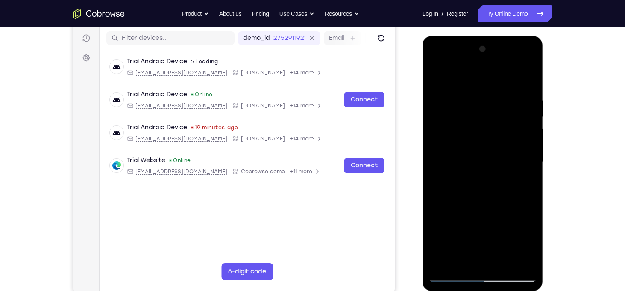
click at [530, 246] on div at bounding box center [483, 161] width 108 height 239
click at [462, 261] on div at bounding box center [483, 161] width 108 height 239
click at [436, 211] on div at bounding box center [483, 161] width 108 height 239
click at [492, 132] on div at bounding box center [483, 161] width 108 height 239
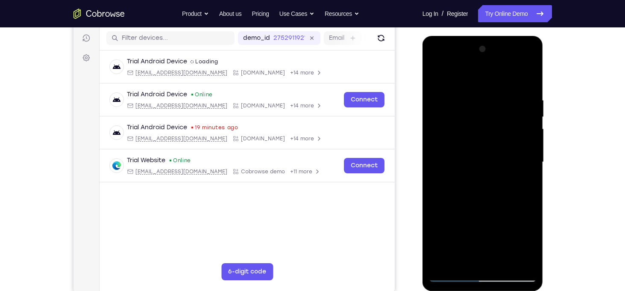
click at [518, 196] on div at bounding box center [483, 161] width 108 height 239
click at [461, 262] on div at bounding box center [483, 161] width 108 height 239
click at [449, 212] on div at bounding box center [483, 161] width 108 height 239
click at [472, 128] on div at bounding box center [483, 161] width 108 height 239
click at [495, 203] on div at bounding box center [483, 161] width 108 height 239
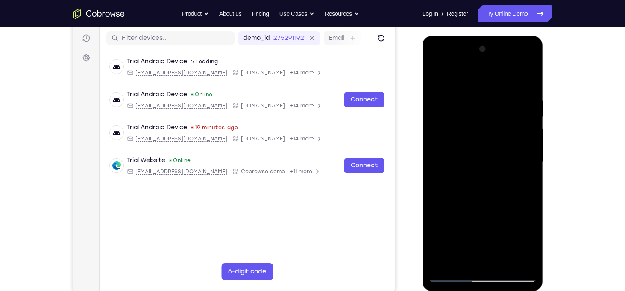
click at [463, 259] on div at bounding box center [483, 161] width 108 height 239
click at [448, 212] on div at bounding box center [483, 161] width 108 height 239
click at [465, 162] on div at bounding box center [483, 161] width 108 height 239
click at [474, 204] on div at bounding box center [483, 161] width 108 height 239
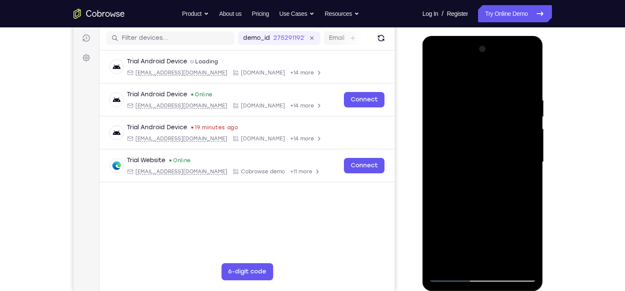
click at [470, 201] on div at bounding box center [483, 161] width 108 height 239
click at [492, 198] on div at bounding box center [483, 161] width 108 height 239
click at [483, 138] on div at bounding box center [483, 161] width 108 height 239
click at [521, 209] on div at bounding box center [483, 161] width 108 height 239
click at [461, 131] on div at bounding box center [483, 161] width 108 height 239
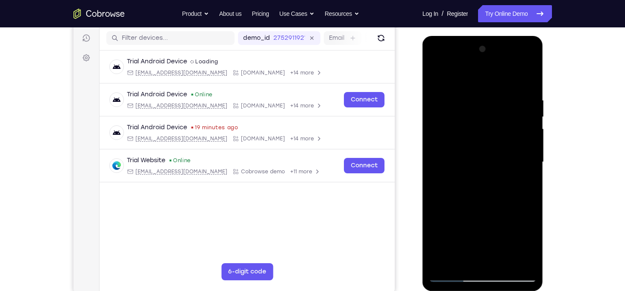
click at [461, 131] on div at bounding box center [483, 161] width 108 height 239
click at [459, 199] on div at bounding box center [483, 161] width 108 height 239
click at [440, 78] on div at bounding box center [483, 161] width 108 height 239
drag, startPoint x: 507, startPoint y: 123, endPoint x: 402, endPoint y: 89, distance: 110.4
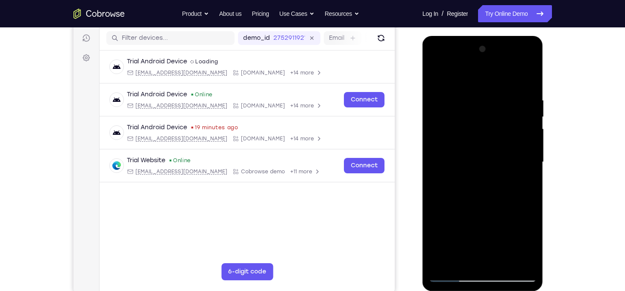
click at [423, 89] on html "Online web based iOS Simulators and Android Emulators. Run iPhone, iPad, Mobile…" at bounding box center [484, 164] width 122 height 256
drag, startPoint x: 496, startPoint y: 123, endPoint x: 430, endPoint y: 116, distance: 67.0
click at [430, 116] on div at bounding box center [483, 161] width 108 height 239
drag, startPoint x: 508, startPoint y: 119, endPoint x: 439, endPoint y: 115, distance: 68.9
click at [439, 115] on div at bounding box center [483, 161] width 108 height 239
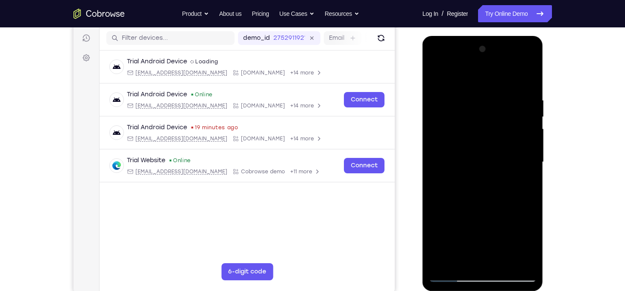
drag, startPoint x: 518, startPoint y: 119, endPoint x: 453, endPoint y: 118, distance: 64.5
click at [453, 118] on div at bounding box center [483, 161] width 108 height 239
drag, startPoint x: 512, startPoint y: 124, endPoint x: 447, endPoint y: 122, distance: 65.0
click at [447, 122] on div at bounding box center [483, 161] width 108 height 239
drag, startPoint x: 518, startPoint y: 124, endPoint x: 439, endPoint y: 123, distance: 78.7
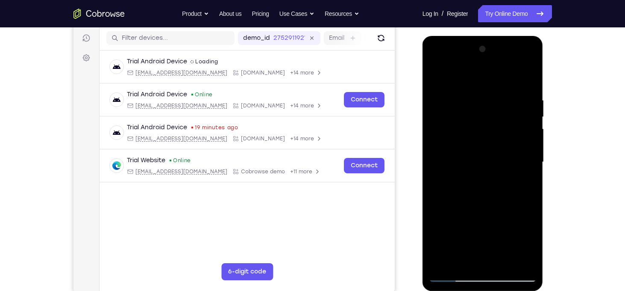
click at [439, 123] on div at bounding box center [483, 161] width 108 height 239
drag, startPoint x: 510, startPoint y: 124, endPoint x: 429, endPoint y: 126, distance: 80.4
click at [429, 126] on div at bounding box center [483, 161] width 108 height 239
drag, startPoint x: 508, startPoint y: 121, endPoint x: 445, endPoint y: 123, distance: 63.3
click at [445, 123] on div at bounding box center [483, 161] width 108 height 239
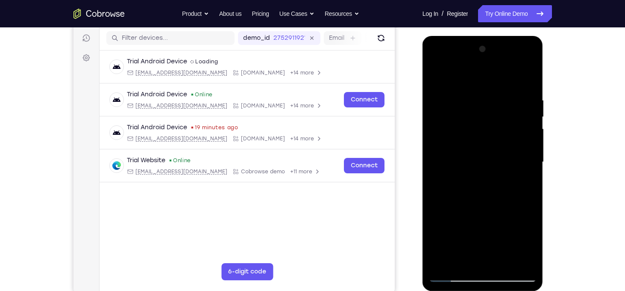
click at [479, 117] on div at bounding box center [483, 161] width 108 height 239
click at [459, 235] on div at bounding box center [483, 161] width 108 height 239
click at [453, 215] on div at bounding box center [483, 161] width 108 height 239
click at [486, 140] on div at bounding box center [483, 161] width 108 height 239
click at [462, 263] on div at bounding box center [483, 161] width 108 height 239
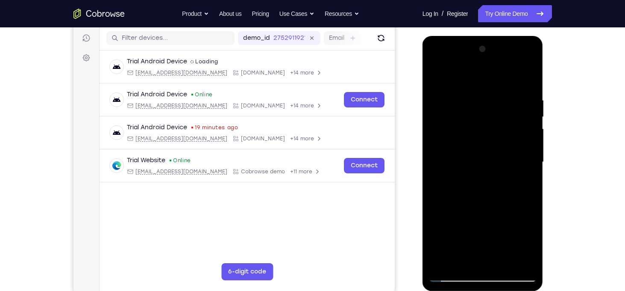
click at [438, 212] on div at bounding box center [483, 161] width 108 height 239
drag, startPoint x: 459, startPoint y: 236, endPoint x: 501, endPoint y: 104, distance: 139.2
click at [501, 104] on div at bounding box center [483, 161] width 108 height 239
drag, startPoint x: 451, startPoint y: 239, endPoint x: 467, endPoint y: 183, distance: 58.7
click at [467, 183] on div at bounding box center [483, 161] width 108 height 239
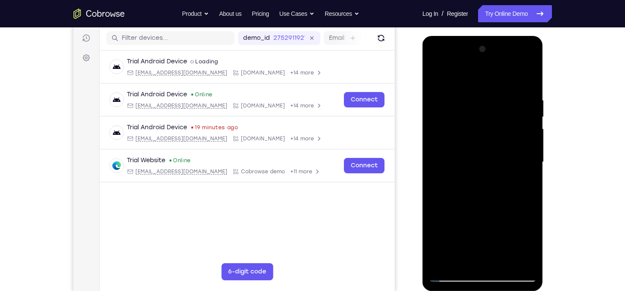
click at [438, 244] on div at bounding box center [483, 161] width 108 height 239
click at [524, 177] on div at bounding box center [483, 161] width 108 height 239
click at [527, 261] on div at bounding box center [483, 161] width 108 height 239
click at [524, 261] on div at bounding box center [483, 161] width 108 height 239
click at [488, 258] on div at bounding box center [483, 161] width 108 height 239
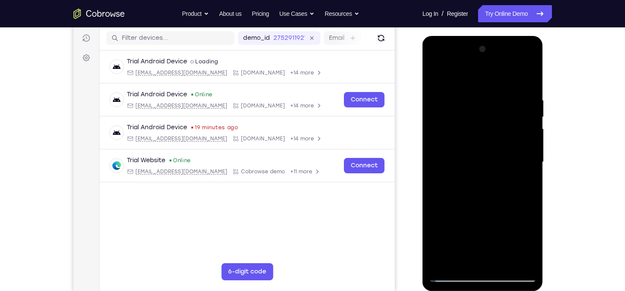
click at [468, 260] on div at bounding box center [483, 161] width 108 height 239
click at [439, 77] on div at bounding box center [483, 161] width 108 height 239
click at [473, 161] on div at bounding box center [483, 161] width 108 height 239
click at [439, 84] on div at bounding box center [483, 161] width 108 height 239
click at [465, 258] on div at bounding box center [483, 161] width 108 height 239
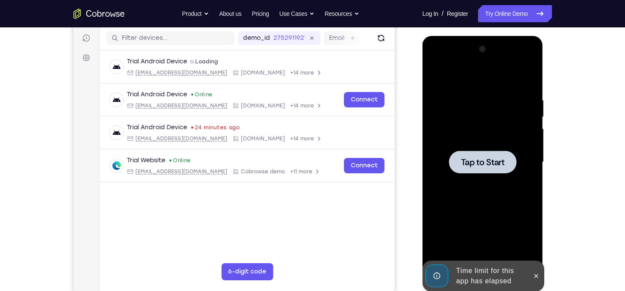
click at [486, 170] on div at bounding box center [483, 161] width 68 height 23
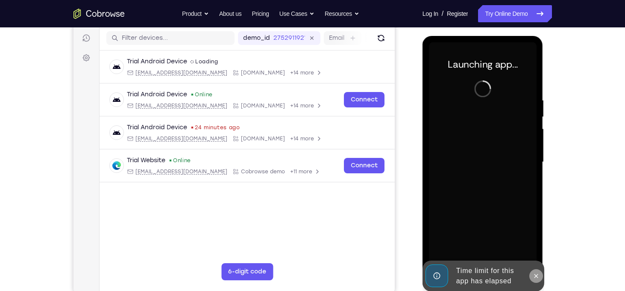
click at [539, 276] on icon at bounding box center [536, 275] width 7 height 7
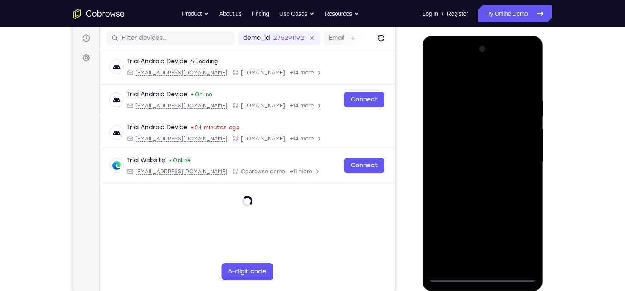
click at [483, 271] on div at bounding box center [483, 161] width 108 height 239
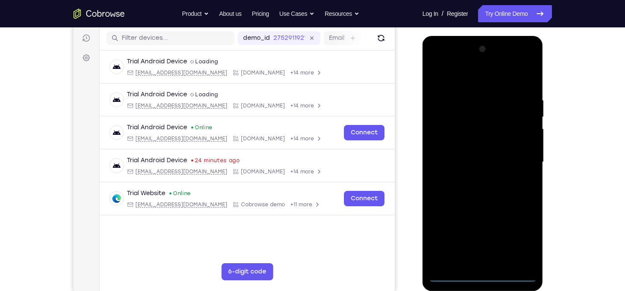
click at [488, 277] on div at bounding box center [483, 161] width 108 height 239
click at [516, 238] on div at bounding box center [483, 161] width 108 height 239
click at [455, 80] on div at bounding box center [483, 161] width 108 height 239
click at [516, 153] on div at bounding box center [483, 161] width 108 height 239
click at [476, 264] on div at bounding box center [483, 161] width 108 height 239
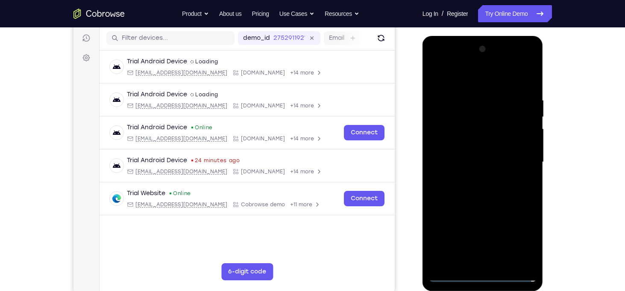
click at [483, 156] on div at bounding box center [483, 161] width 108 height 239
click at [480, 149] on div at bounding box center [483, 161] width 108 height 239
click at [492, 164] on div at bounding box center [483, 161] width 108 height 239
click at [490, 199] on div at bounding box center [483, 161] width 108 height 239
drag, startPoint x: 478, startPoint y: 81, endPoint x: 464, endPoint y: 18, distance: 65.2
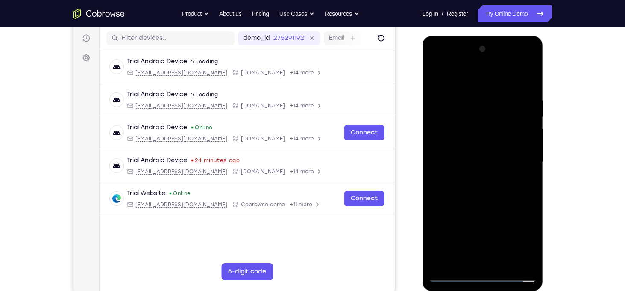
click at [464, 36] on html "Online web based iOS Simulators and Android Emulators. Run iPhone, iPad, Mobile…" at bounding box center [484, 164] width 122 height 256
click at [504, 270] on div at bounding box center [483, 161] width 108 height 239
click at [503, 261] on div at bounding box center [483, 161] width 108 height 239
click at [491, 214] on div at bounding box center [483, 161] width 108 height 239
drag, startPoint x: 489, startPoint y: 207, endPoint x: 493, endPoint y: 159, distance: 48.5
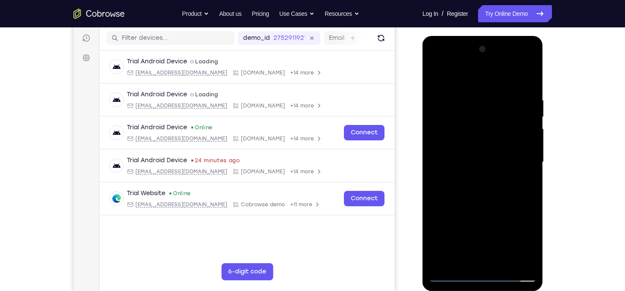
click at [493, 159] on div at bounding box center [483, 161] width 108 height 239
drag, startPoint x: 493, startPoint y: 159, endPoint x: 494, endPoint y: 256, distance: 96.6
click at [494, 256] on div at bounding box center [483, 161] width 108 height 239
click at [479, 161] on div at bounding box center [483, 161] width 108 height 239
click at [524, 245] on div at bounding box center [483, 161] width 108 height 239
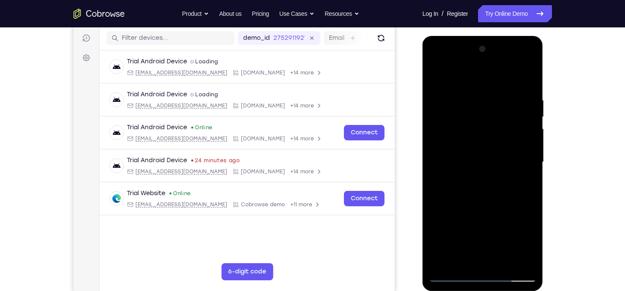
click at [436, 80] on div at bounding box center [483, 161] width 108 height 239
click at [441, 75] on div at bounding box center [483, 161] width 108 height 239
click at [477, 97] on div at bounding box center [483, 161] width 108 height 239
click at [527, 107] on div at bounding box center [483, 161] width 108 height 239
click at [439, 152] on div at bounding box center [483, 161] width 108 height 239
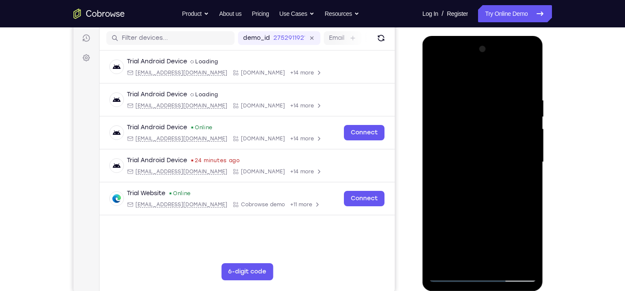
click at [529, 187] on div at bounding box center [483, 161] width 108 height 239
click at [491, 180] on div at bounding box center [483, 161] width 108 height 239
click at [530, 158] on div at bounding box center [483, 161] width 108 height 239
click at [442, 227] on div at bounding box center [483, 161] width 108 height 239
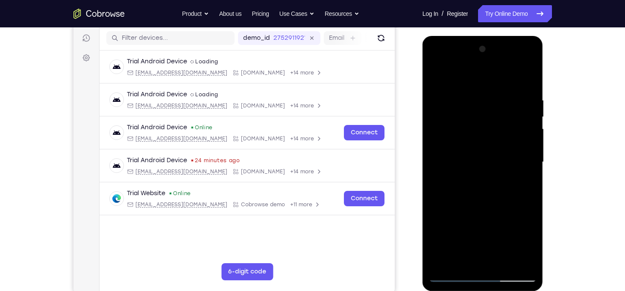
click at [530, 182] on div at bounding box center [483, 161] width 108 height 239
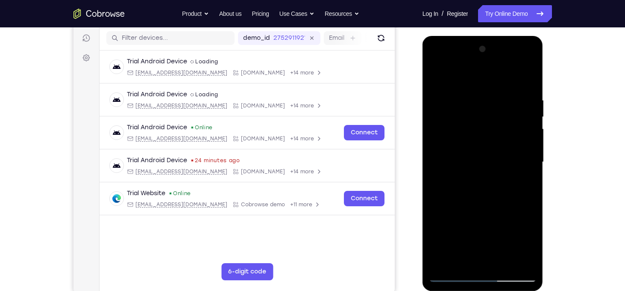
click at [538, 170] on div at bounding box center [483, 163] width 121 height 255
click at [530, 162] on div at bounding box center [483, 161] width 108 height 239
click at [436, 186] on div at bounding box center [483, 161] width 108 height 239
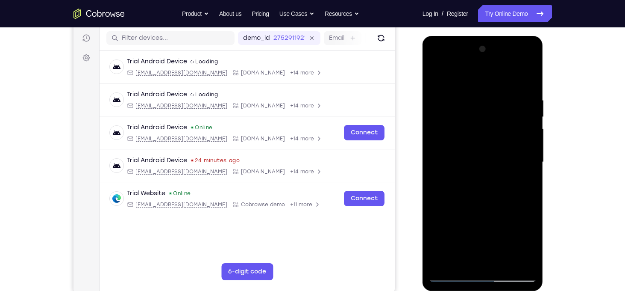
click at [529, 178] on div at bounding box center [483, 161] width 108 height 239
click at [529, 140] on div at bounding box center [483, 161] width 108 height 239
click at [530, 144] on div at bounding box center [483, 161] width 108 height 239
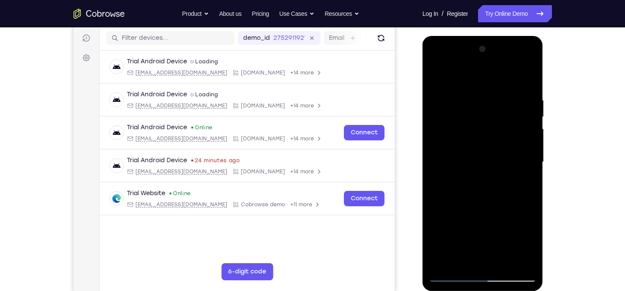
click at [530, 144] on div at bounding box center [483, 161] width 108 height 239
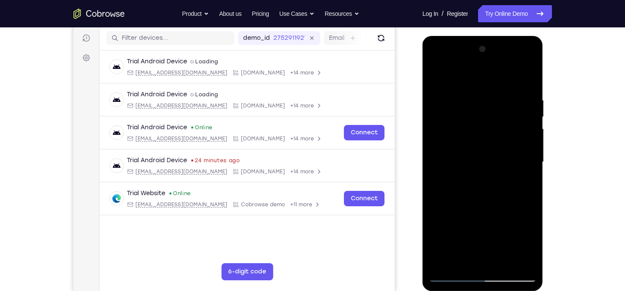
click at [530, 144] on div at bounding box center [483, 161] width 108 height 239
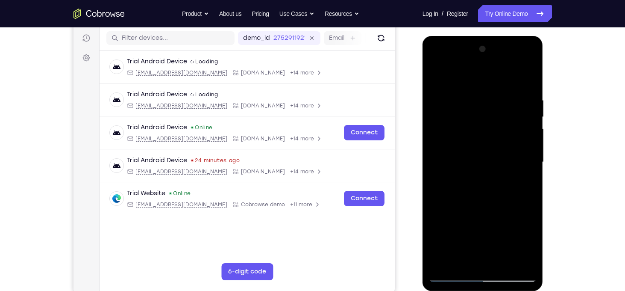
click at [527, 80] on div at bounding box center [483, 161] width 108 height 239
click at [505, 262] on div at bounding box center [483, 161] width 108 height 239
click at [475, 137] on div at bounding box center [483, 161] width 108 height 239
click at [460, 260] on div at bounding box center [483, 161] width 108 height 239
click at [510, 212] on div at bounding box center [483, 161] width 108 height 239
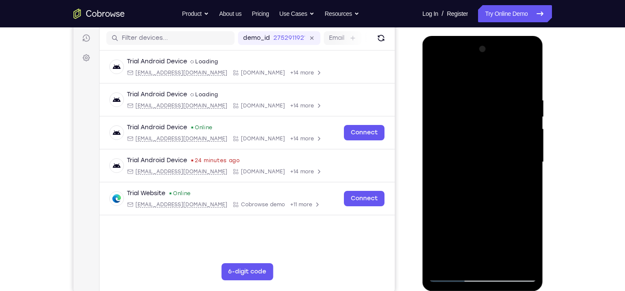
click at [510, 212] on div at bounding box center [483, 161] width 108 height 239
click at [434, 79] on div at bounding box center [483, 161] width 108 height 239
click at [439, 75] on div at bounding box center [483, 161] width 108 height 239
drag, startPoint x: 509, startPoint y: 120, endPoint x: 504, endPoint y: 287, distance: 166.8
click at [504, 287] on div at bounding box center [483, 163] width 121 height 255
